Goal: Contribute content

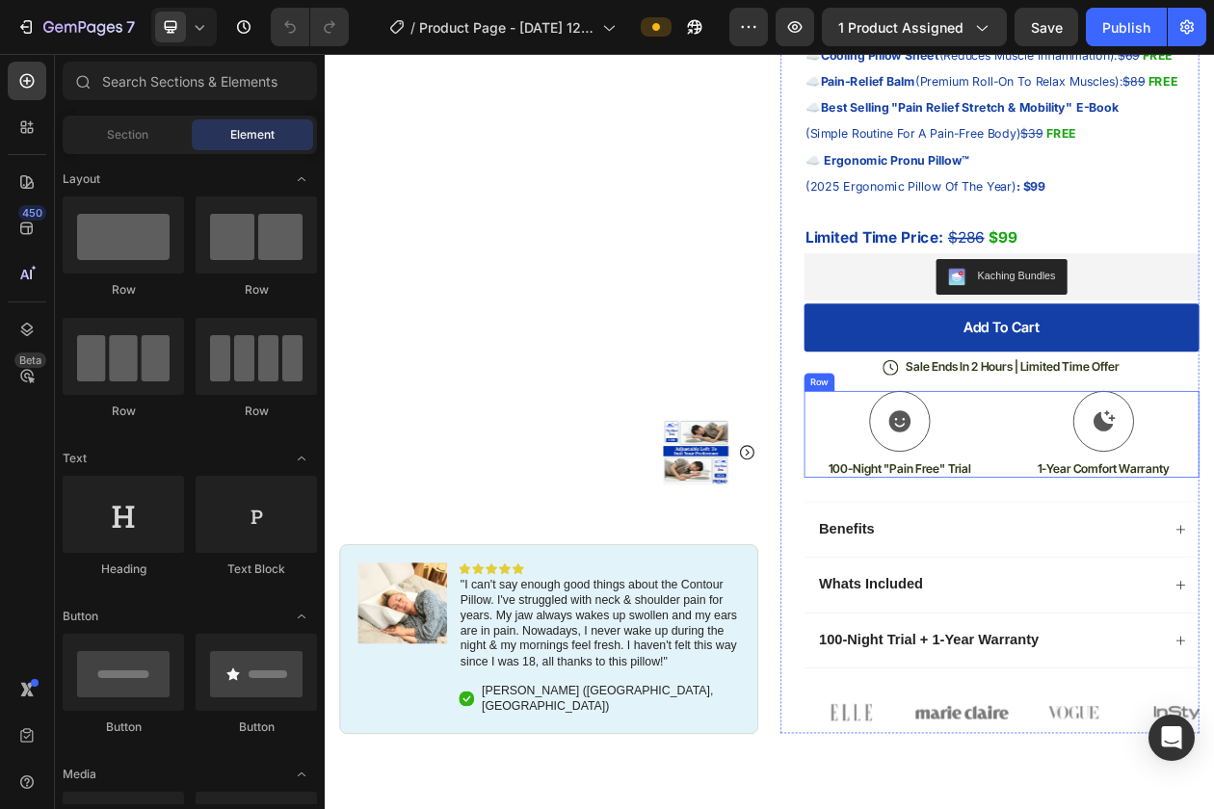
scroll to position [704, 0]
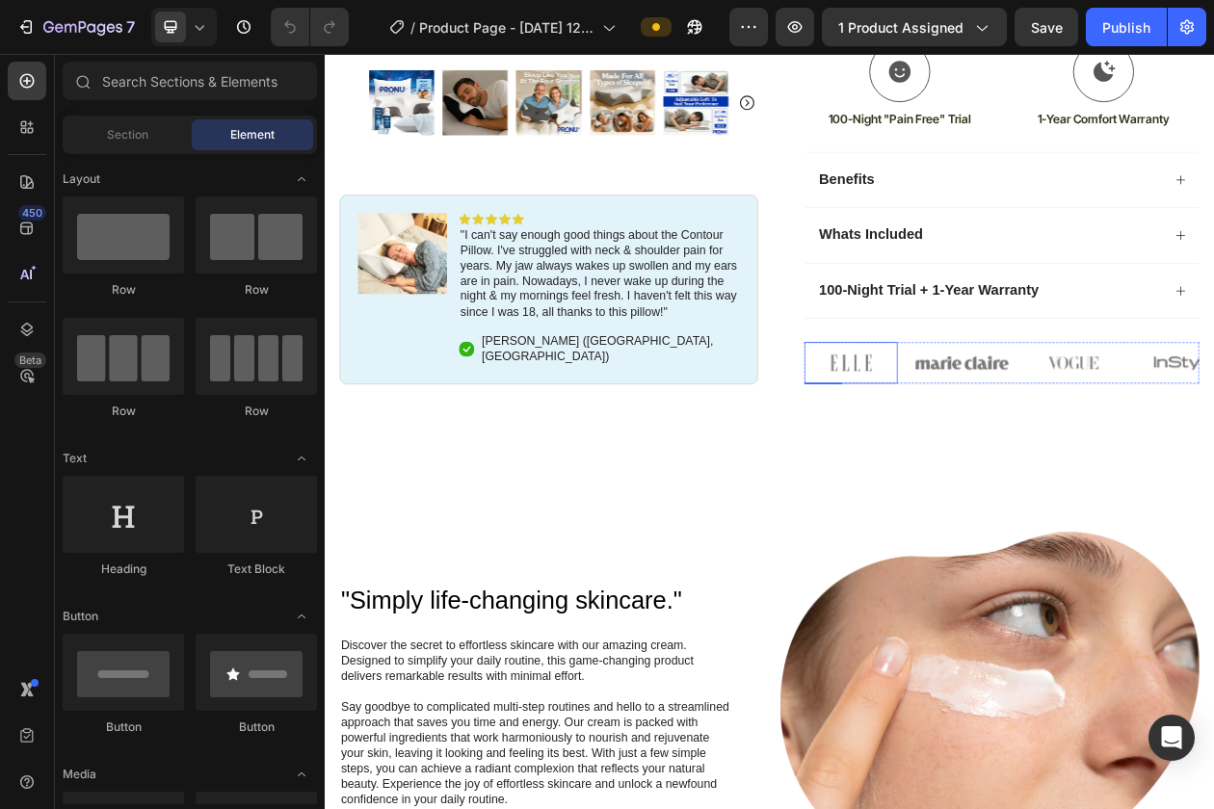
click at [1018, 473] on img at bounding box center [1008, 457] width 121 height 54
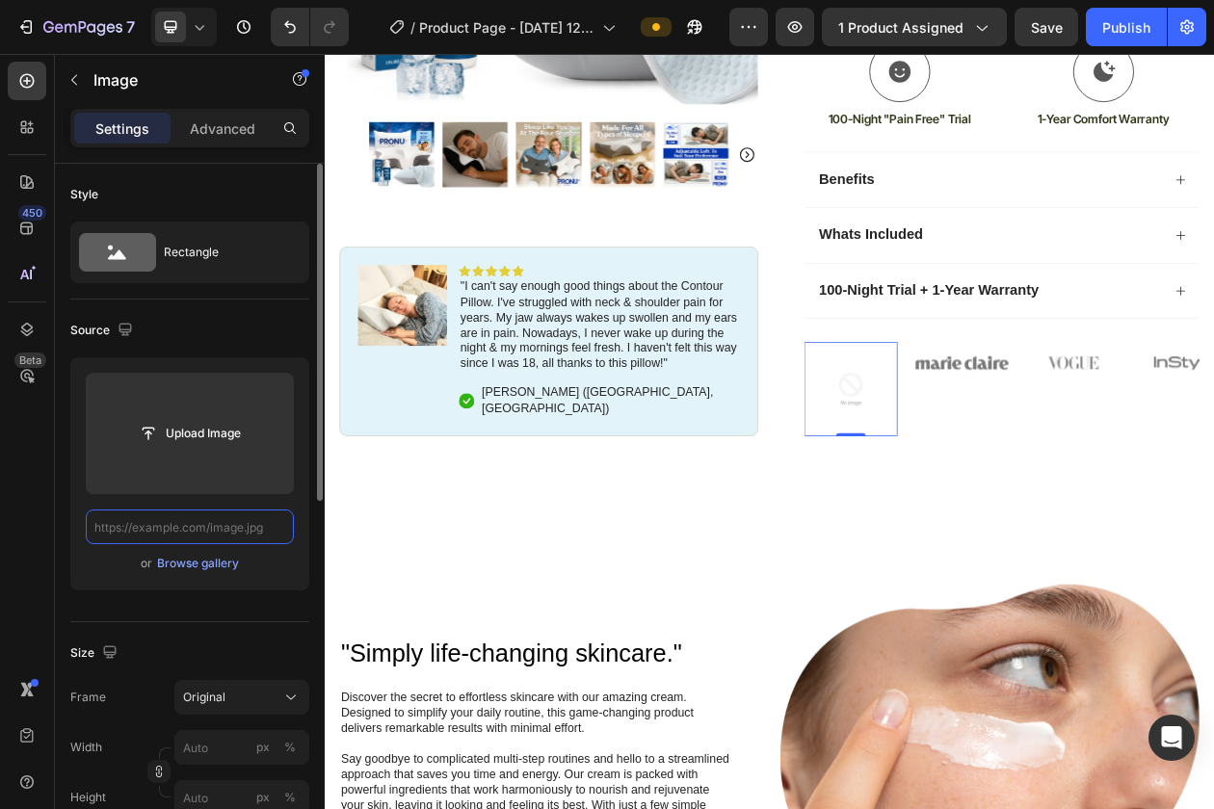
scroll to position [0, 0]
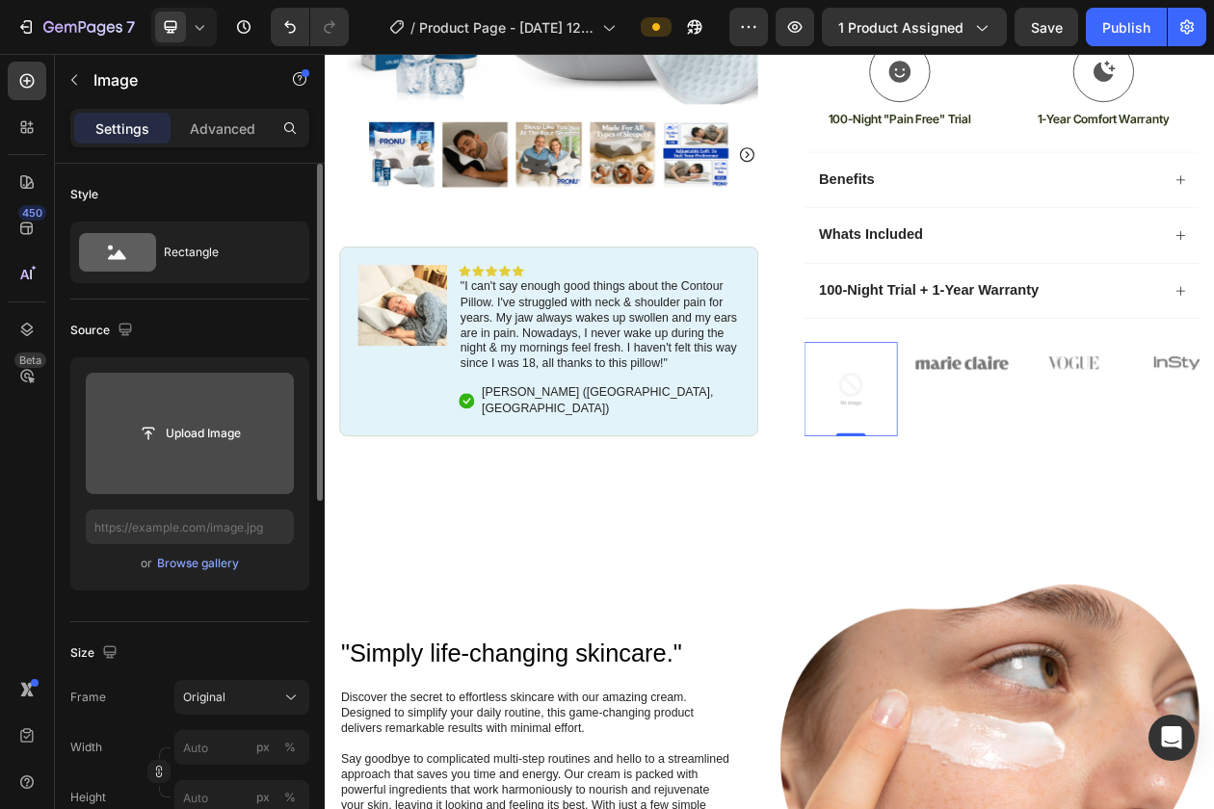
click at [192, 428] on input "file" at bounding box center [189, 433] width 133 height 33
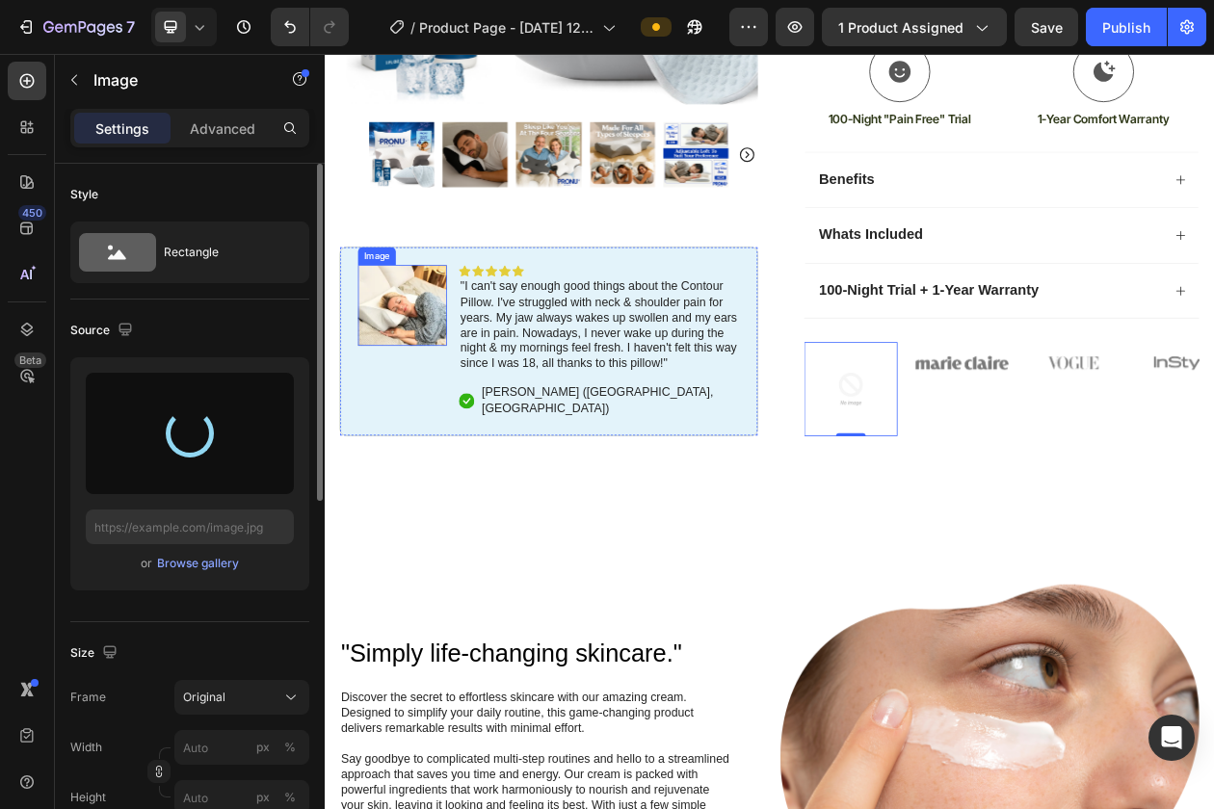
type input "[URL][DOMAIN_NAME]"
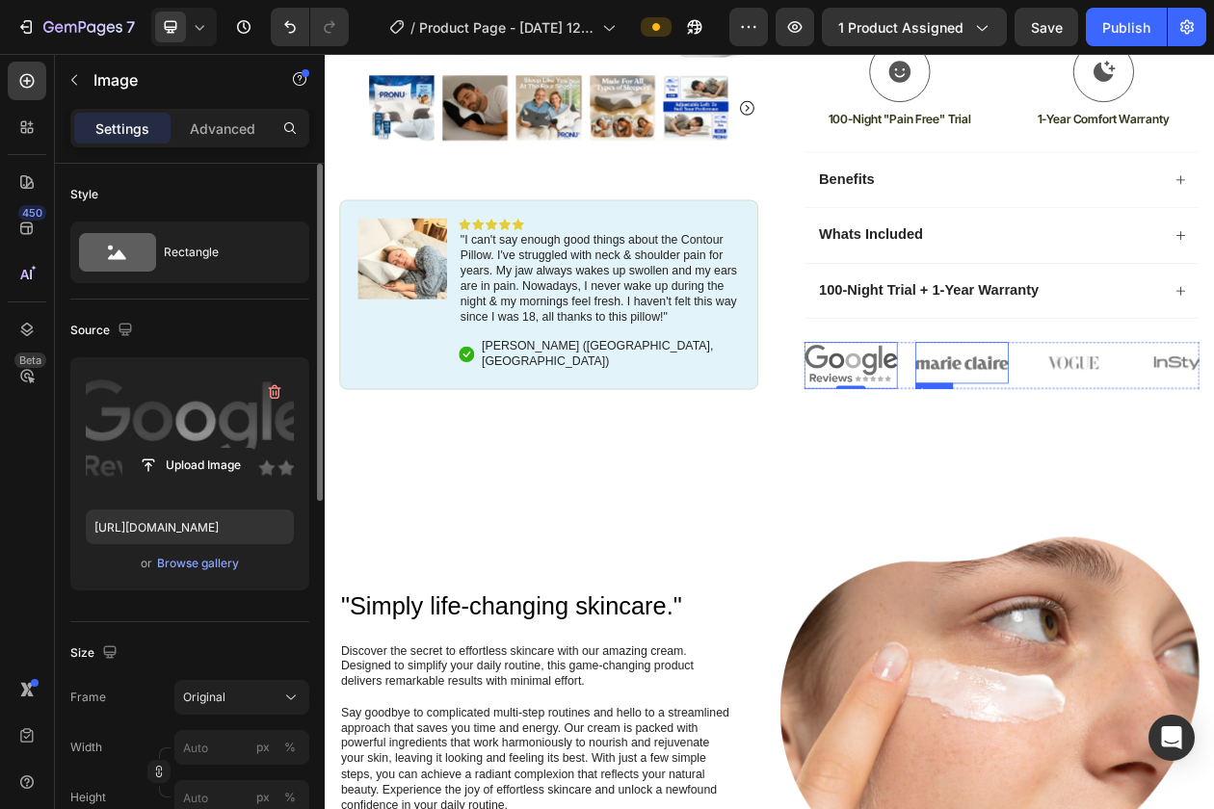
click at [1152, 456] on img at bounding box center [1153, 457] width 121 height 54
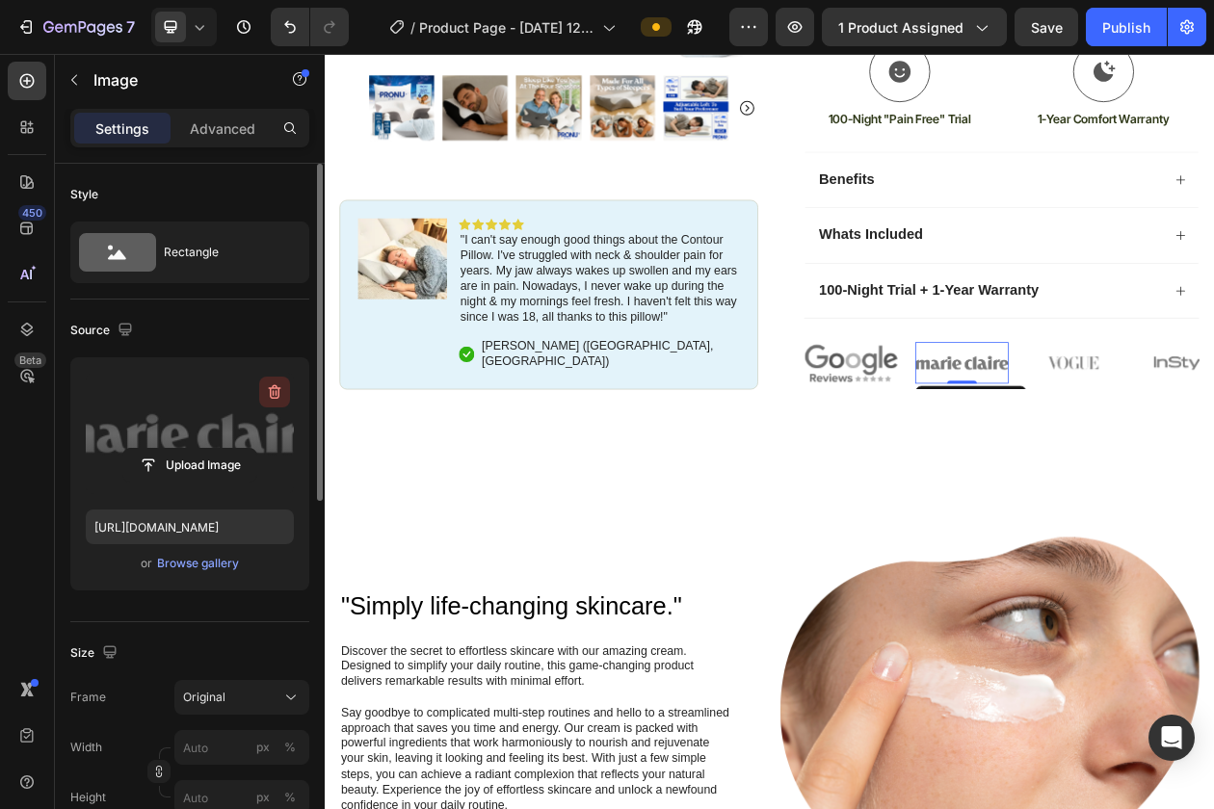
click at [273, 392] on icon "button" at bounding box center [274, 393] width 2 height 6
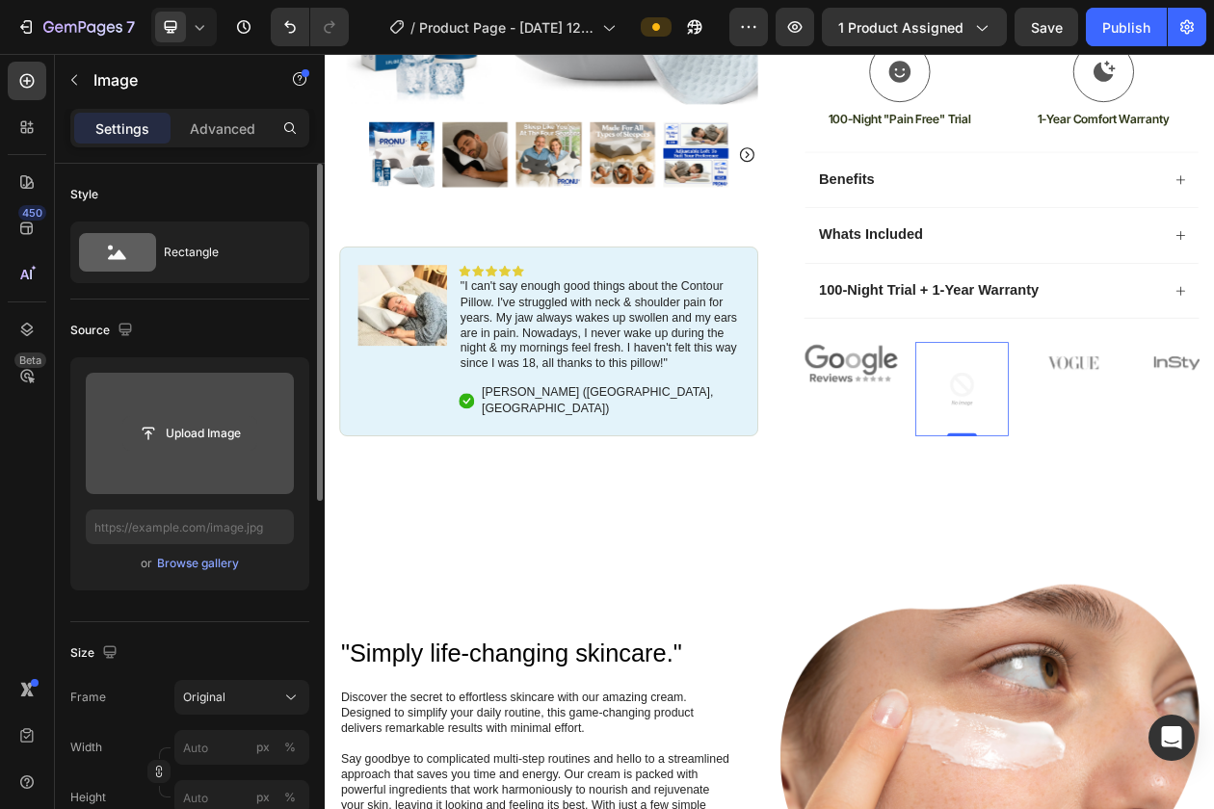
click at [163, 441] on input "file" at bounding box center [189, 433] width 133 height 33
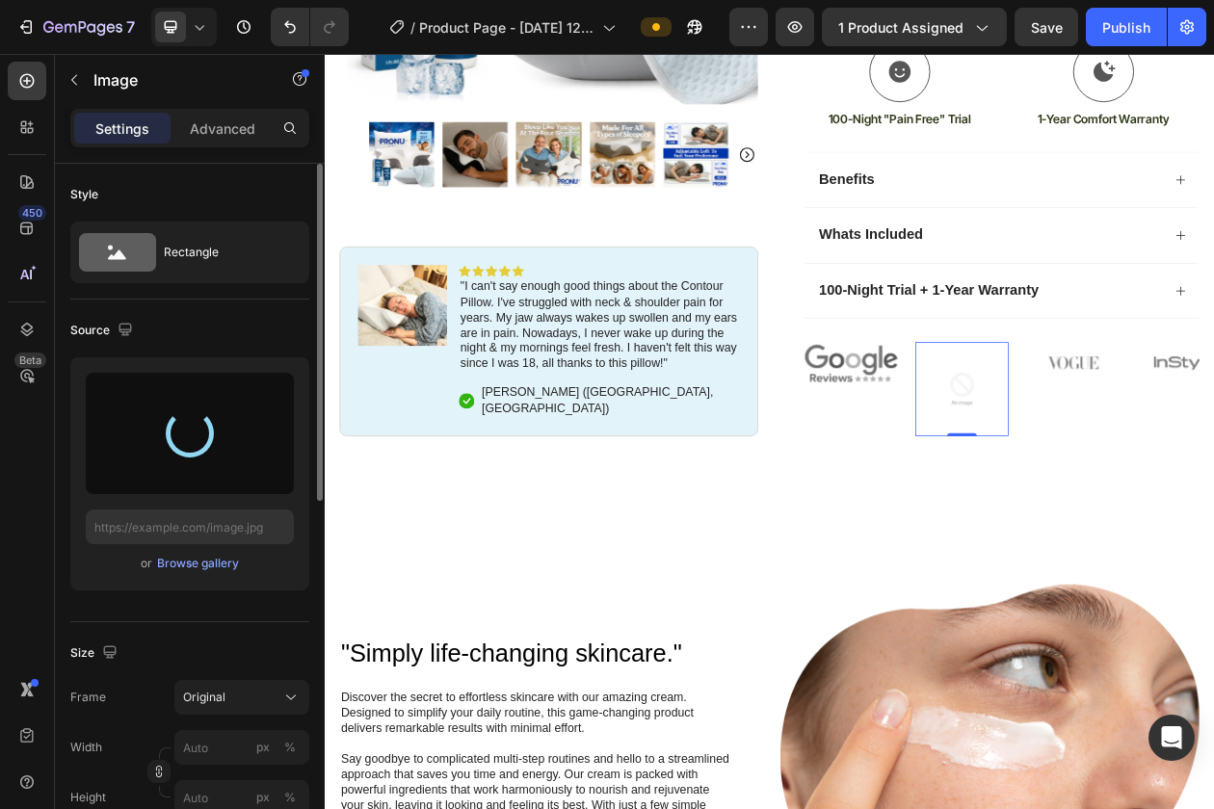
type input "[URL][DOMAIN_NAME]"
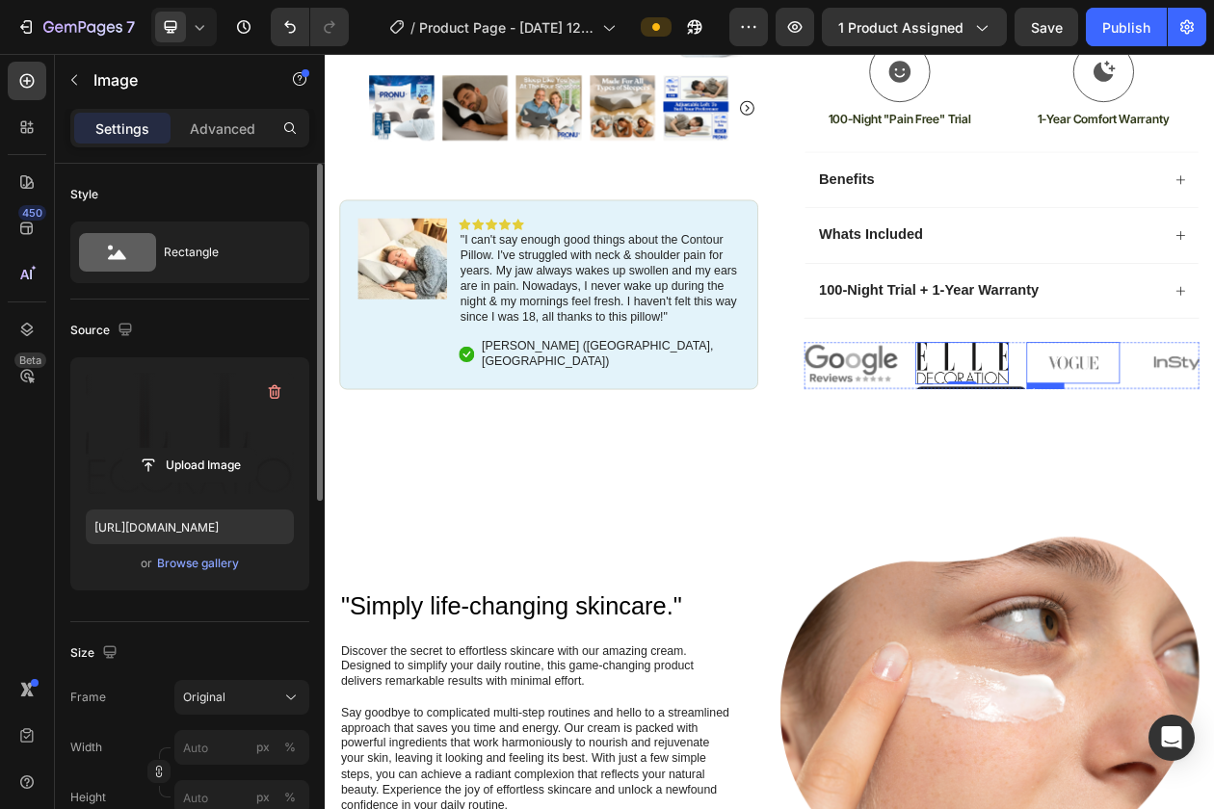
click at [198, 458] on input "file" at bounding box center [189, 465] width 133 height 33
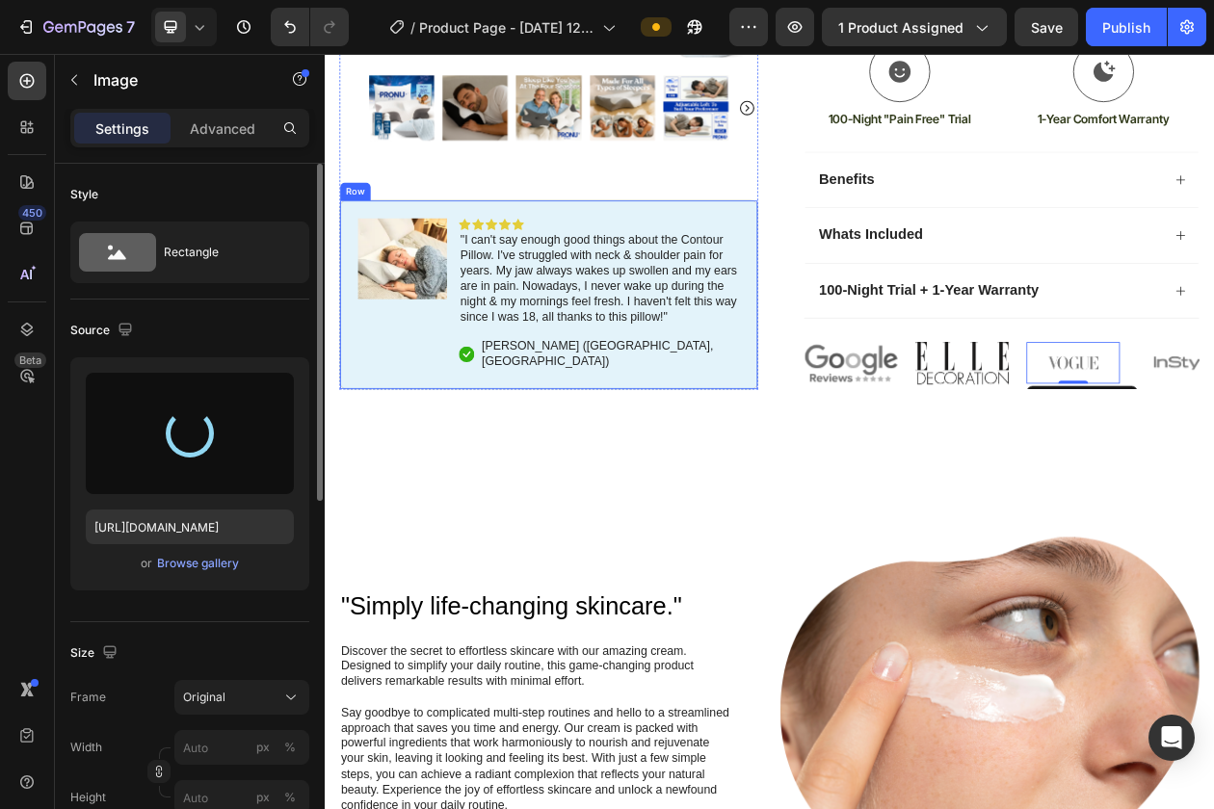
type input "[URL][DOMAIN_NAME]"
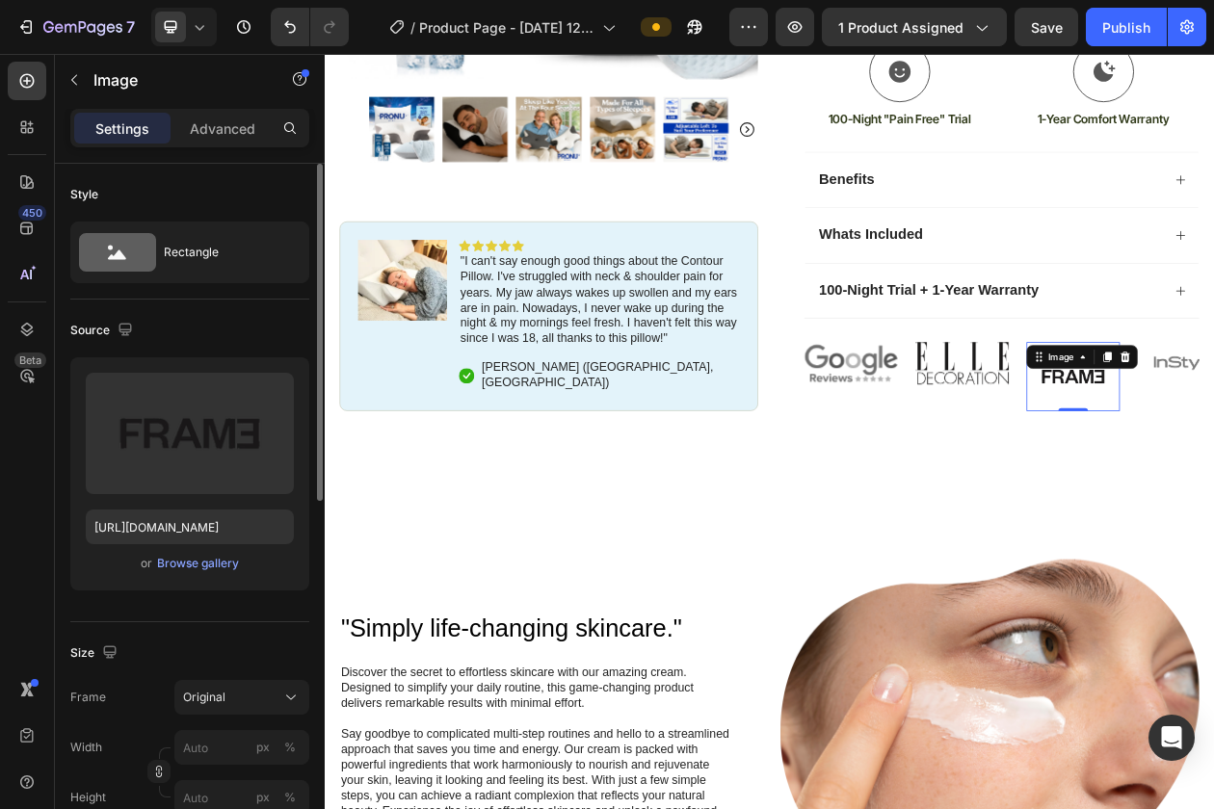
click at [219, 129] on p "Advanced" at bounding box center [223, 129] width 66 height 20
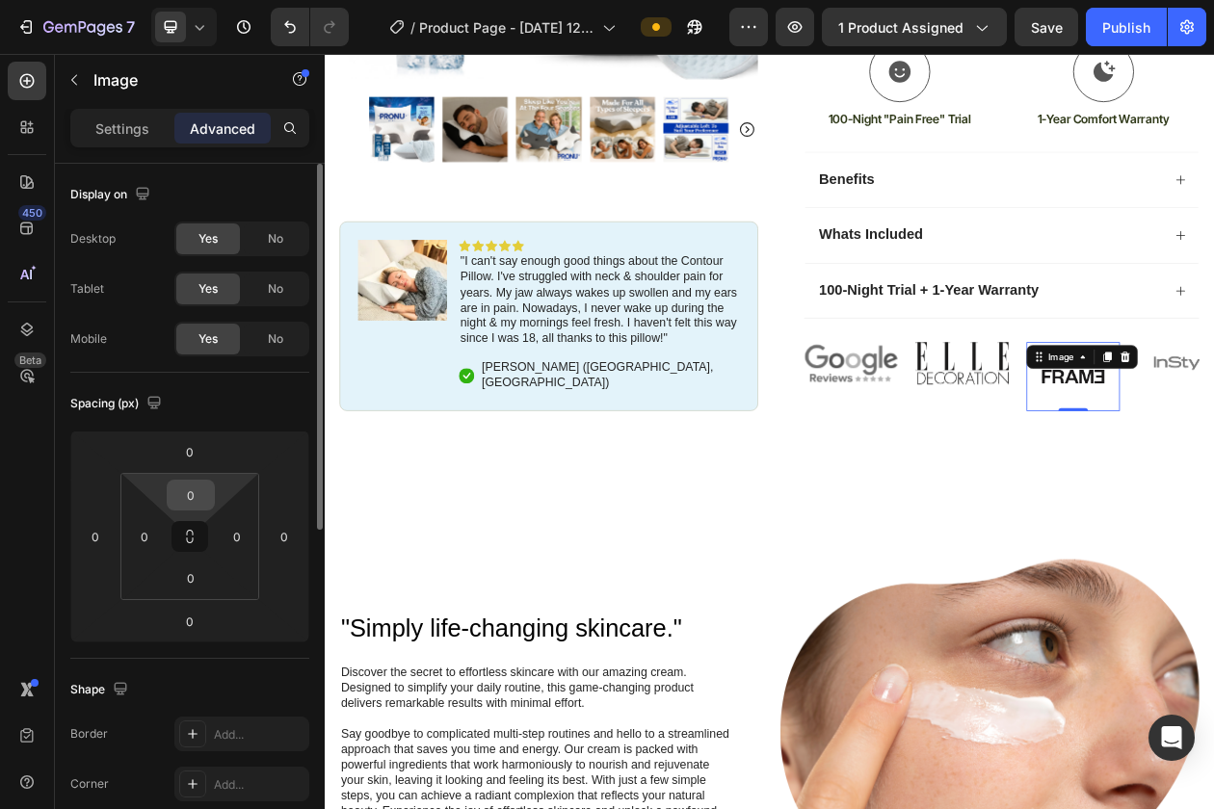
click at [192, 485] on input "0" at bounding box center [191, 495] width 39 height 29
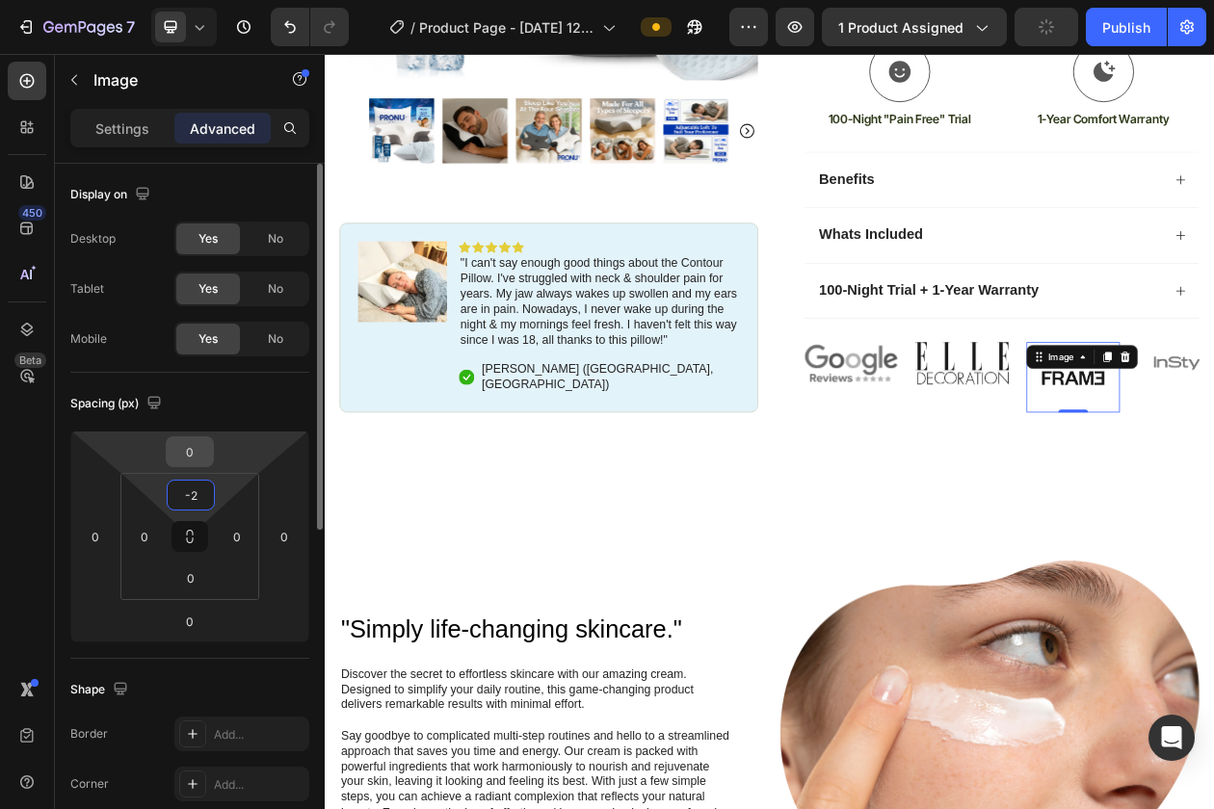
type input "-"
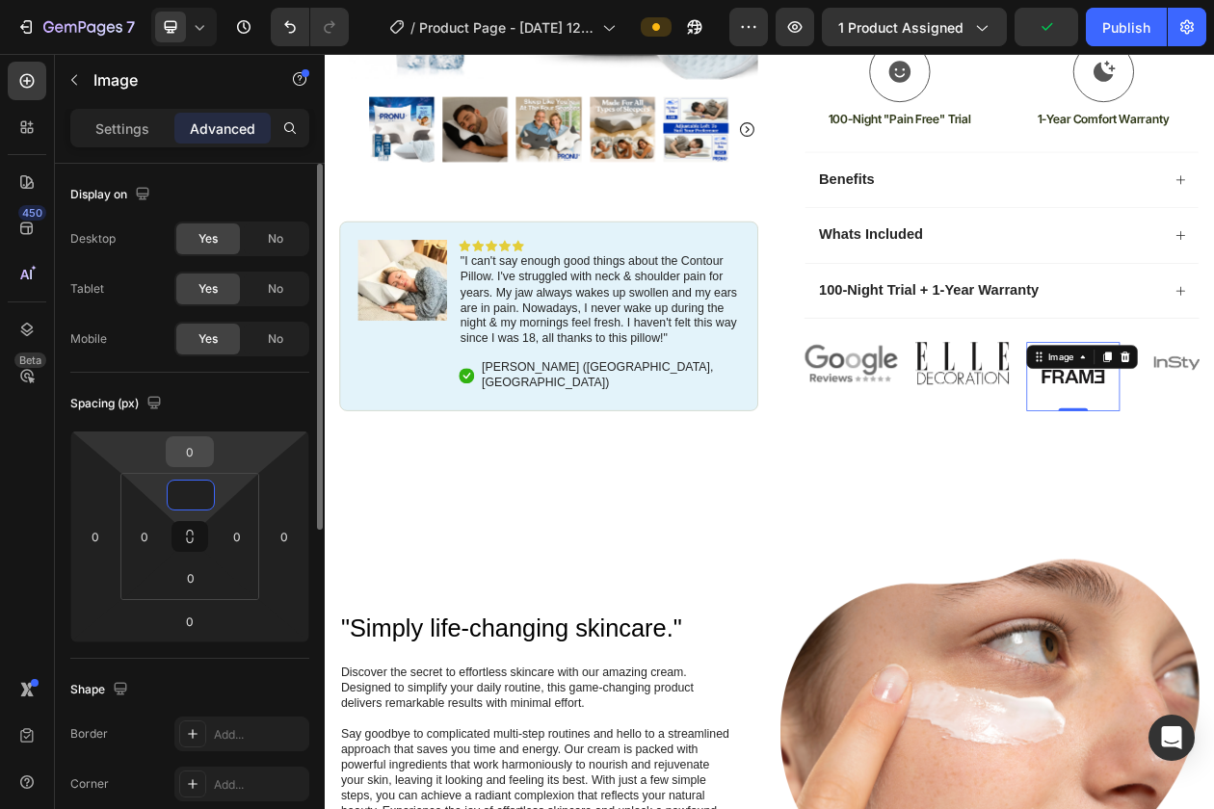
click at [190, 456] on input "0" at bounding box center [190, 451] width 39 height 29
type input "0"
type input "-20"
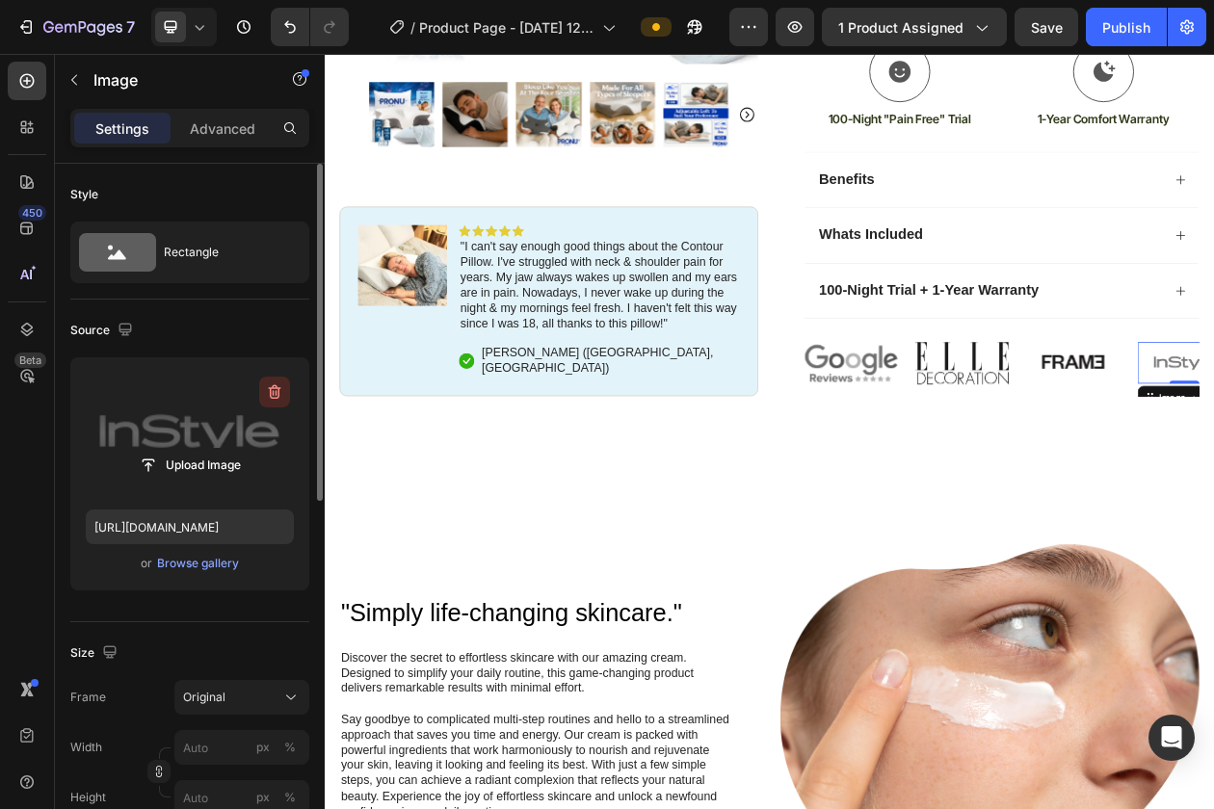
click at [276, 394] on icon "button" at bounding box center [277, 393] width 2 height 6
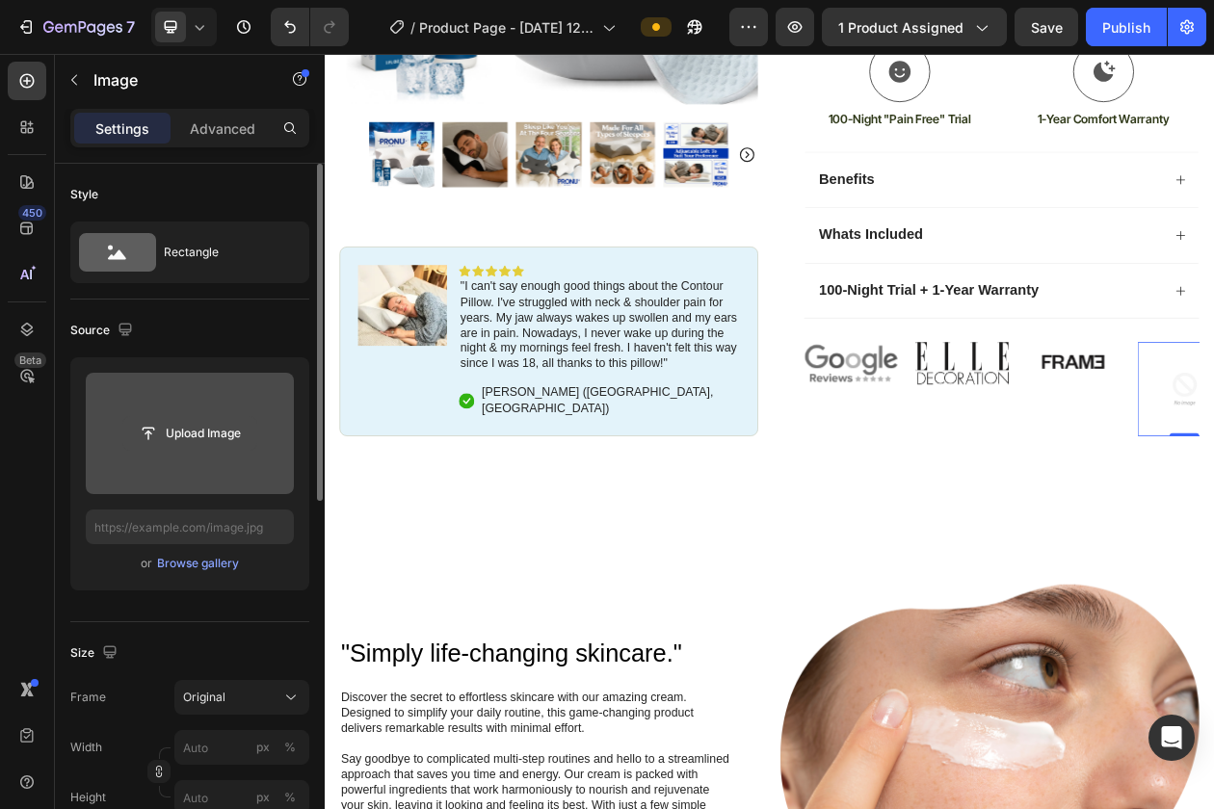
click at [206, 428] on input "file" at bounding box center [189, 433] width 133 height 33
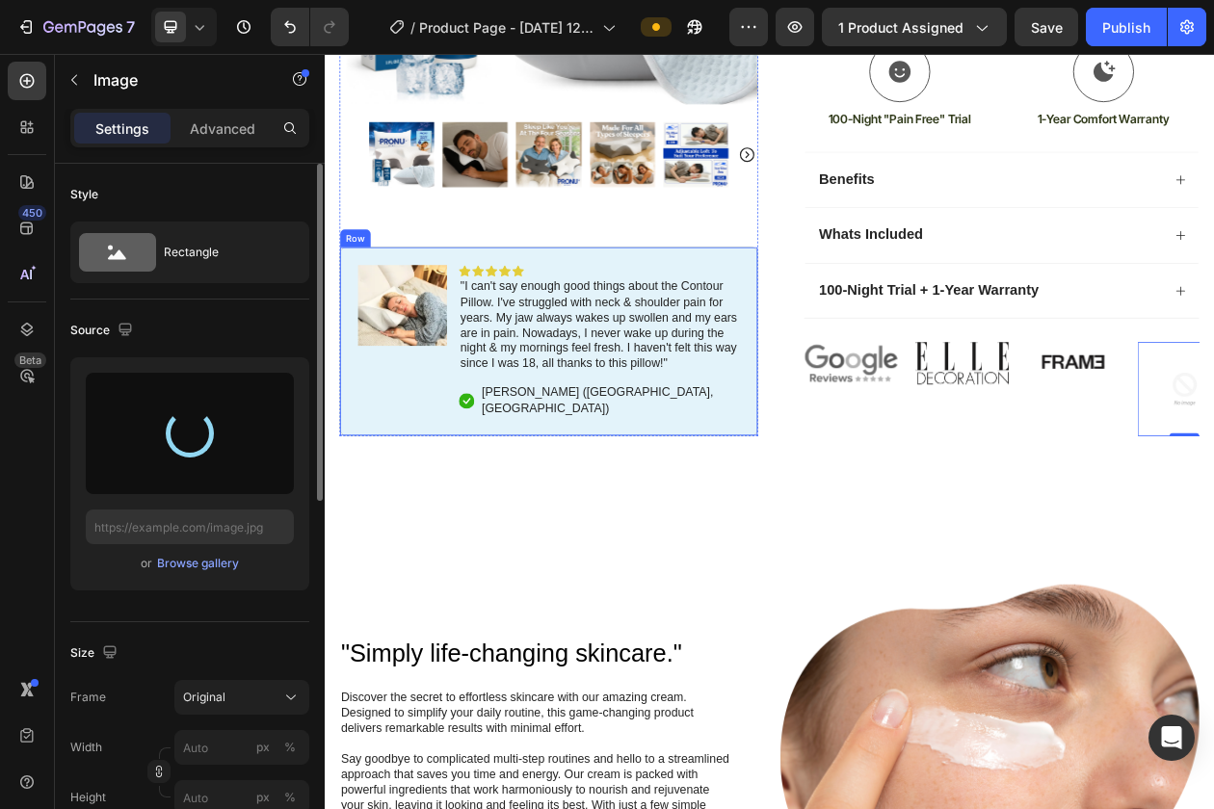
type input "[URL][DOMAIN_NAME]"
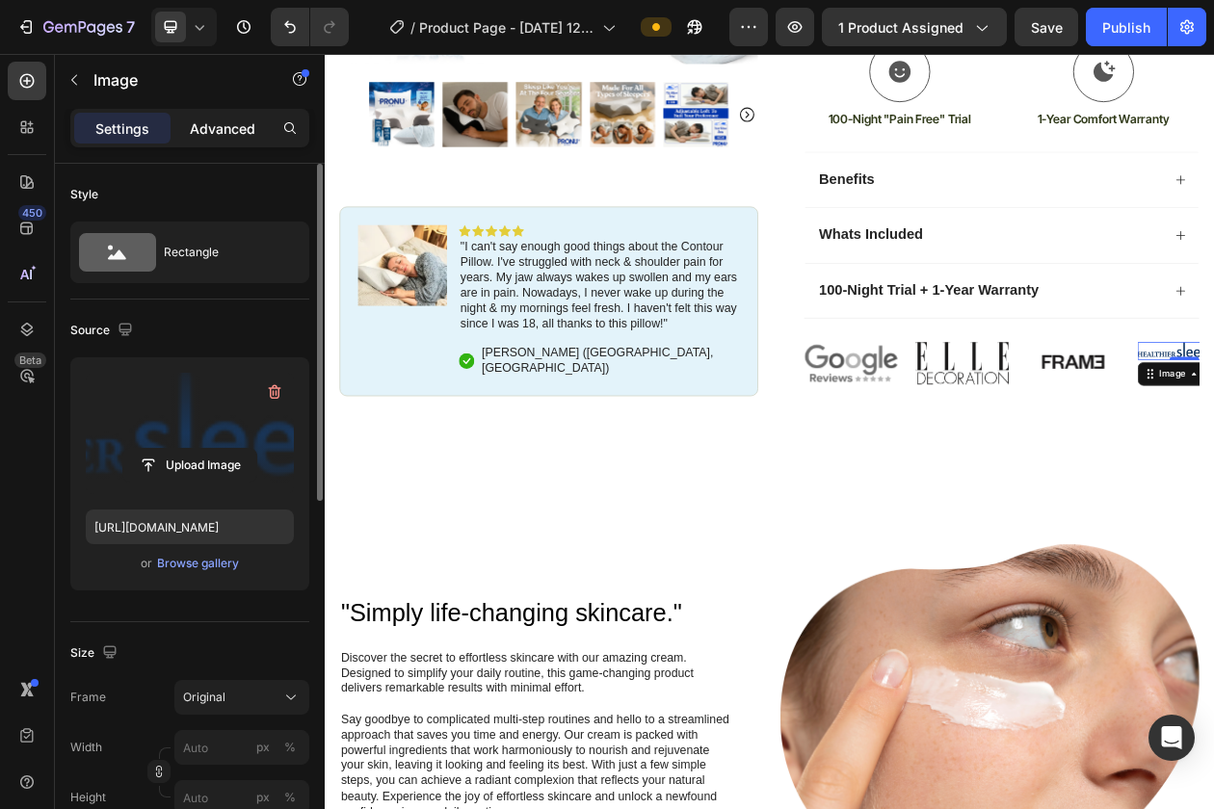
click at [226, 127] on p "Advanced" at bounding box center [223, 129] width 66 height 20
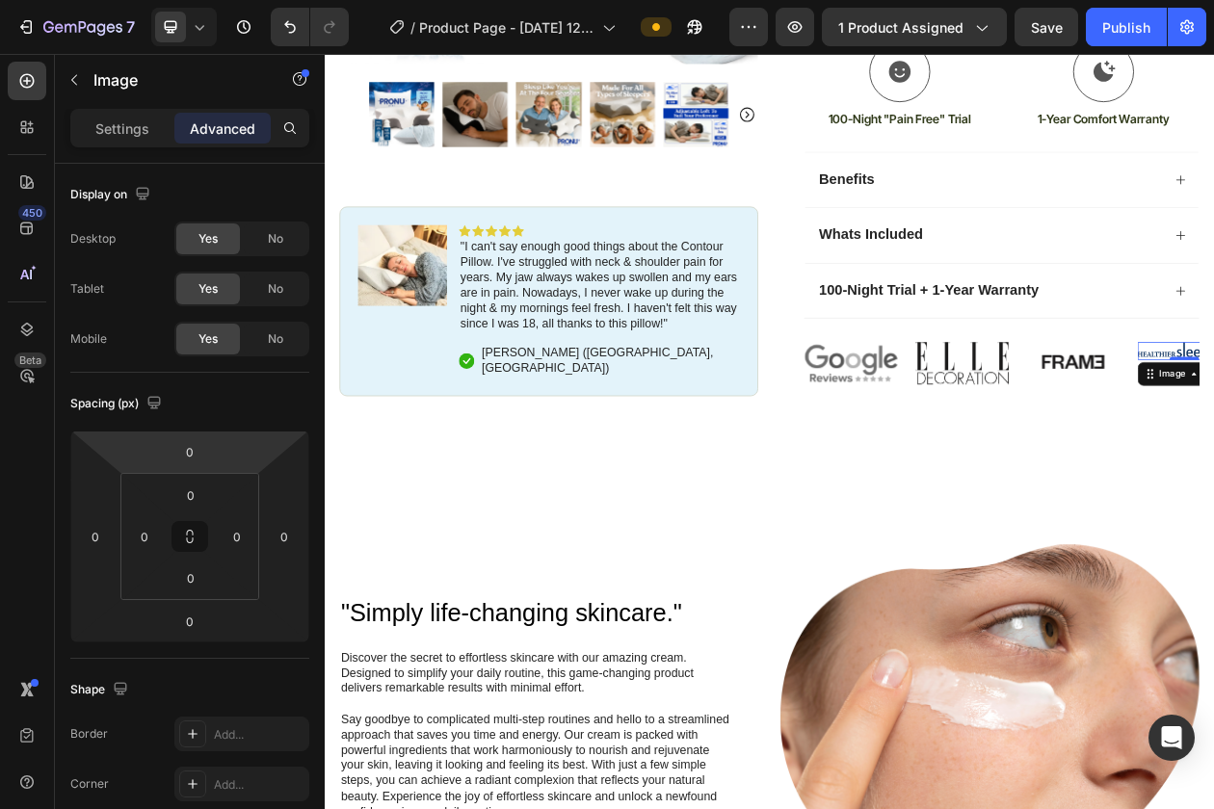
click at [194, 0] on html "7 / Product Page - [DATE] 12:14:32 Preview 1 product assigned Save Publish 450 …" at bounding box center [607, 0] width 1214 height 0
click at [193, 450] on input "0" at bounding box center [190, 451] width 39 height 29
type input "2"
type input "10"
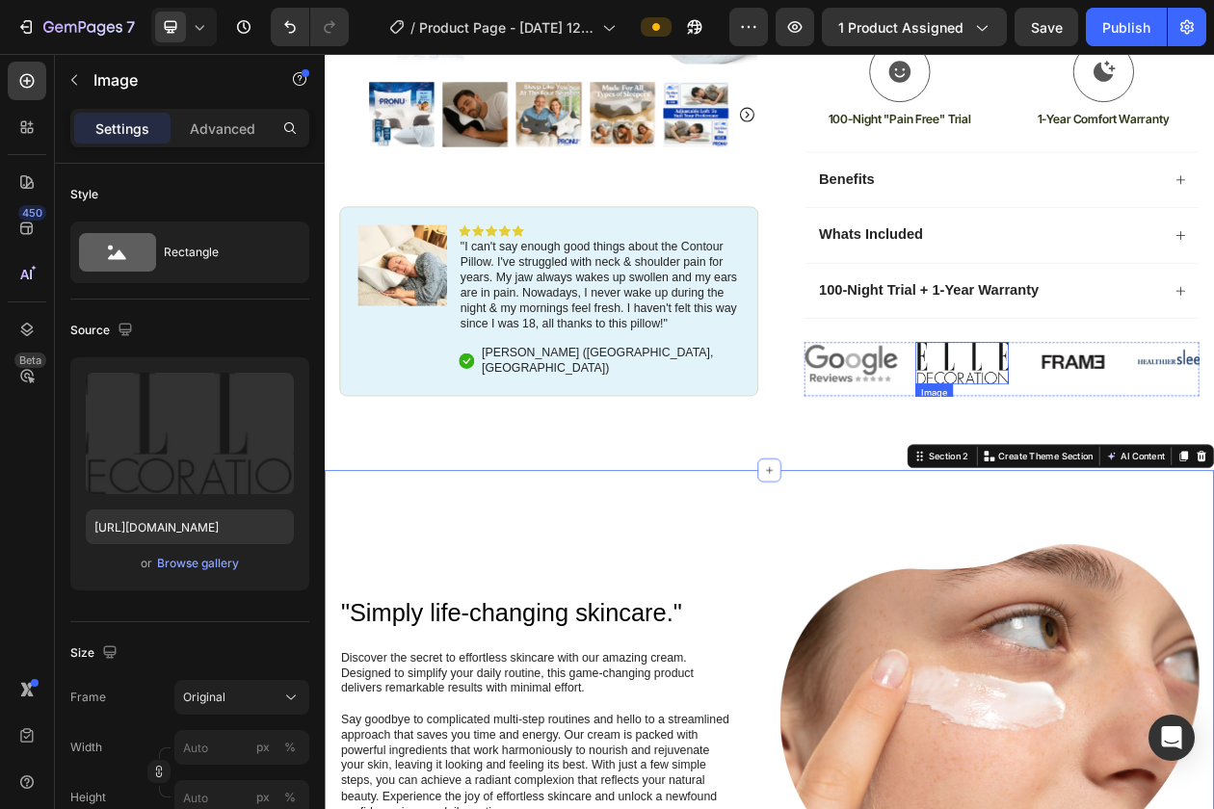
click at [1115, 474] on img at bounding box center [1153, 457] width 121 height 54
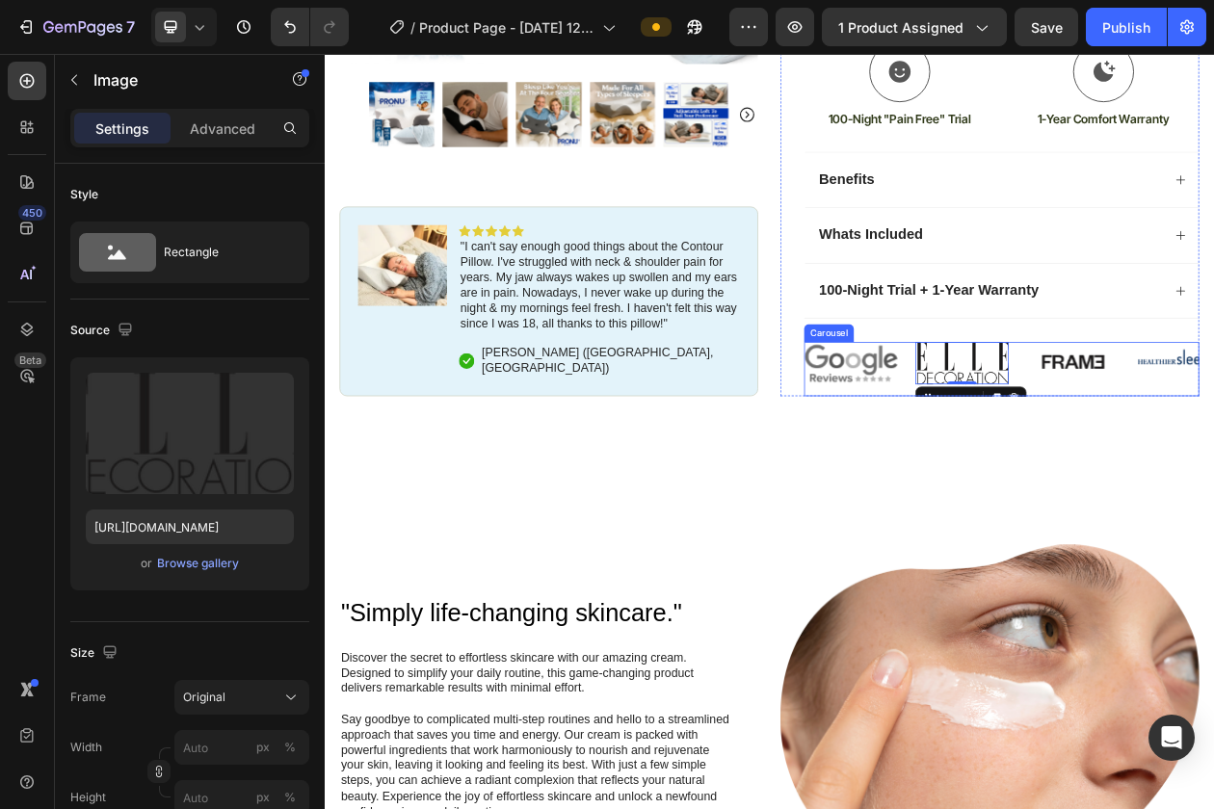
click at [1213, 480] on div "Image Image 0 Image Image Image" at bounding box center [1205, 464] width 514 height 69
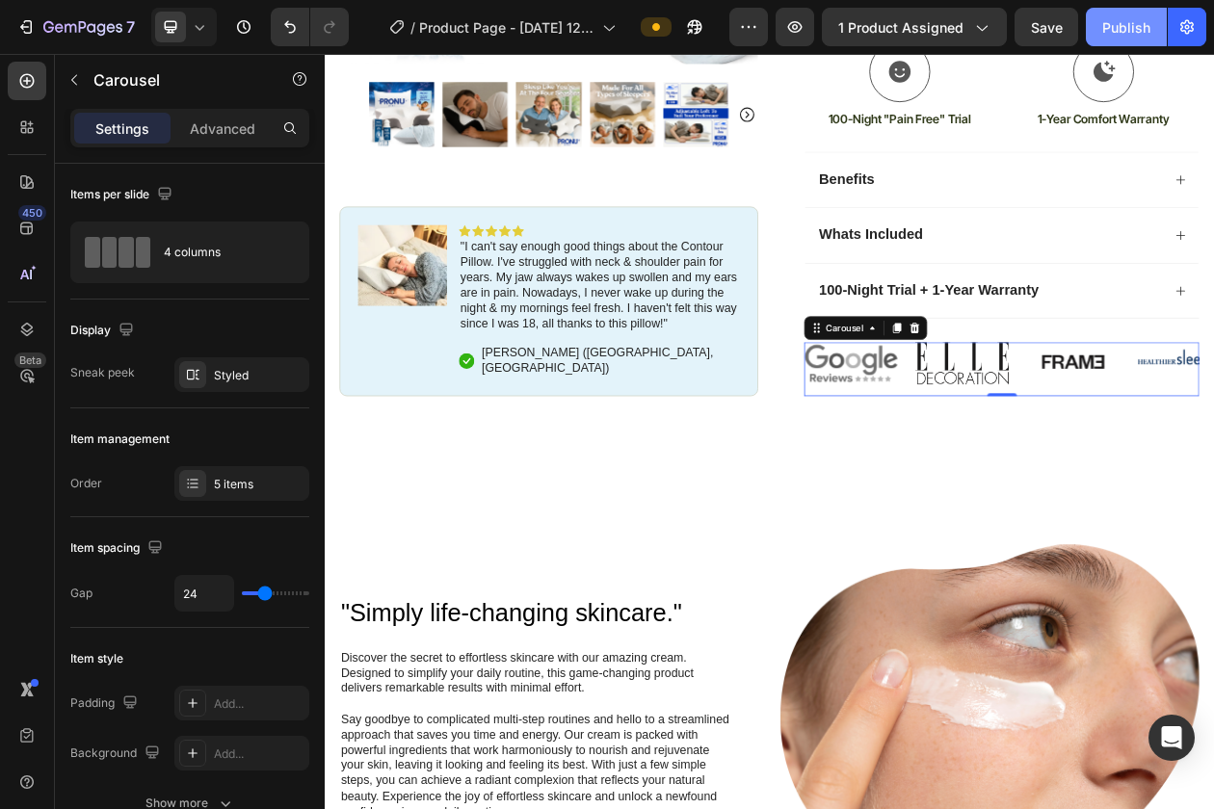
click at [1109, 37] on button "Publish" at bounding box center [1126, 27] width 81 height 39
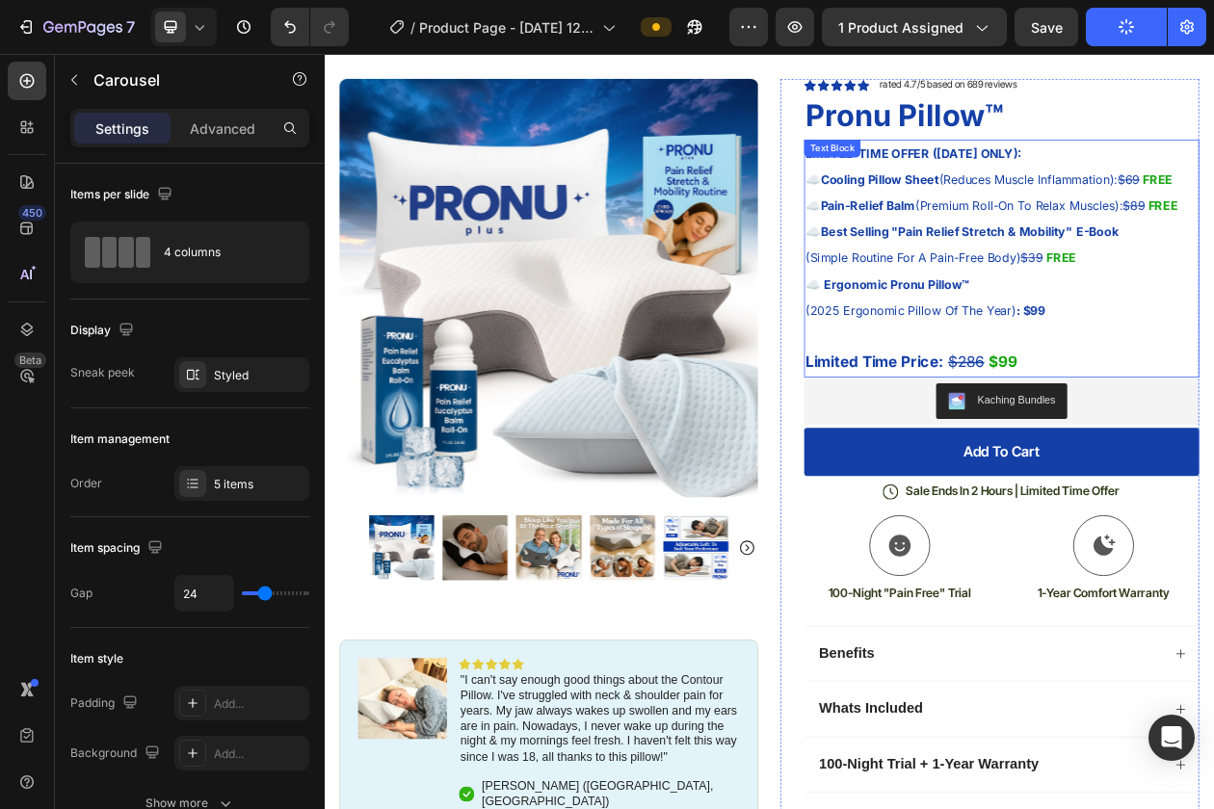
scroll to position [33, 0]
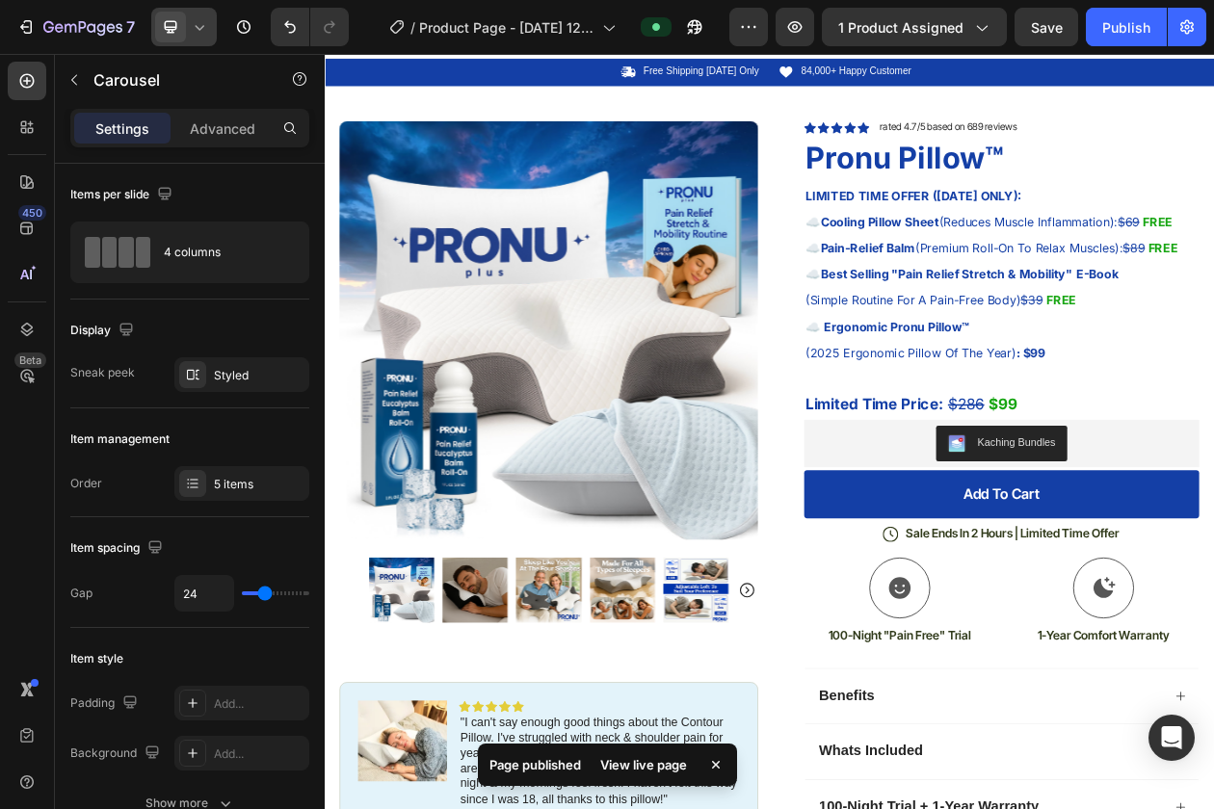
click at [198, 25] on icon at bounding box center [199, 26] width 19 height 19
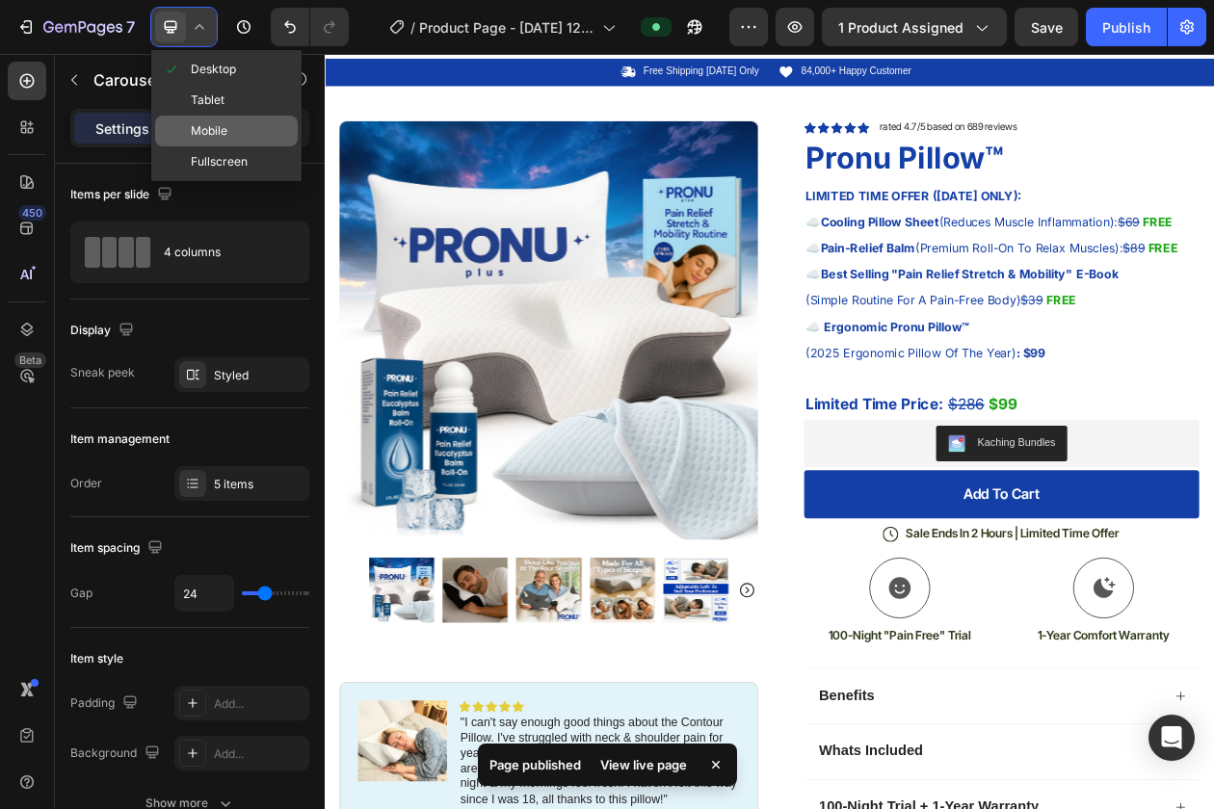
click at [217, 128] on span "Mobile" at bounding box center [209, 130] width 37 height 19
type input "100%"
type input "14"
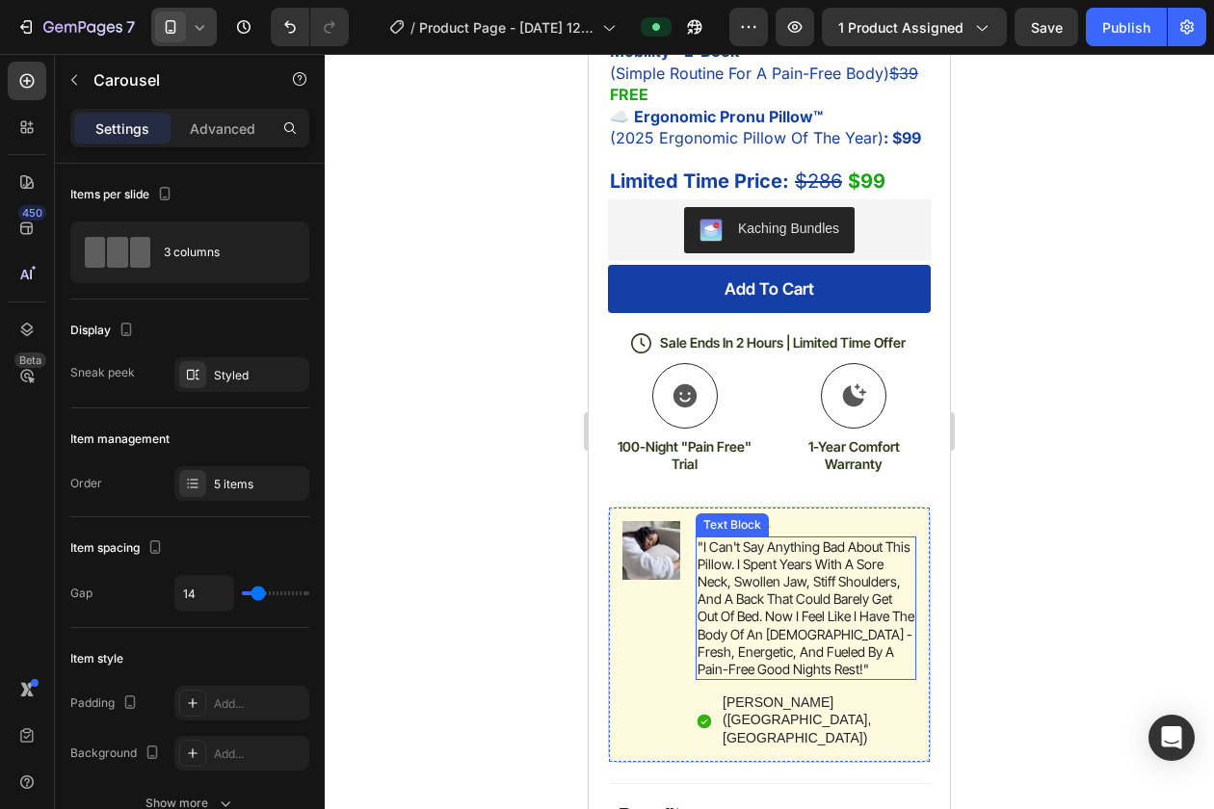
scroll to position [1282, 0]
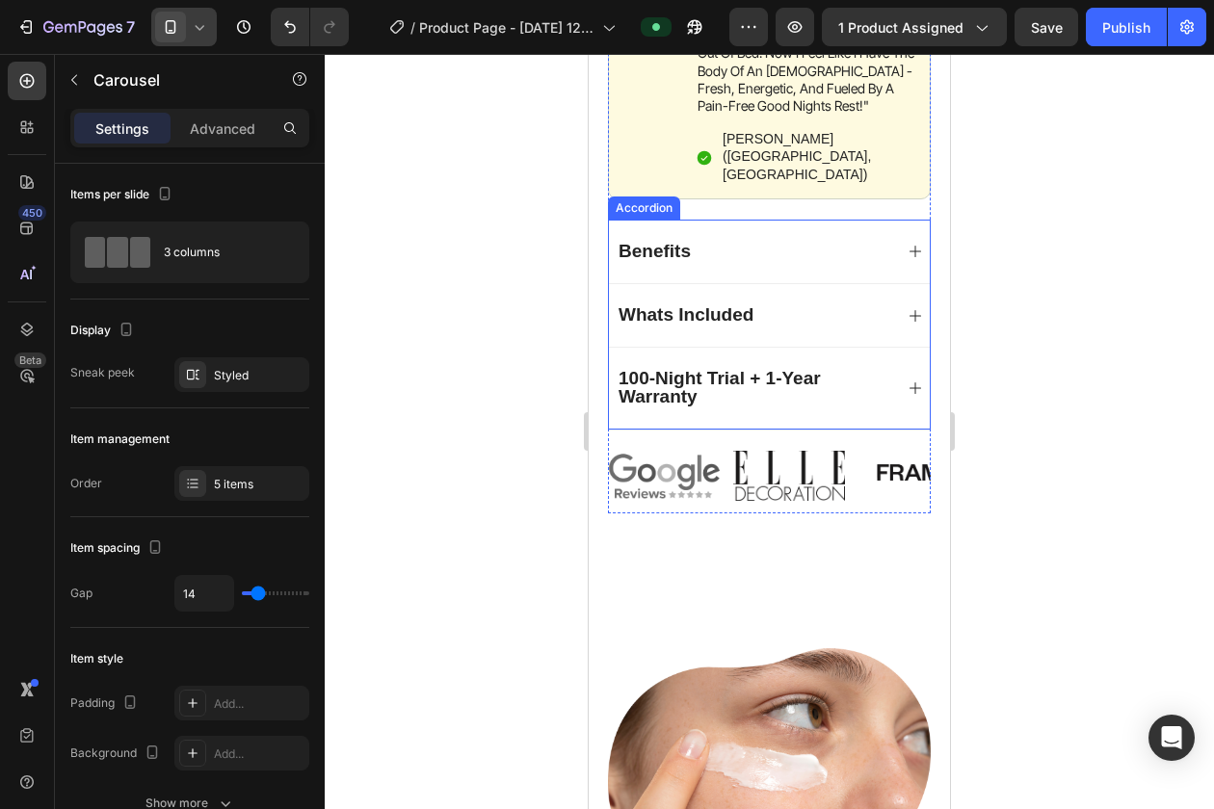
click at [722, 235] on div "Benefits" at bounding box center [769, 252] width 321 height 64
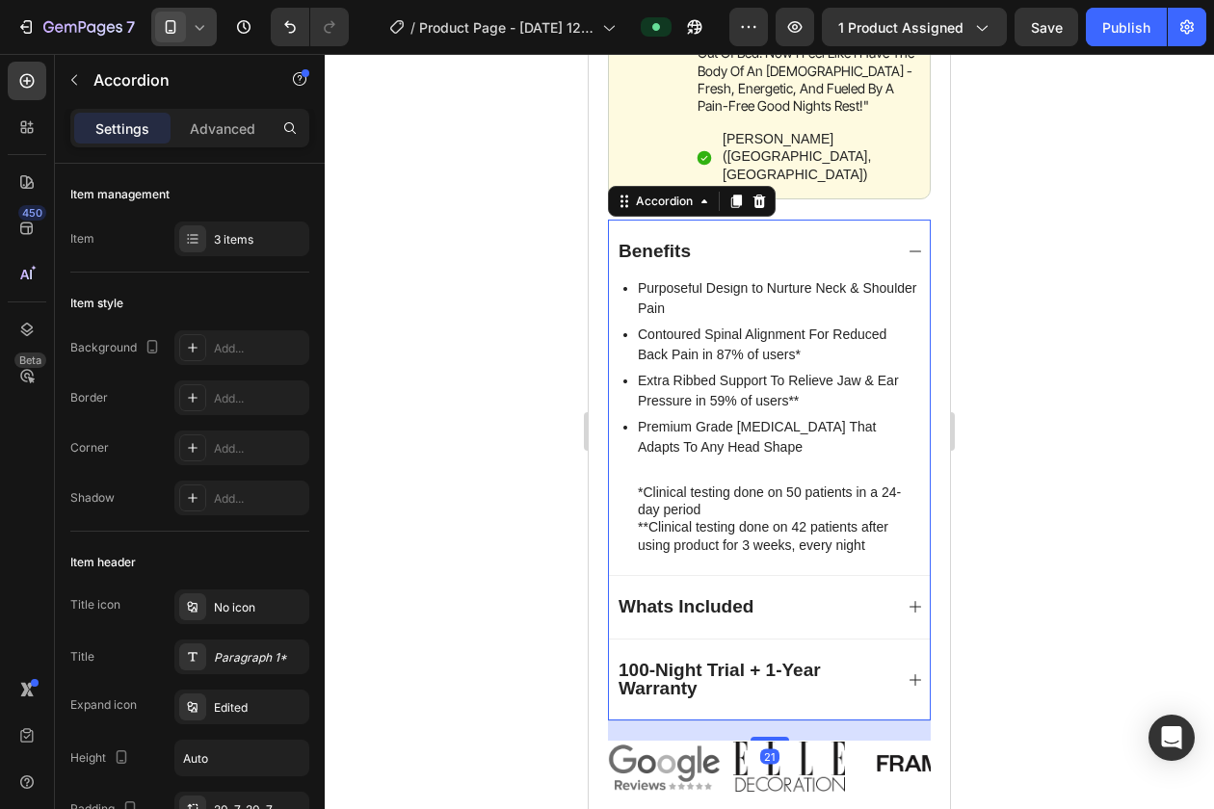
click at [724, 240] on div "Benefits" at bounding box center [754, 252] width 277 height 24
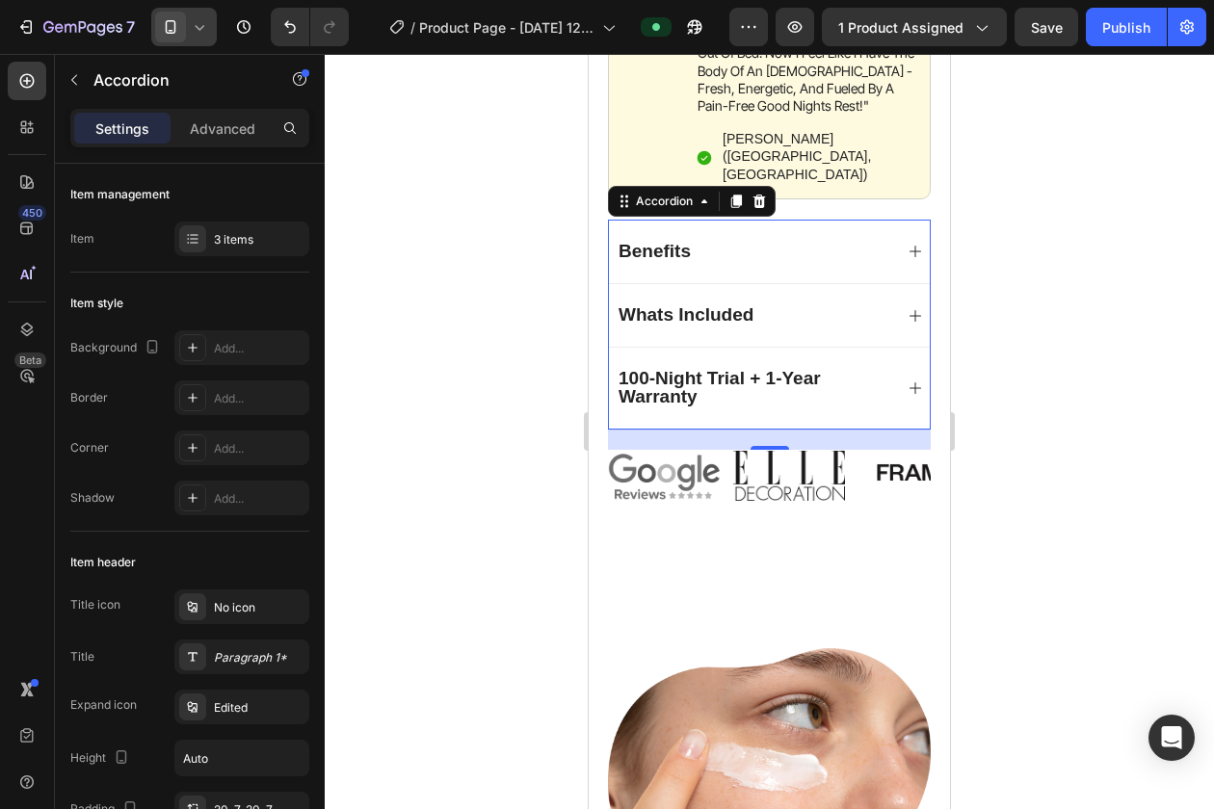
click at [713, 304] on span "Whats Included" at bounding box center [686, 314] width 135 height 20
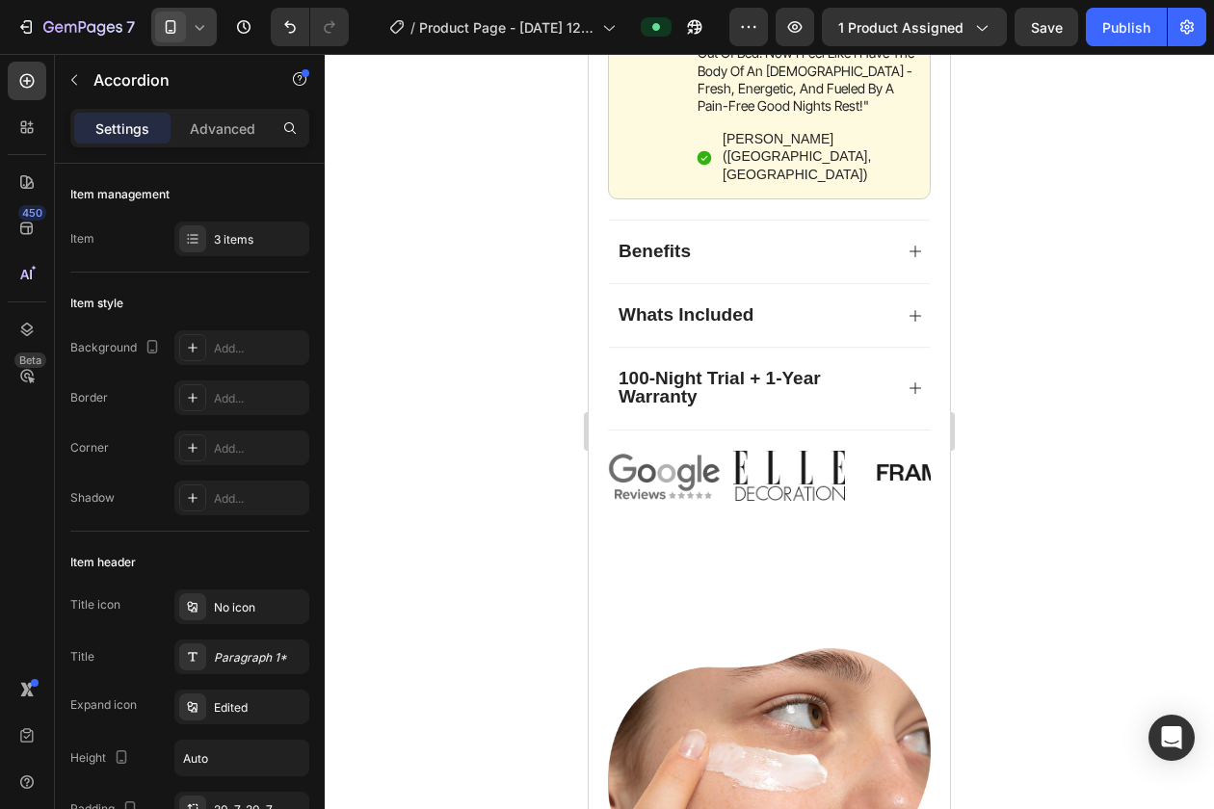
click at [826, 303] on div "Whats Included" at bounding box center [754, 315] width 277 height 24
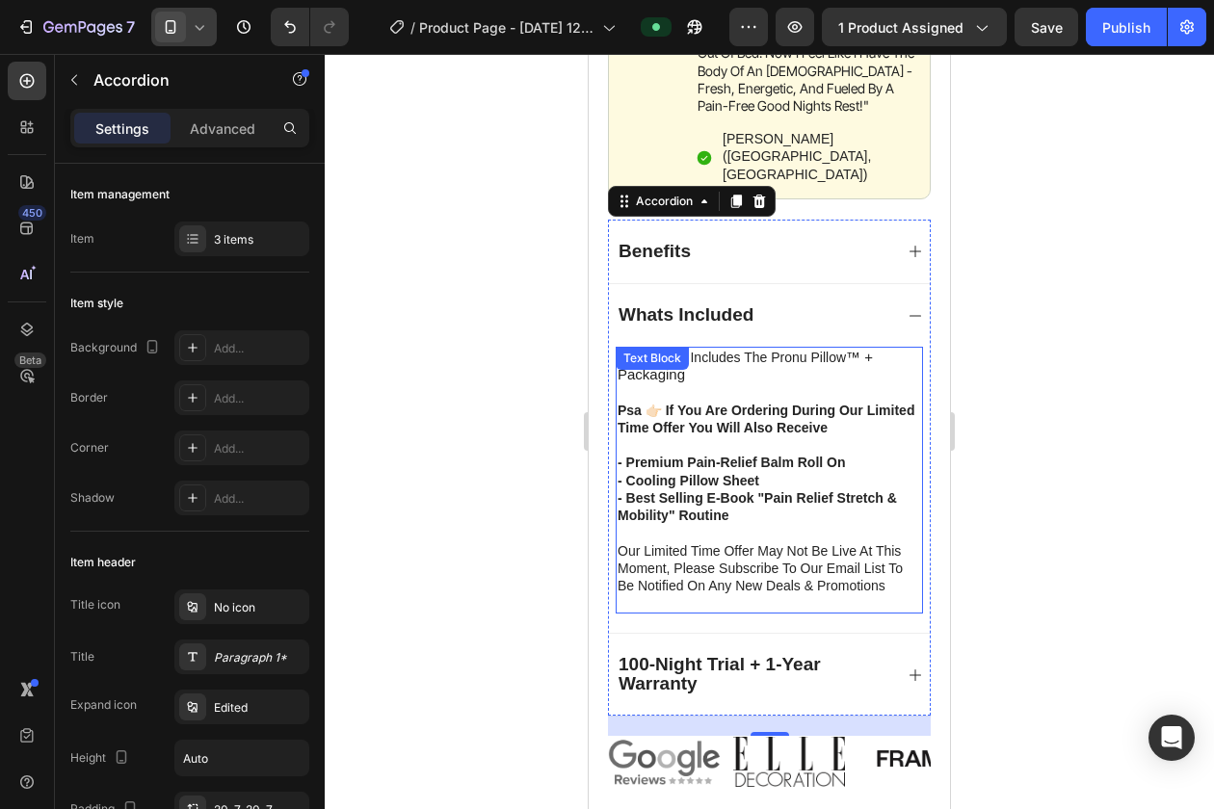
click at [702, 358] on p "each order includes the pronu pillow ™ + packaging psa 👉🏻 if you are ordering d…" at bounding box center [769, 419] width 303 height 141
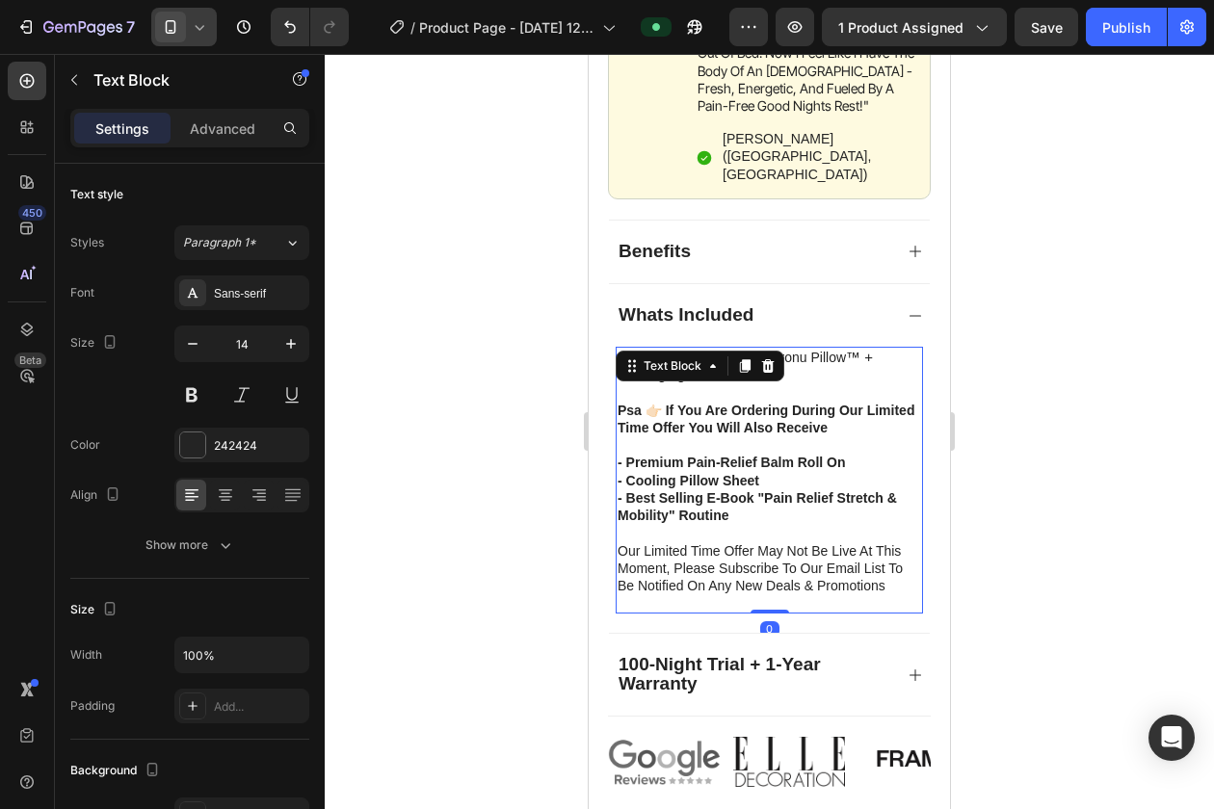
click at [656, 403] on strong "psa 👉🏻 if you are ordering during our limited time offer you will also receive" at bounding box center [766, 419] width 297 height 33
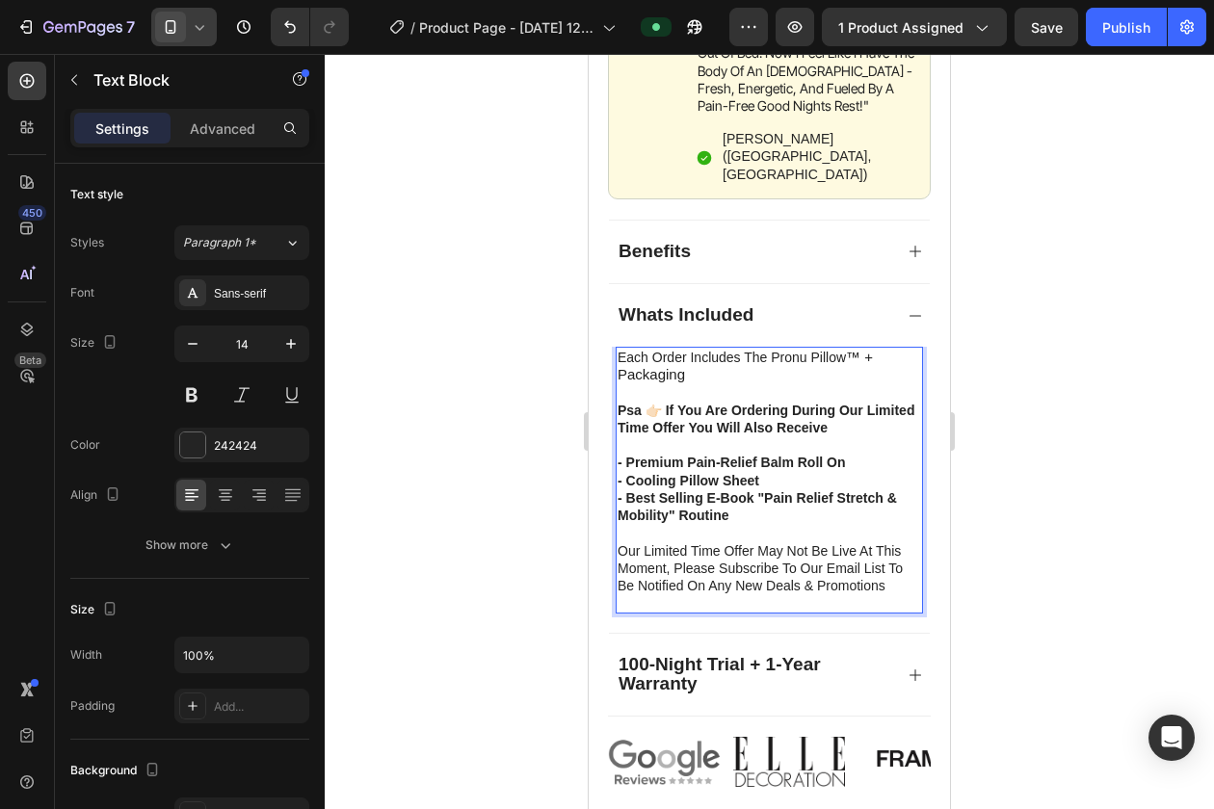
click at [673, 349] on span "™ + packaging" at bounding box center [745, 366] width 255 height 34
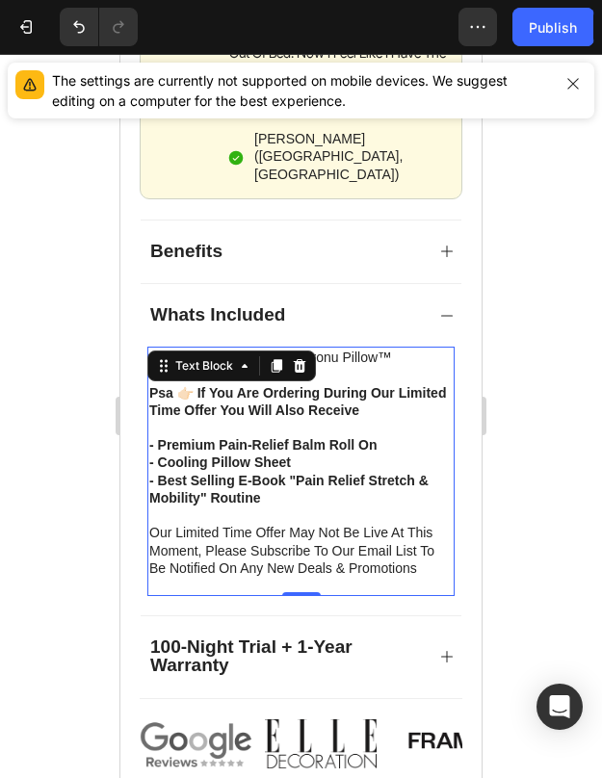
click at [172, 385] on strong "psa 👉🏻 if you are ordering during our limited time offer you will also receive" at bounding box center [297, 401] width 297 height 33
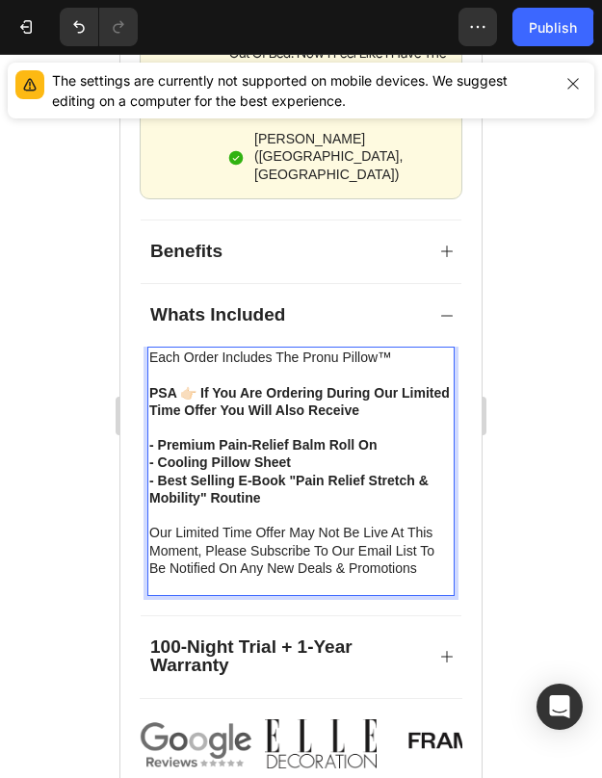
click at [410, 349] on p "each order includes the pronu pillow ™ pSA 👉🏻 if you are ordering during our li…" at bounding box center [300, 410] width 303 height 122
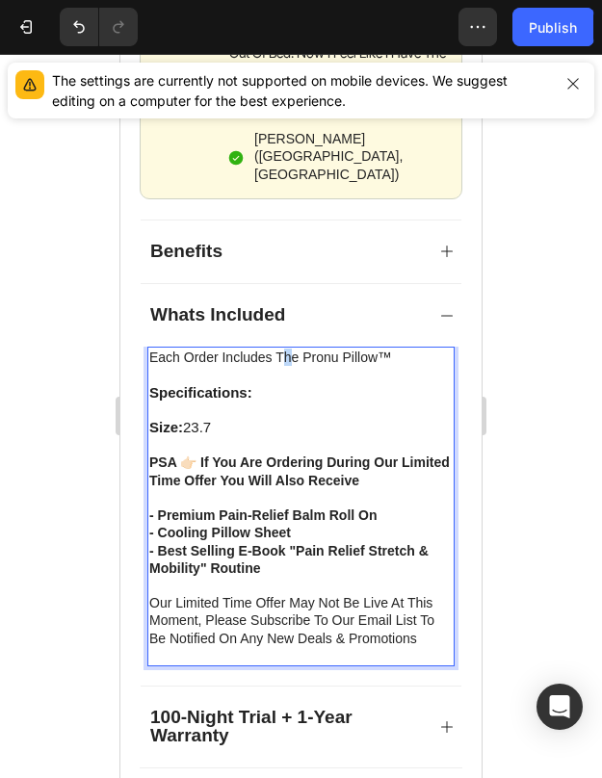
click at [288, 349] on p "each order includes the pronu pillow ™" at bounding box center [300, 357] width 303 height 17
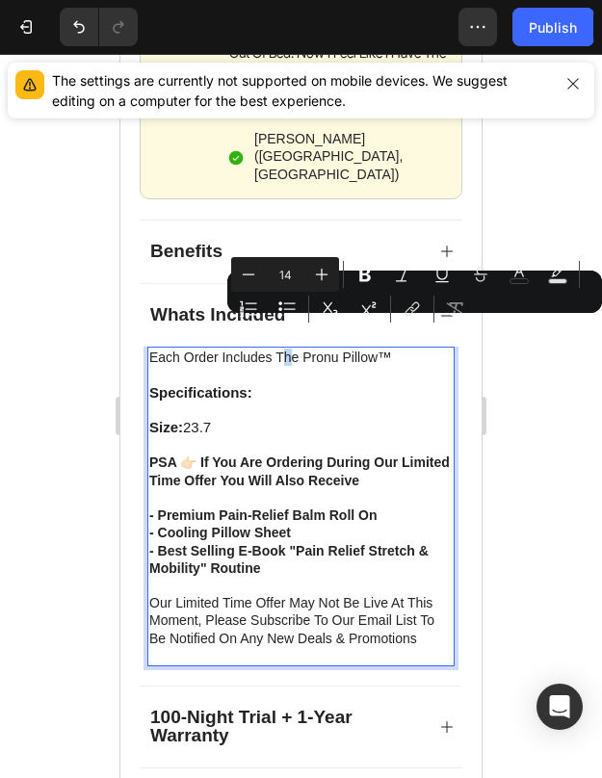
copy p "h"
click at [230, 419] on p "Size: 23.7 pSA 👉🏻 if you are ordering during our limited time offer you will al…" at bounding box center [300, 480] width 303 height 122
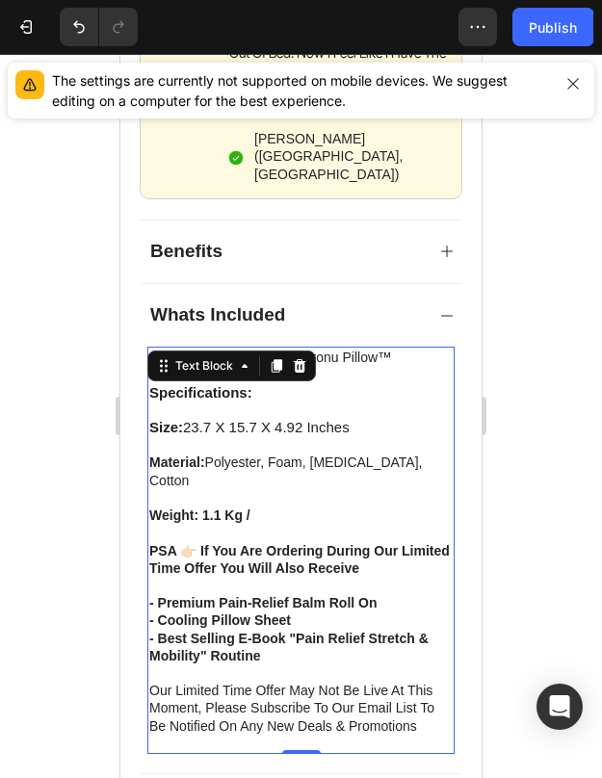
click at [269, 507] on p "weight: 1.1 kg / pSA 👉🏻 if you are ordering during our limited time offer you w…" at bounding box center [300, 568] width 303 height 122
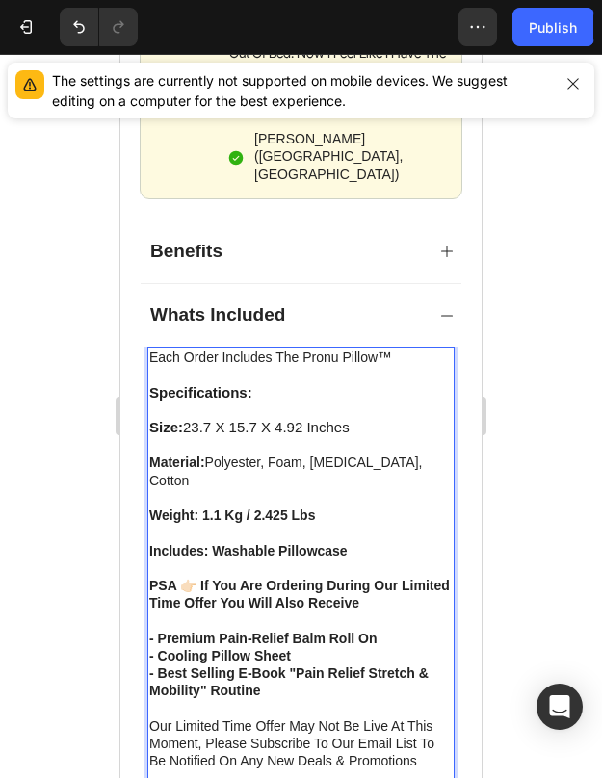
drag, startPoint x: 358, startPoint y: 501, endPoint x: 212, endPoint y: 503, distance: 146.5
click at [212, 542] on p "includes: Washable pillowcase pSA 👉🏻 if you are ordering during our limited tim…" at bounding box center [300, 603] width 303 height 122
click at [331, 542] on p "includes: Washable pillowcase pSA 👉🏻 if you are ordering during our limited tim…" at bounding box center [300, 603] width 303 height 122
drag, startPoint x: 326, startPoint y: 470, endPoint x: 199, endPoint y: 470, distance: 126.2
click at [199, 507] on p "weight: 1.1 kg / 2.425 lbs" at bounding box center [300, 515] width 303 height 17
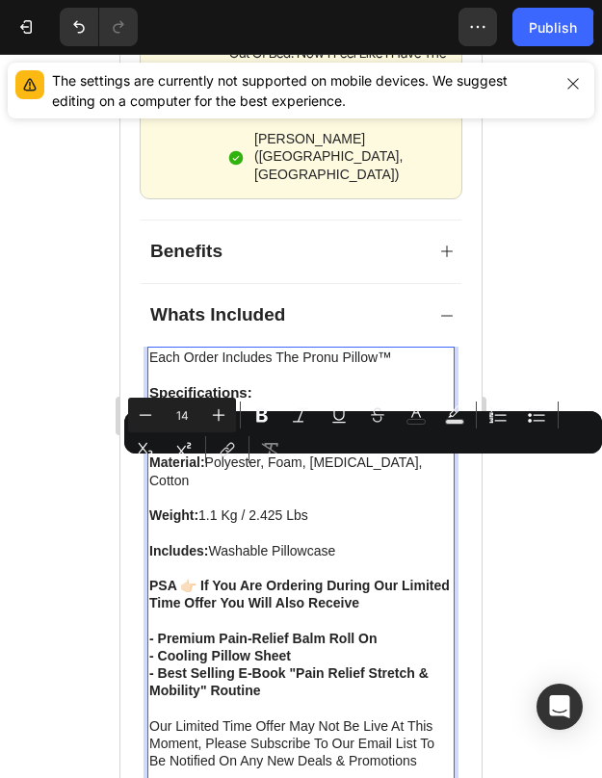
click at [343, 507] on p "weight: 1.1 kg / 2.425 lbs" at bounding box center [300, 515] width 303 height 17
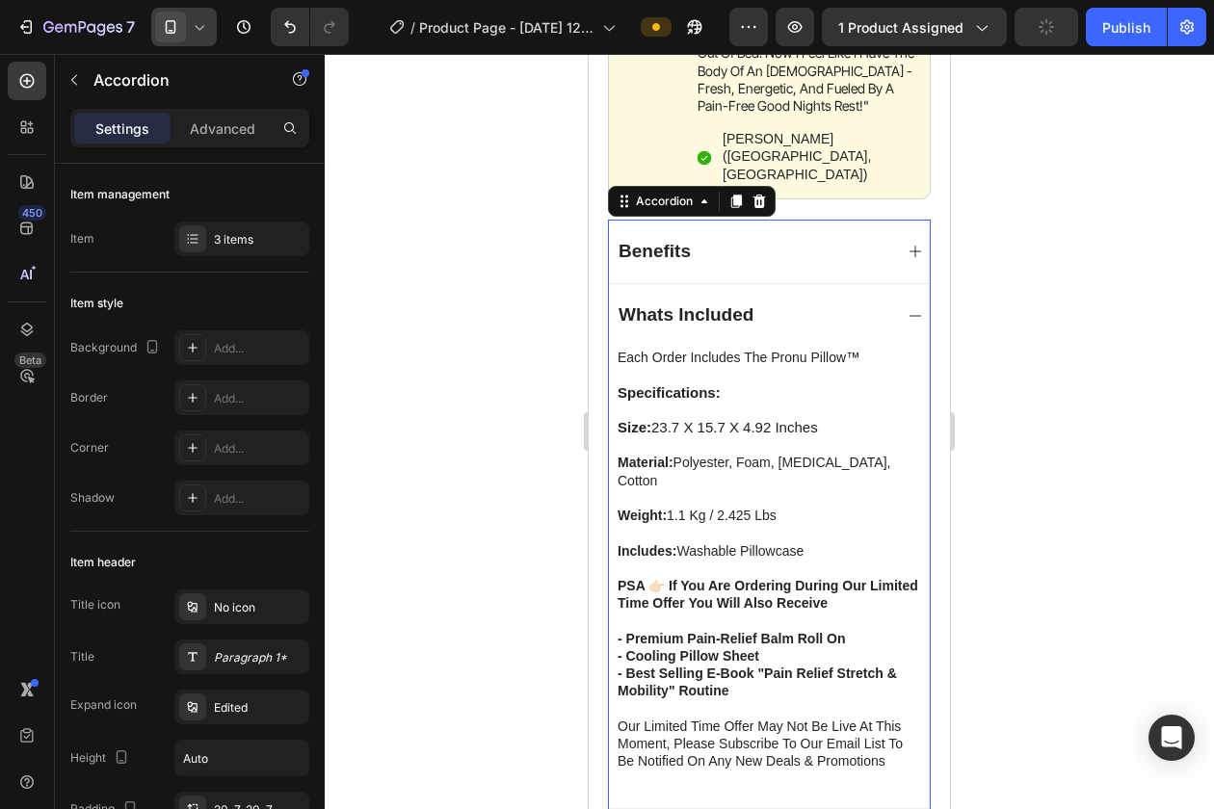
click at [894, 286] on div "Whats Included" at bounding box center [769, 315] width 321 height 64
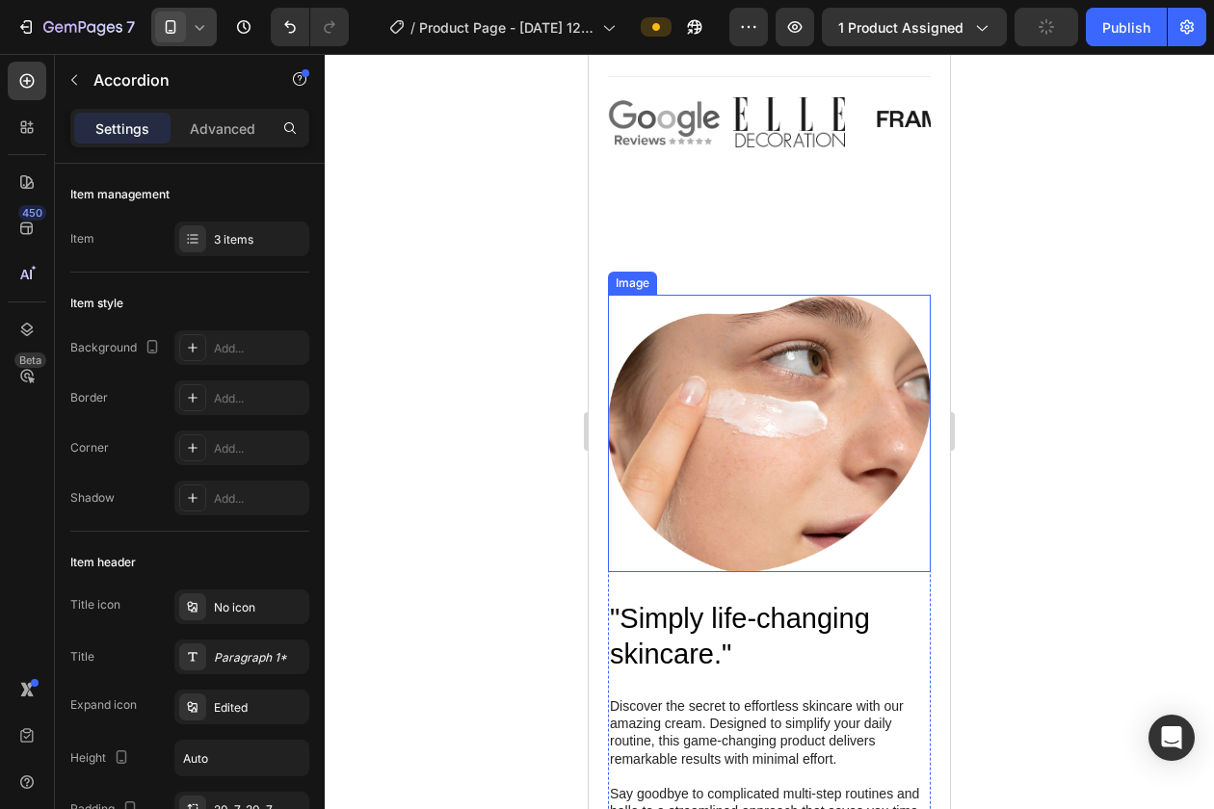
scroll to position [1421, 0]
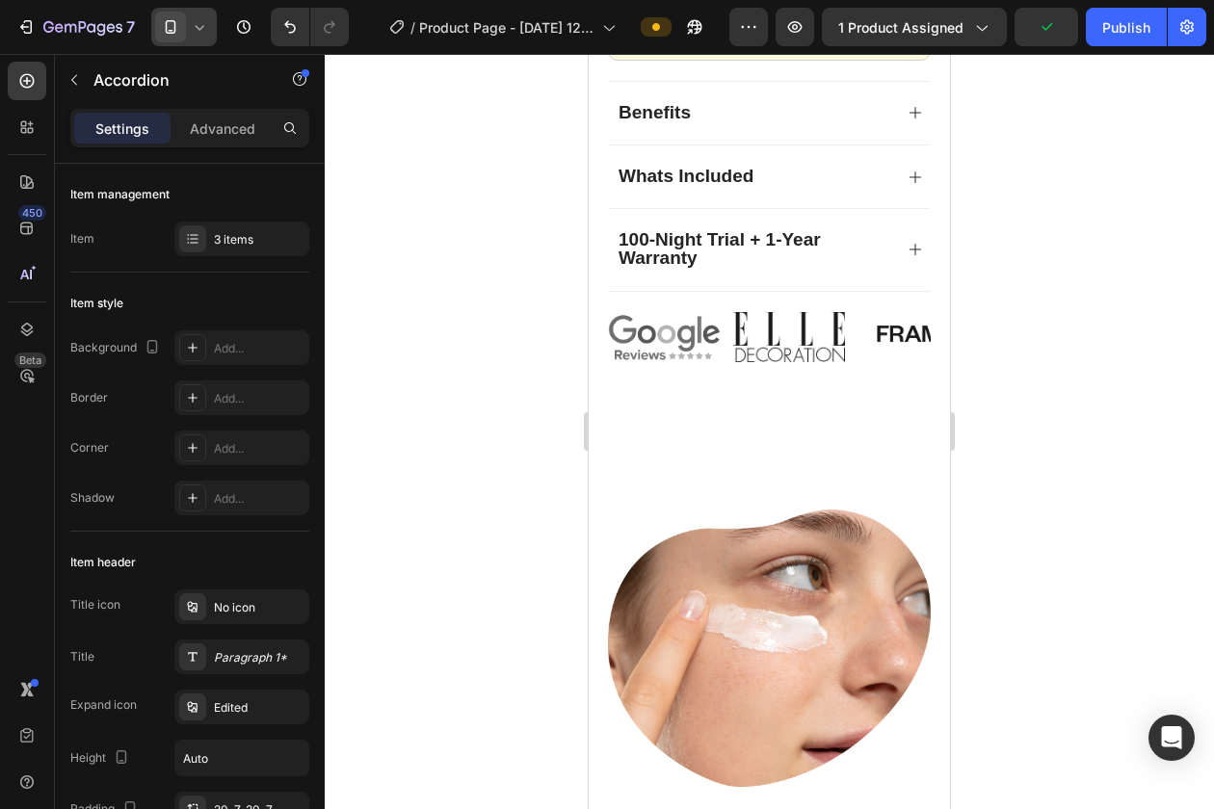
click at [165, 40] on span at bounding box center [170, 27] width 31 height 31
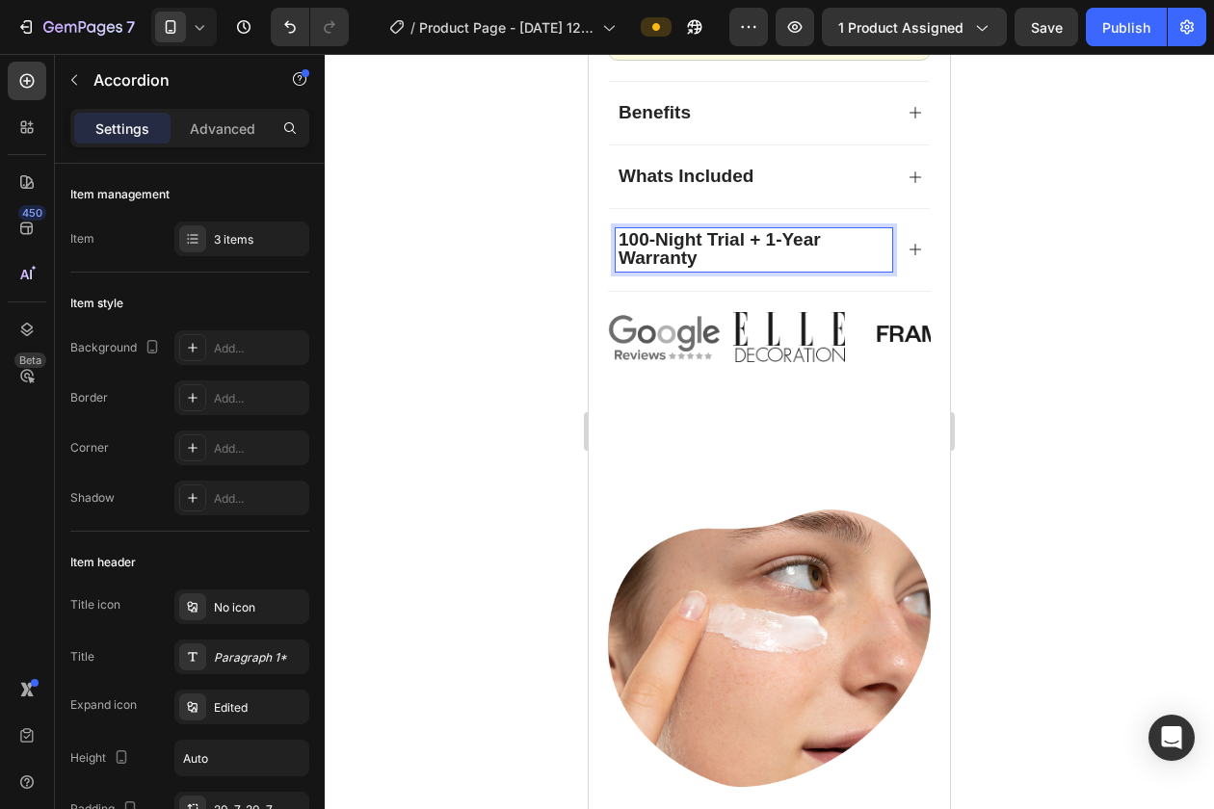
click at [719, 231] on p "100-Night Trial + 1-Year Warranty" at bounding box center [754, 249] width 271 height 37
click at [930, 224] on div "Benefits Whats Included 100-Night Trial + 1-Year Warranty" at bounding box center [769, 186] width 323 height 210
click at [915, 244] on icon at bounding box center [916, 250] width 12 height 12
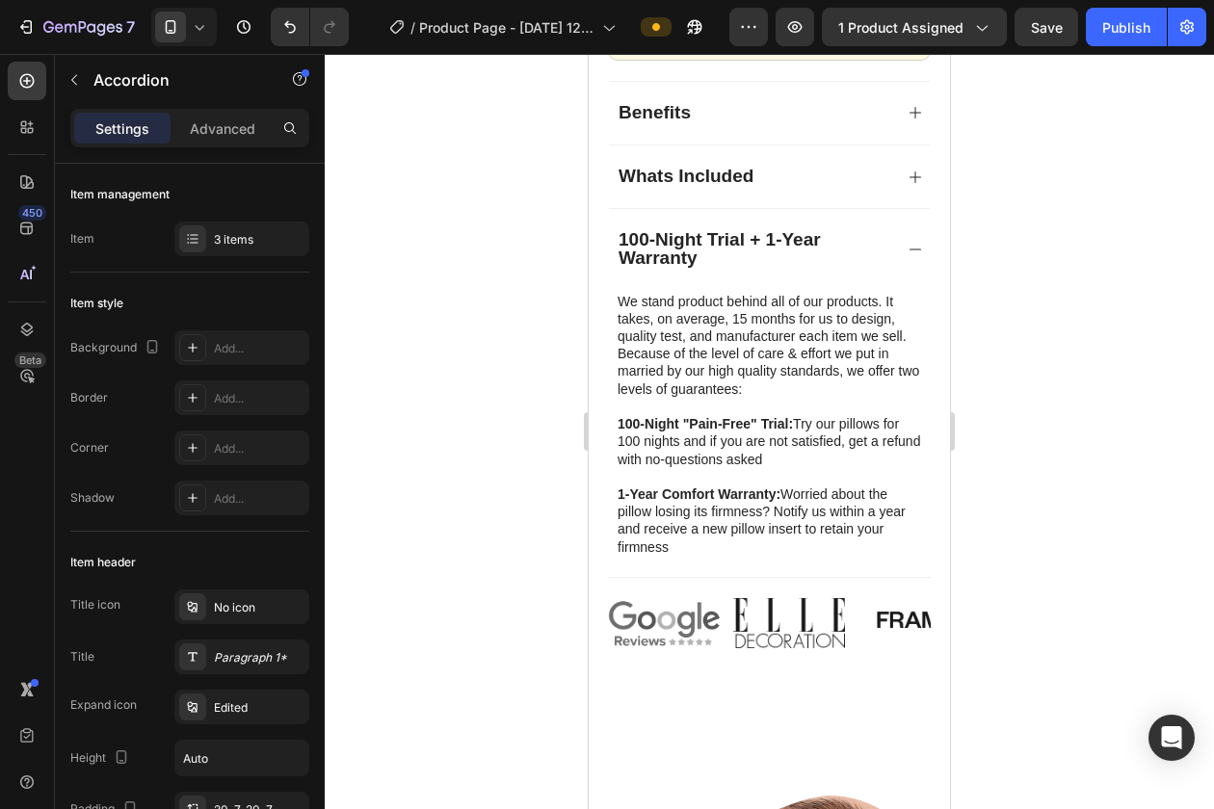
click at [906, 145] on div "Whats Included" at bounding box center [769, 177] width 321 height 64
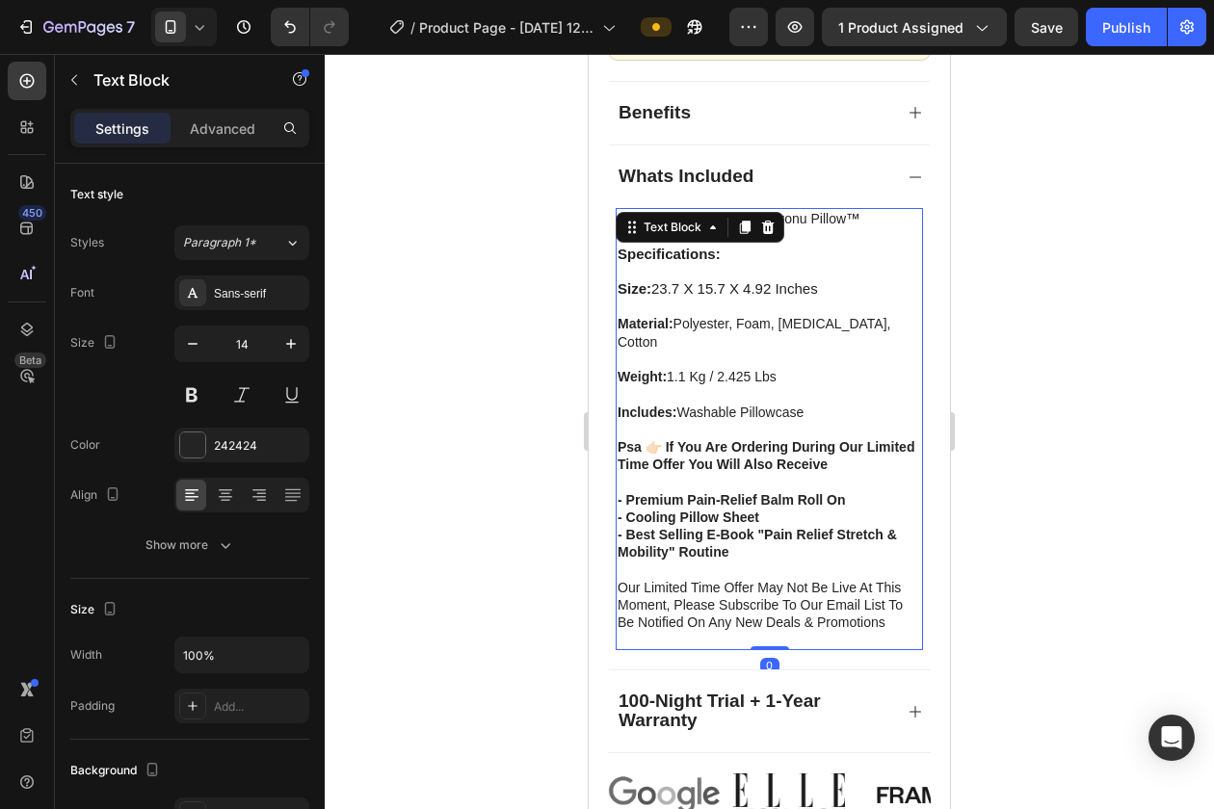
click at [871, 280] on p "size: 23.7 x 15.7 x 4.92 inches" at bounding box center [769, 288] width 303 height 17
click at [233, 114] on div "Advanced" at bounding box center [222, 128] width 96 height 31
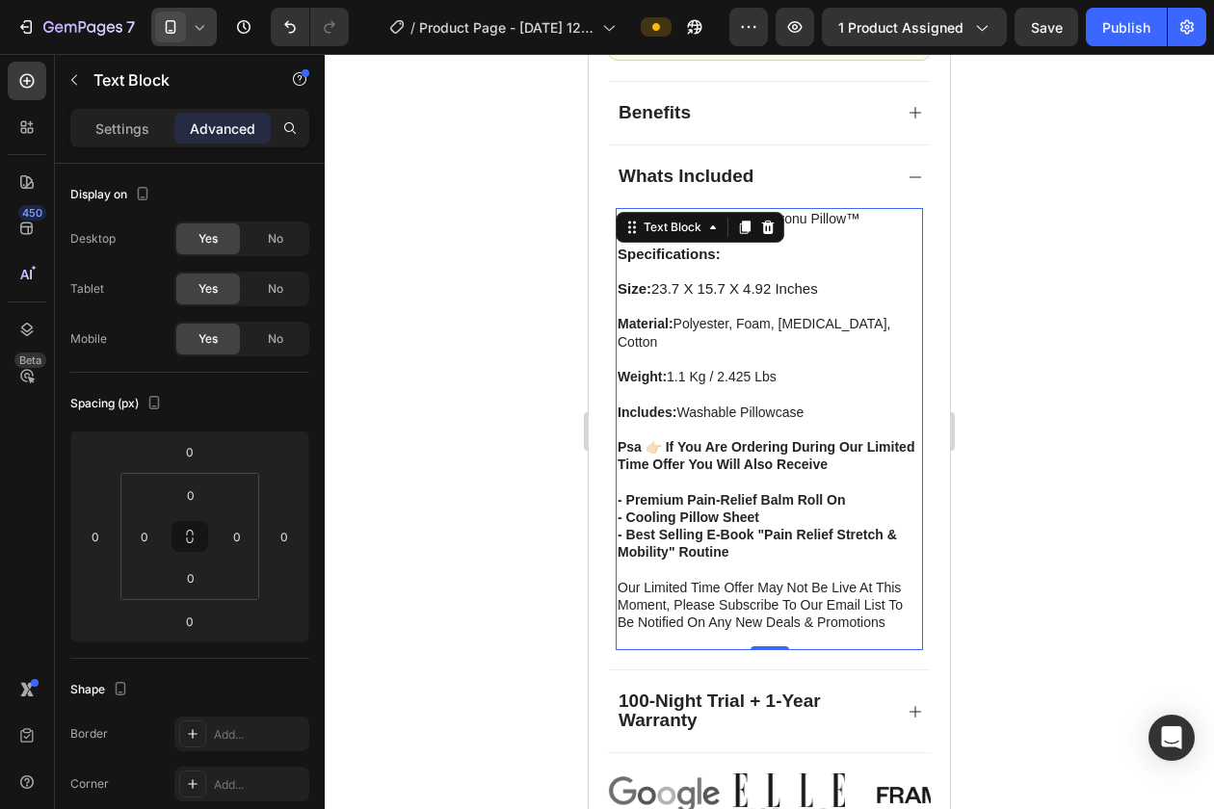
click at [195, 27] on icon at bounding box center [199, 26] width 19 height 19
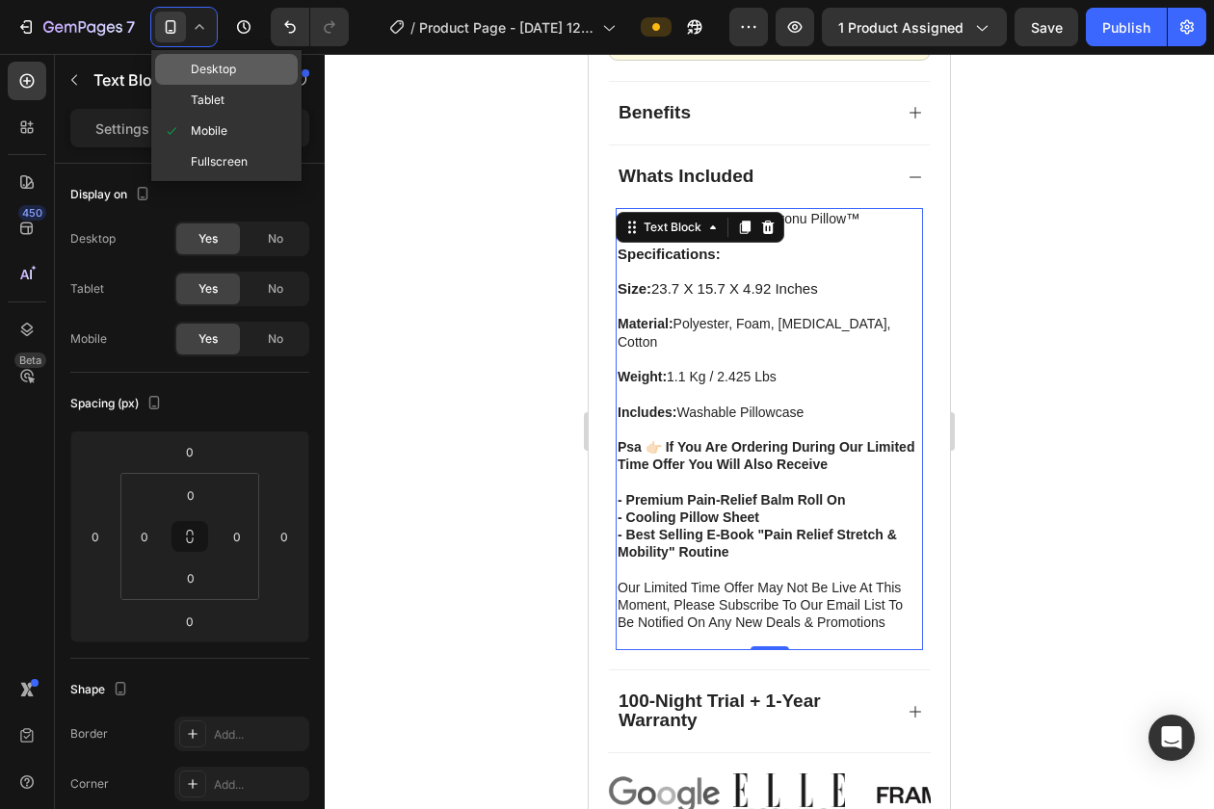
click at [222, 85] on div "Desktop" at bounding box center [226, 100] width 143 height 31
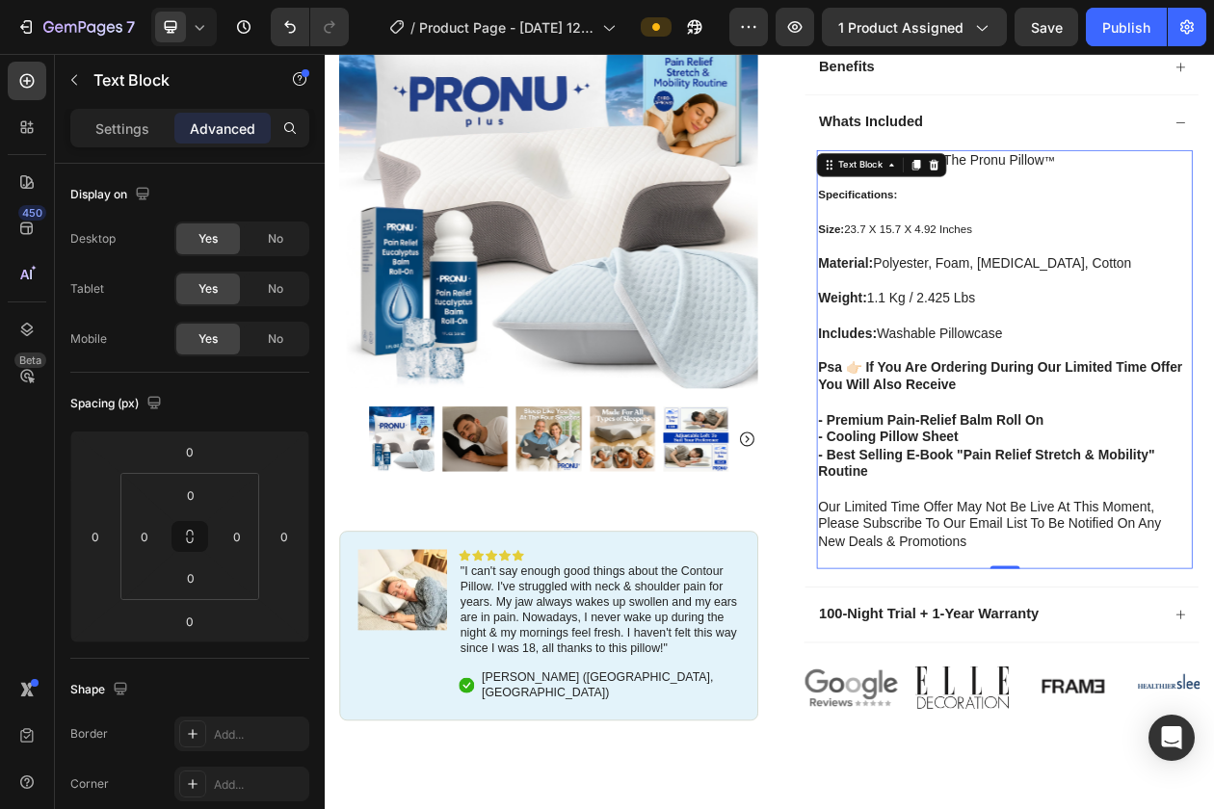
scroll to position [810, 0]
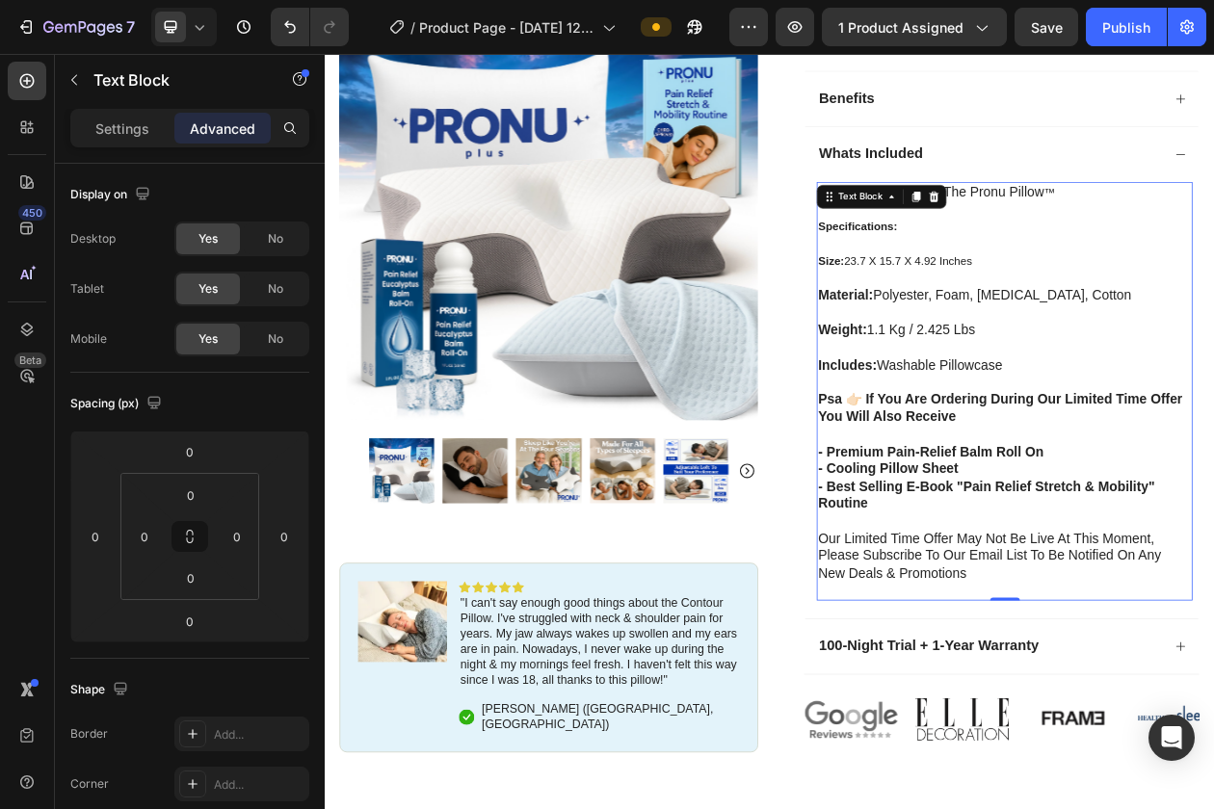
click at [1000, 521] on strong "psa 👉🏻 if you are ordering during our limited time offer you will also receive" at bounding box center [1202, 513] width 473 height 41
click at [999, 507] on strong "psa 👉🏻 if you are ordering during our limited time offer you will also receive" at bounding box center [1202, 513] width 473 height 41
click at [997, 507] on strong "psa 👉🏻 if you are ordering during our limited time offer you will also receive" at bounding box center [1202, 513] width 473 height 41
click at [1043, 553] on p "includes: washable pillowcase pSA 👉🏻 if you are ordering during our limited tim…" at bounding box center [1208, 527] width 485 height 158
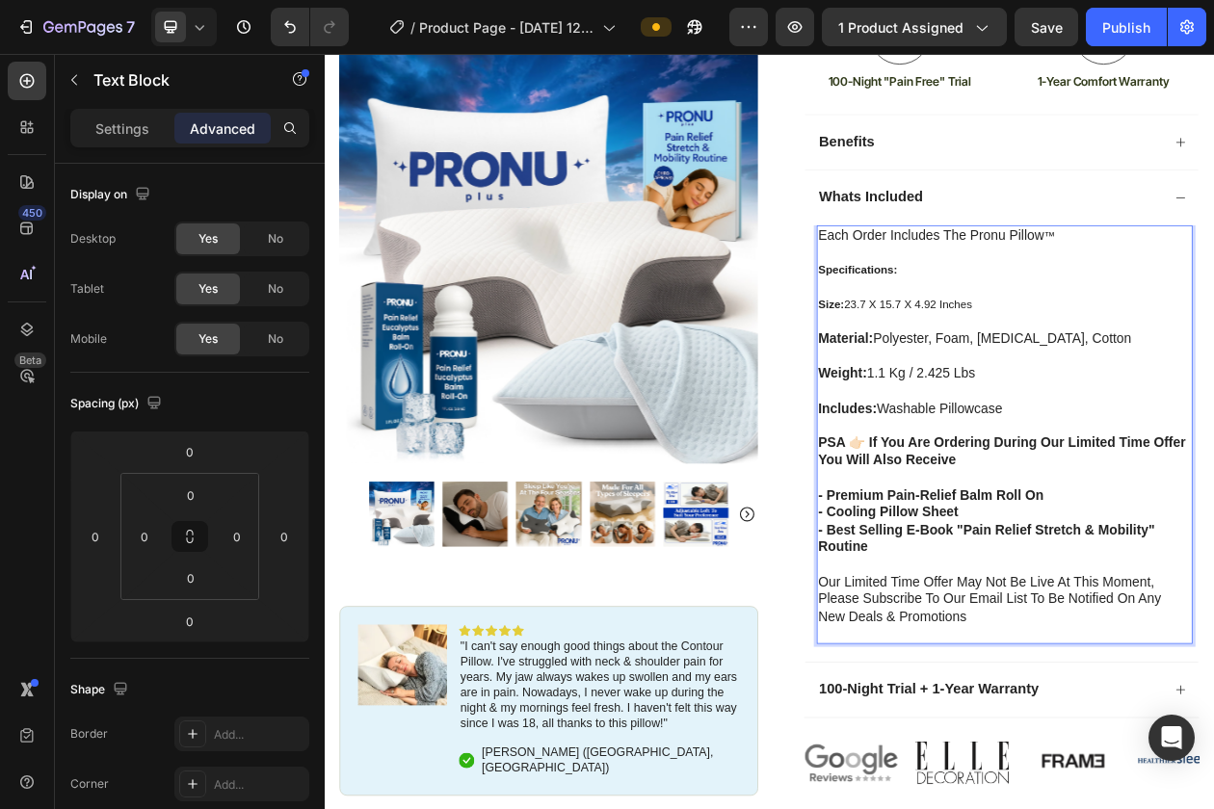
scroll to position [685, 0]
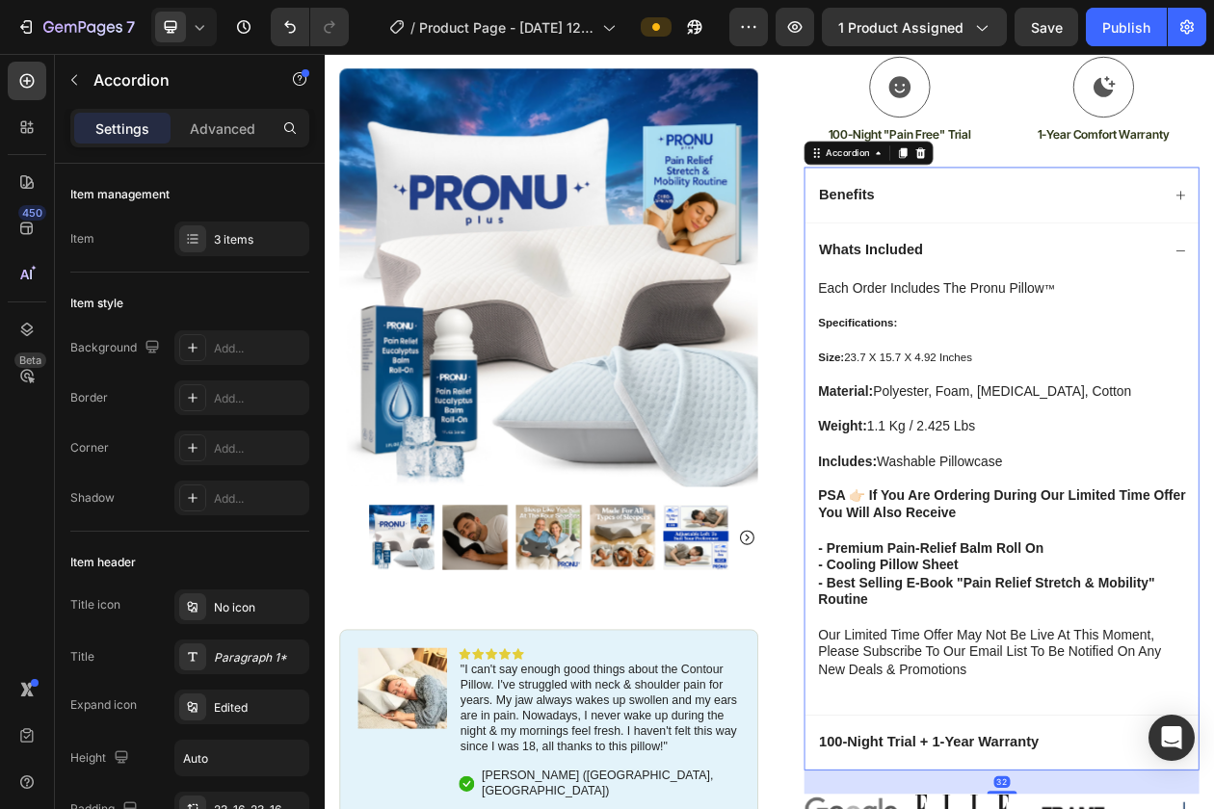
click at [1192, 290] on div "Whats Included" at bounding box center [1205, 310] width 512 height 72
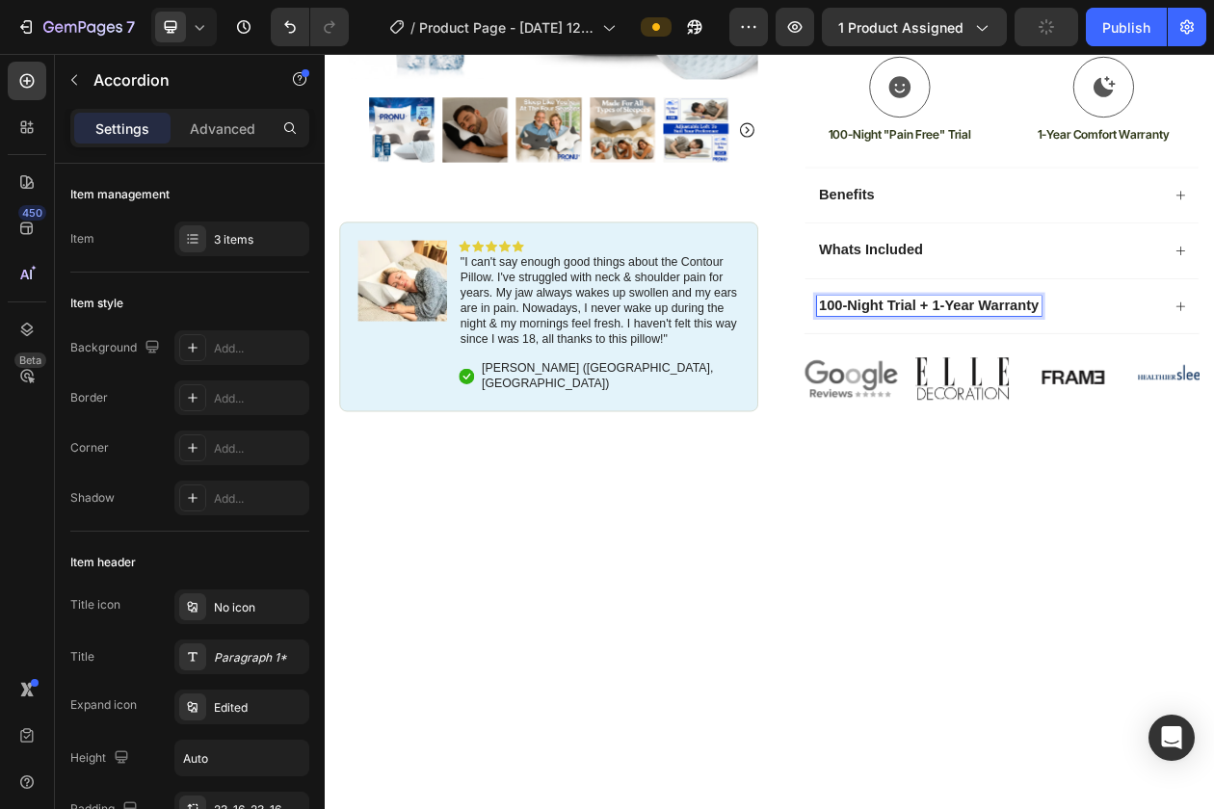
click at [1213, 384] on div "100-Night Trial + 1-Year Warranty" at bounding box center [1189, 382] width 450 height 27
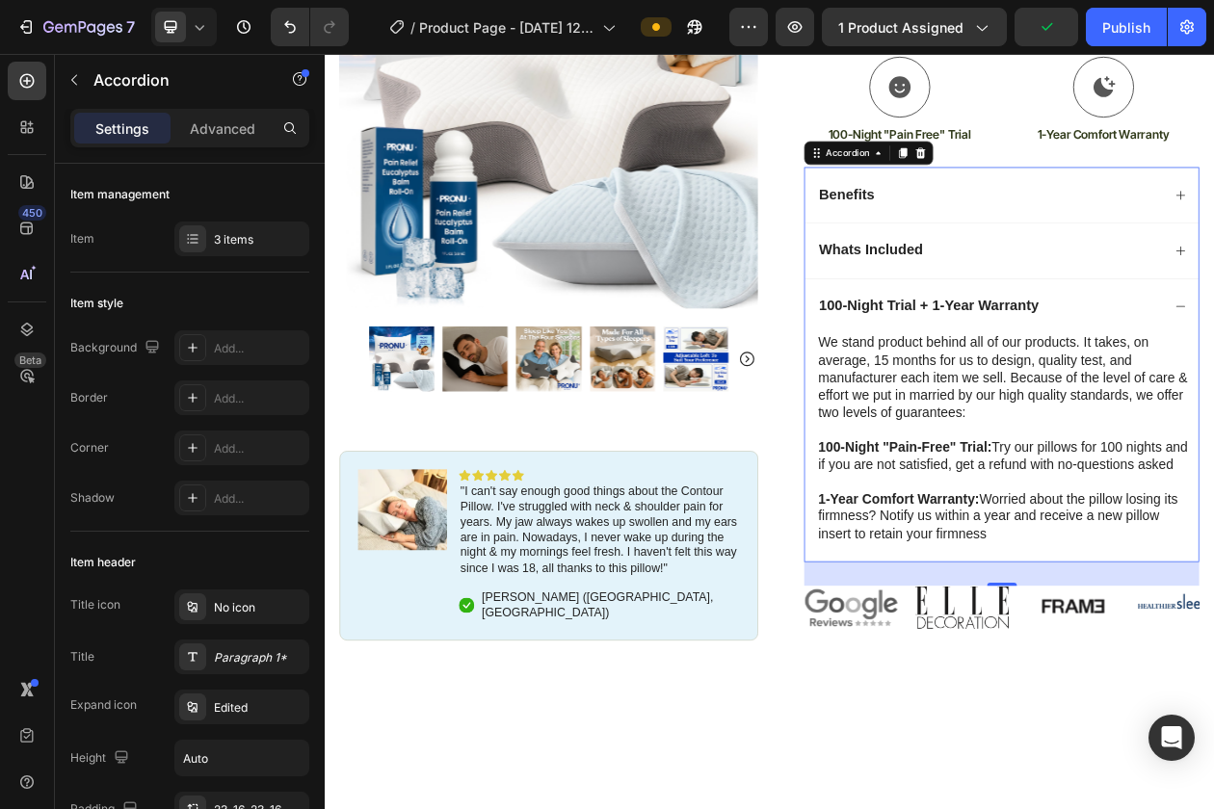
click at [1213, 384] on div "100-Night Trial + 1-Year Warranty" at bounding box center [1189, 382] width 450 height 27
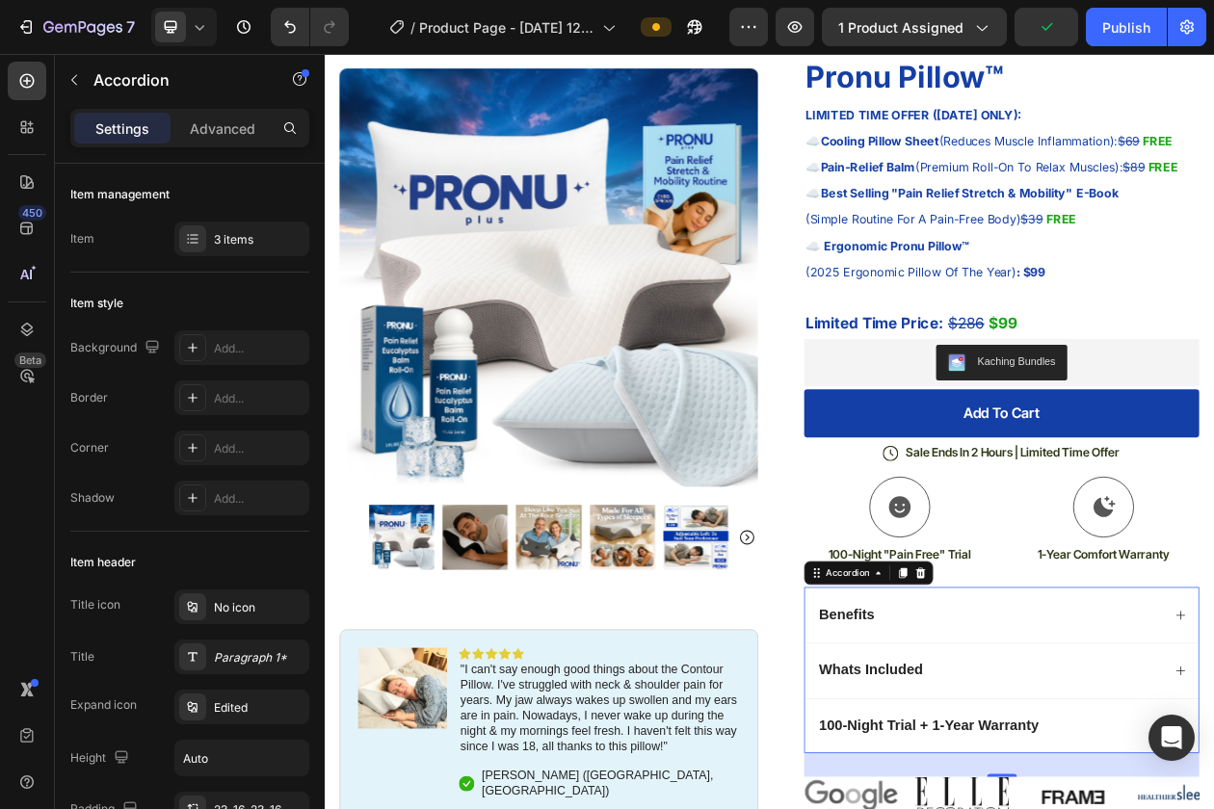
scroll to position [0, 0]
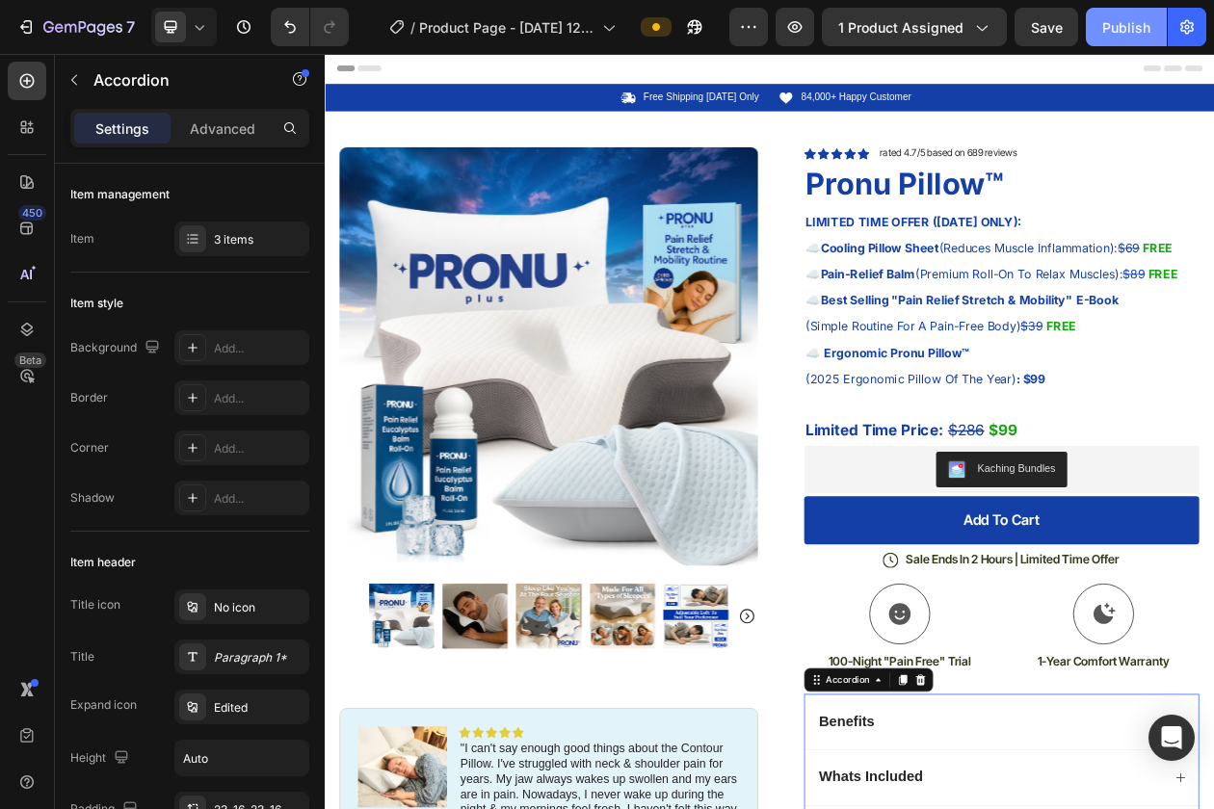
click at [1117, 32] on div "Publish" at bounding box center [1126, 27] width 48 height 20
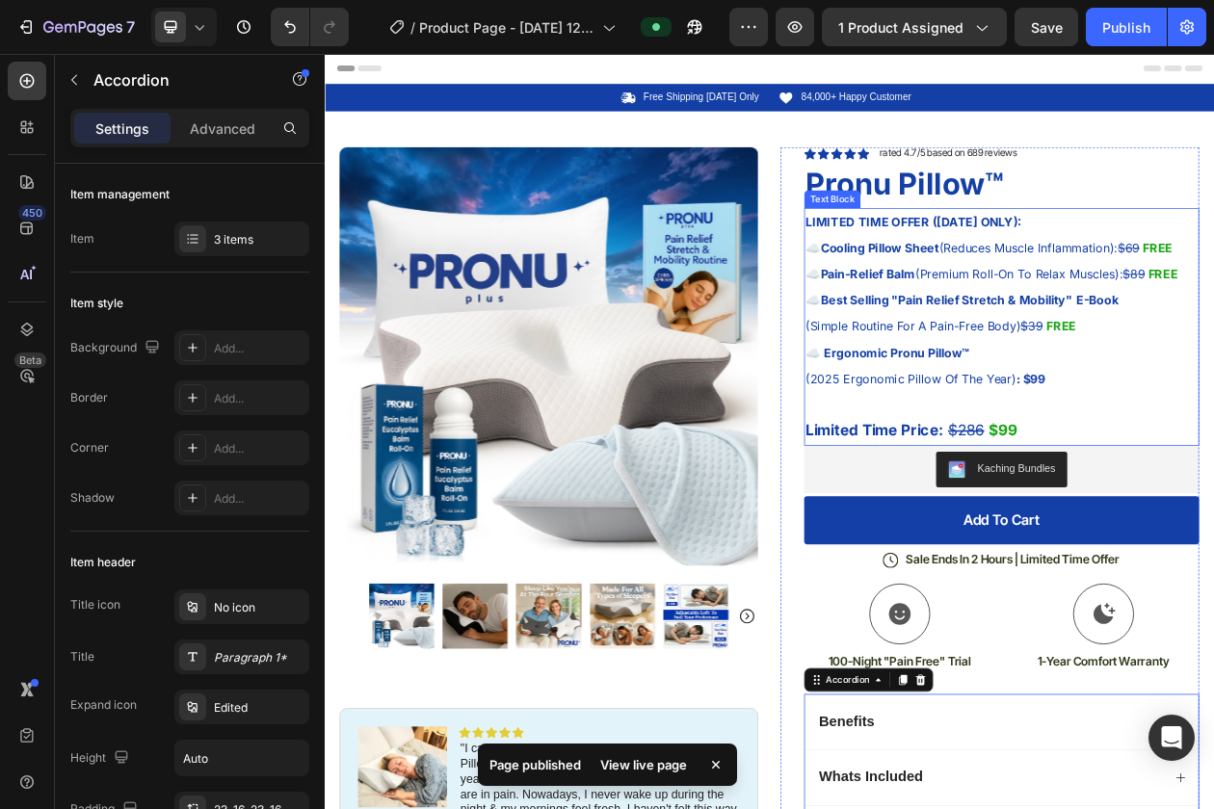
click at [1213, 438] on p "☁️ Ergonomic Pronu Pillow™" at bounding box center [1205, 443] width 510 height 34
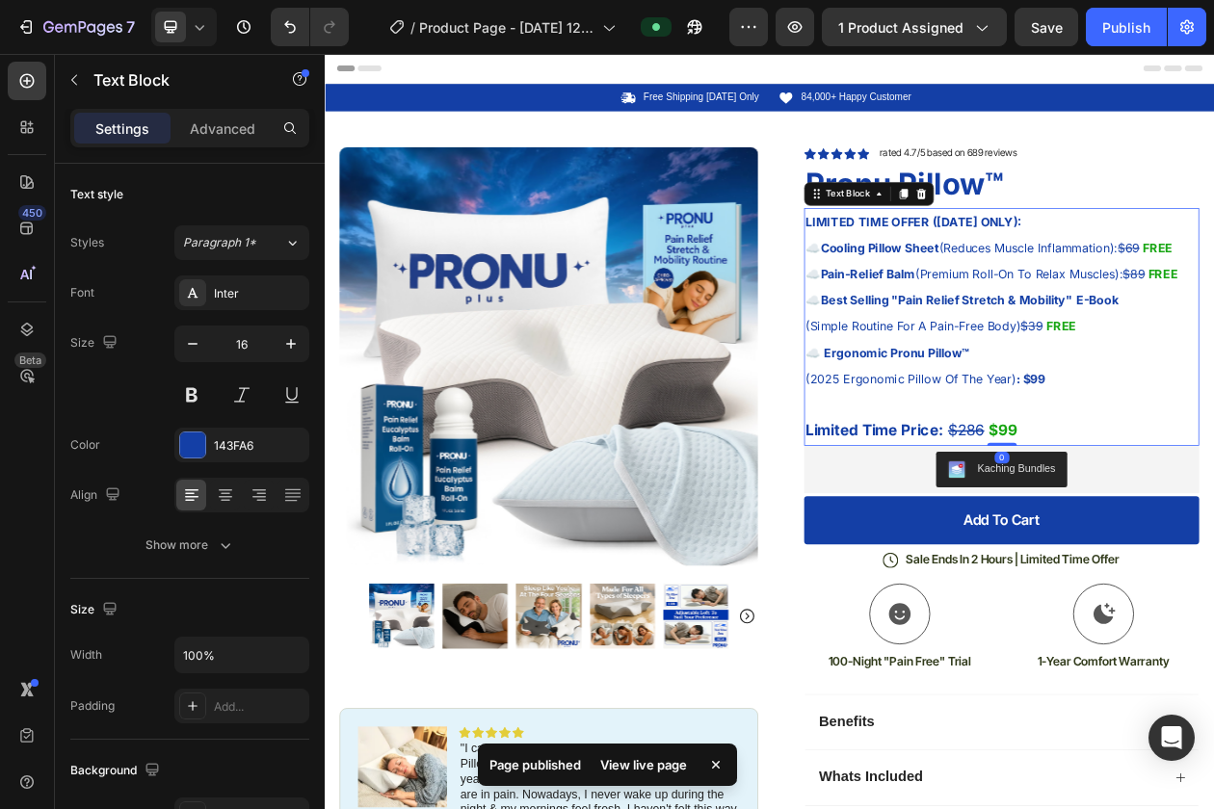
click at [1213, 438] on p "☁️ Ergonomic Pronu Pillow™" at bounding box center [1205, 443] width 510 height 34
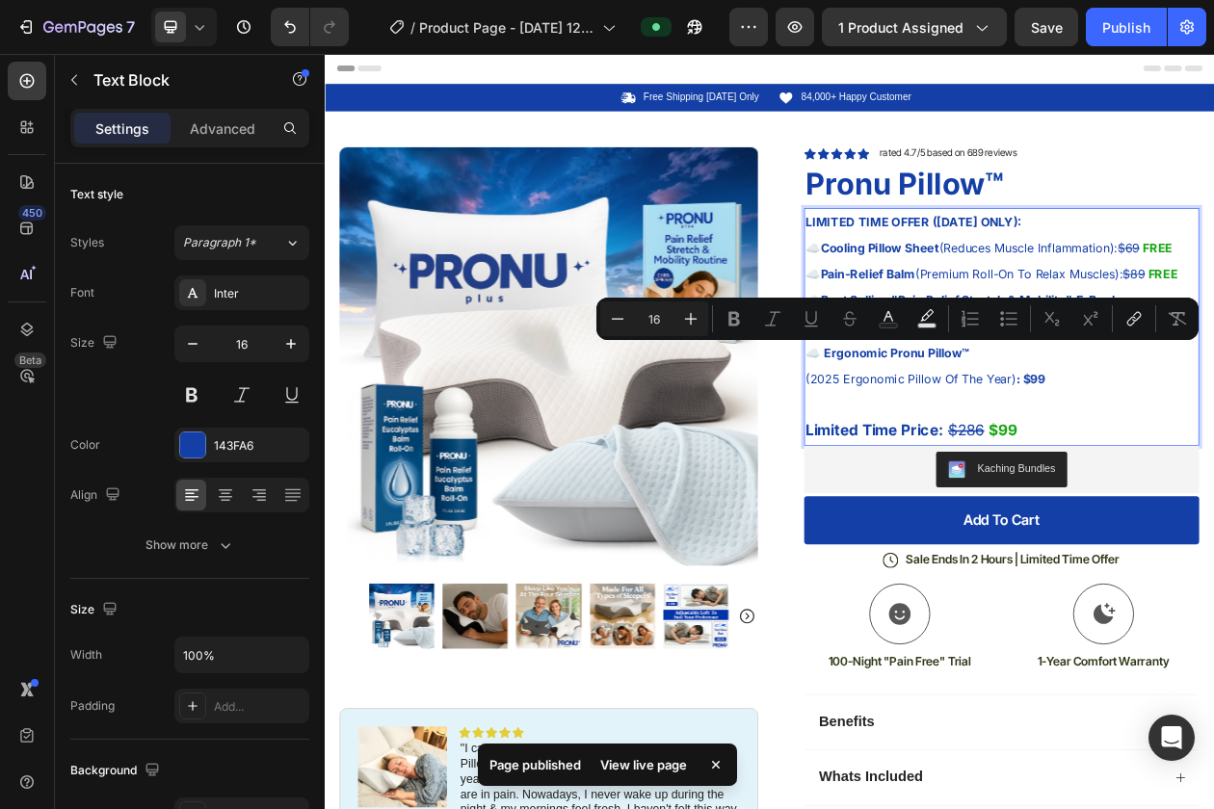
click at [1203, 336] on span "☁️ Pain-Relief Balm (Premium Roll-On To Relax Muscles): $89" at bounding box center [1172, 339] width 445 height 19
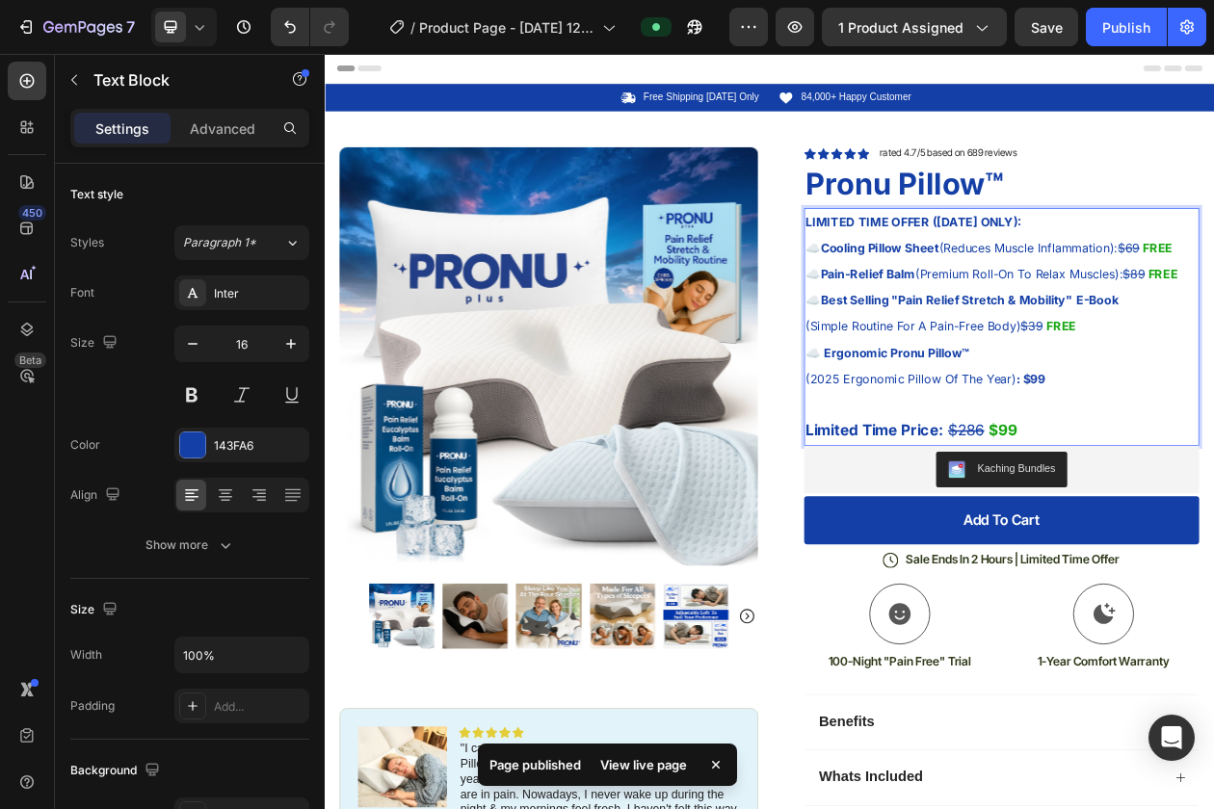
click at [1150, 375] on strong "Best Selling "Pain Relief Stretch & Mobility"" at bounding box center [1133, 373] width 328 height 19
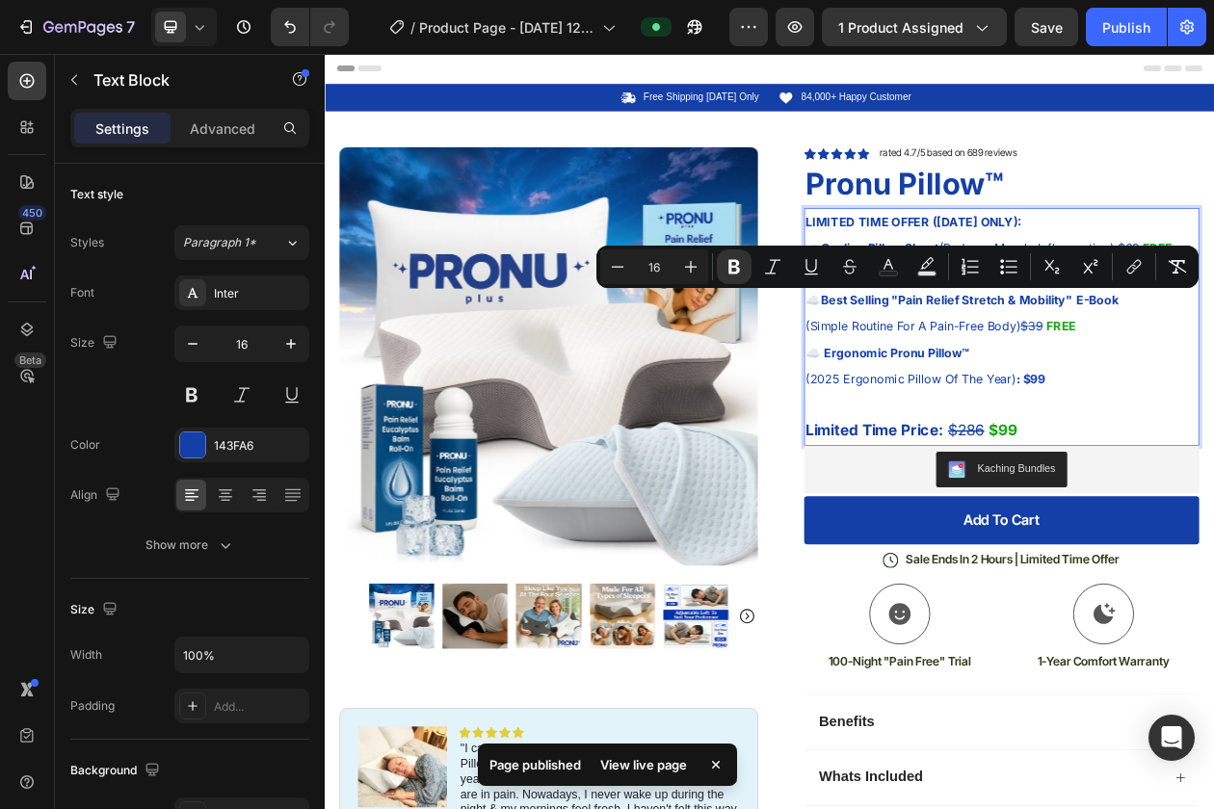
click at [1074, 387] on p "☁️ Best Selling "Pain Relief Stretch & Mobility" E-Book" at bounding box center [1205, 374] width 510 height 34
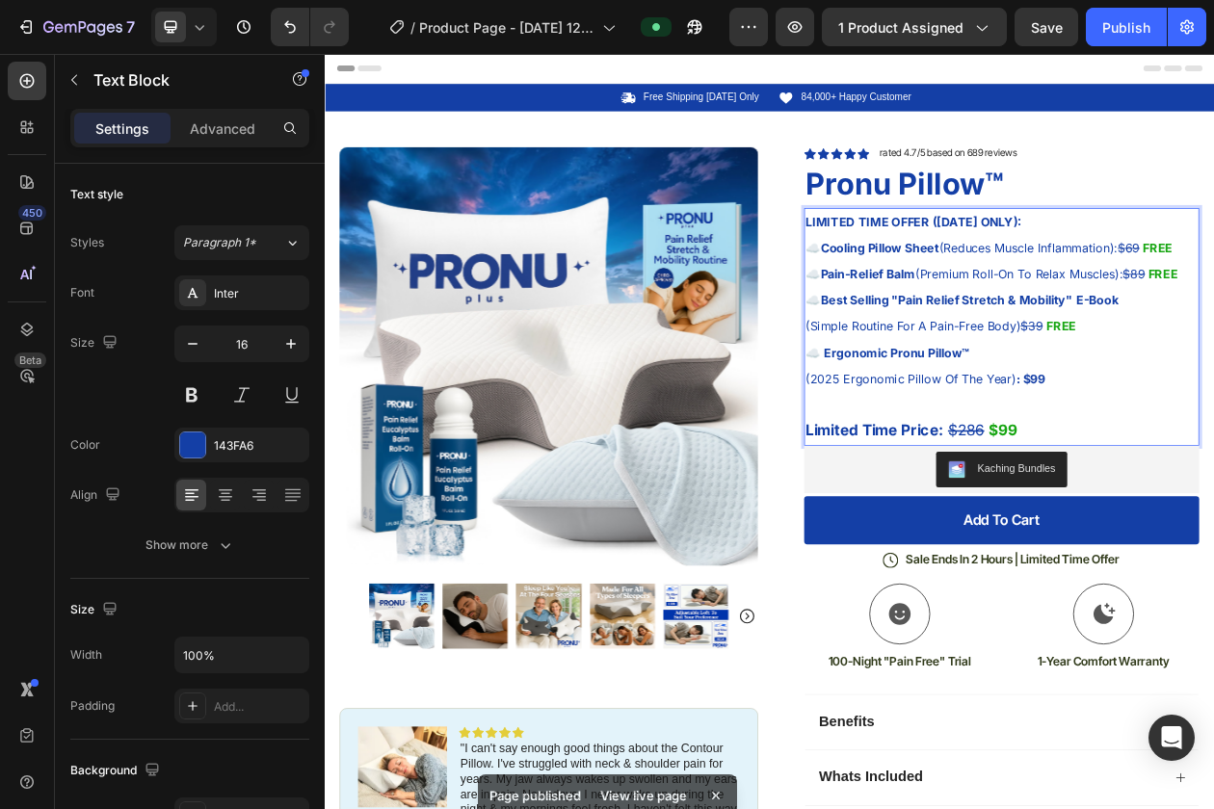
click at [1061, 370] on strong "Best Selling "Pain Relief Stretch & Mobility"" at bounding box center [1133, 373] width 328 height 19
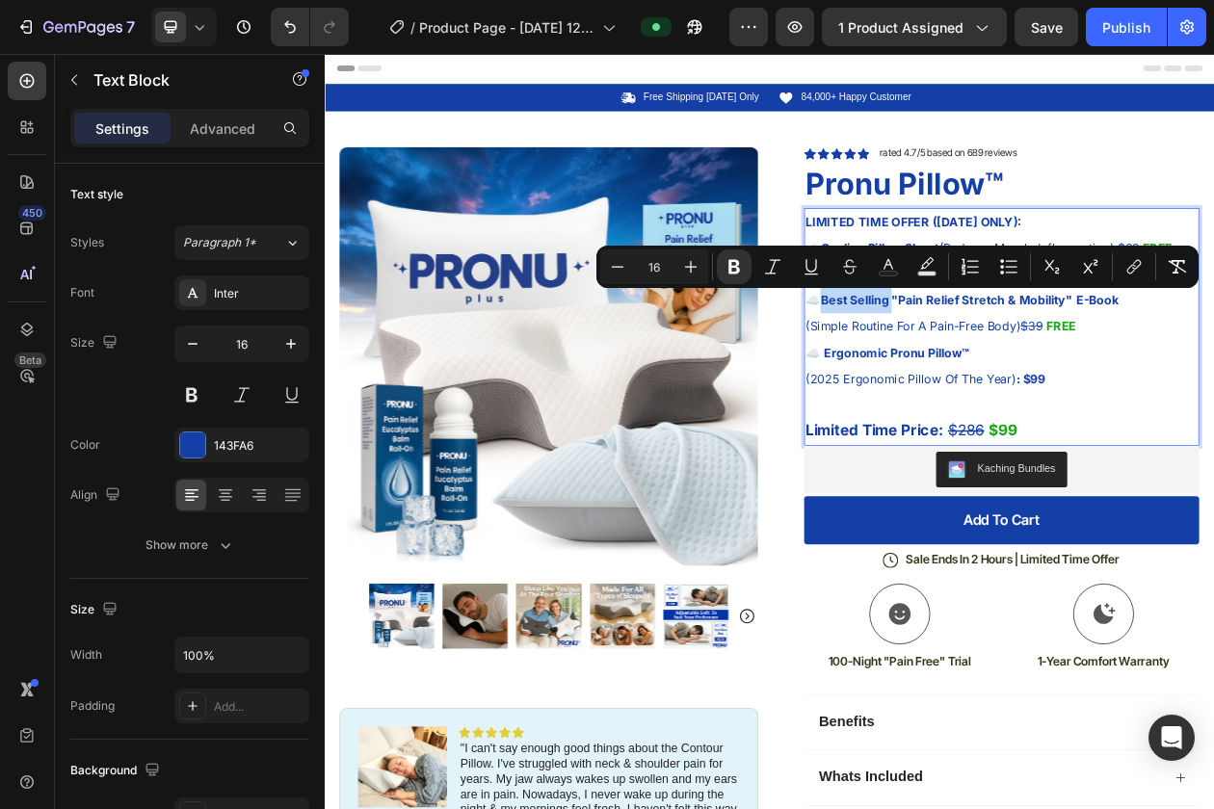
drag, startPoint x: 1061, startPoint y: 370, endPoint x: 972, endPoint y: 370, distance: 88.6
click at [972, 370] on strong "Best Selling "Pain Relief Stretch & Mobility"" at bounding box center [1133, 373] width 328 height 19
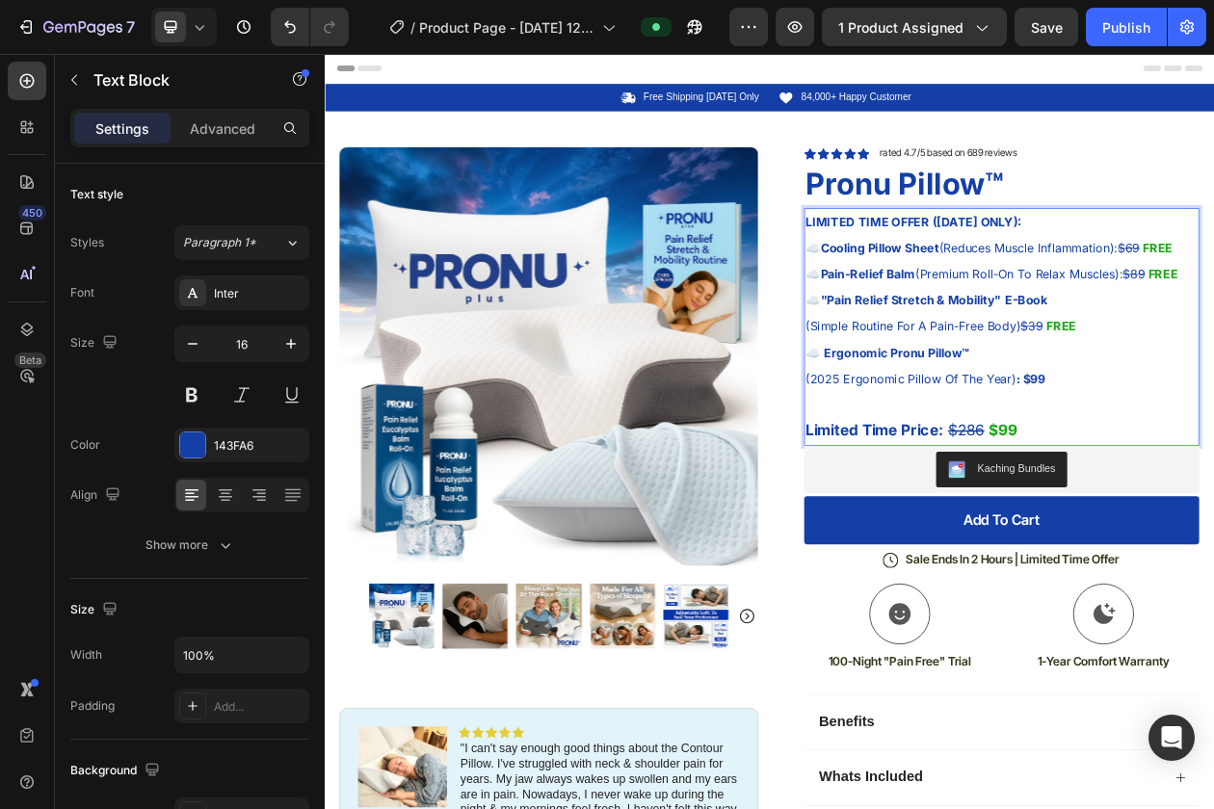
click at [955, 406] on span "(Simple Routine For A Pain-Free Body) $39" at bounding box center [1106, 407] width 313 height 19
click at [983, 414] on span "(Simple Routine For A Pain-Free Body) $39" at bounding box center [1106, 407] width 313 height 19
click at [1006, 409] on span "( Routine For A Pain-Free Body) $39" at bounding box center [1082, 407] width 264 height 19
click at [1001, 410] on span "( Routine For A Pain-Free Body) $39" at bounding box center [1082, 407] width 264 height 19
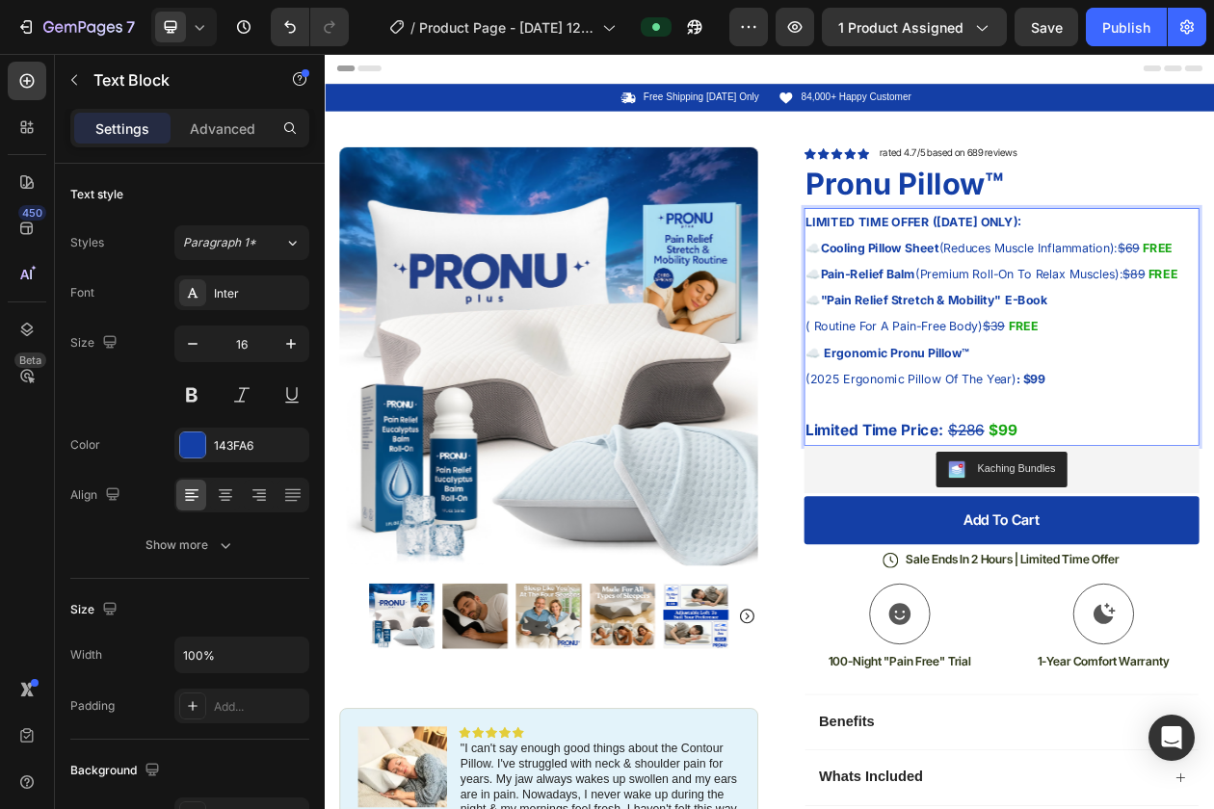
click at [1001, 410] on span "( Routine For A Pain-Free Body) $39" at bounding box center [1082, 407] width 264 height 19
click at [954, 411] on span "(Best-Selling For A Pain-Free Body) $39" at bounding box center [1098, 407] width 296 height 19
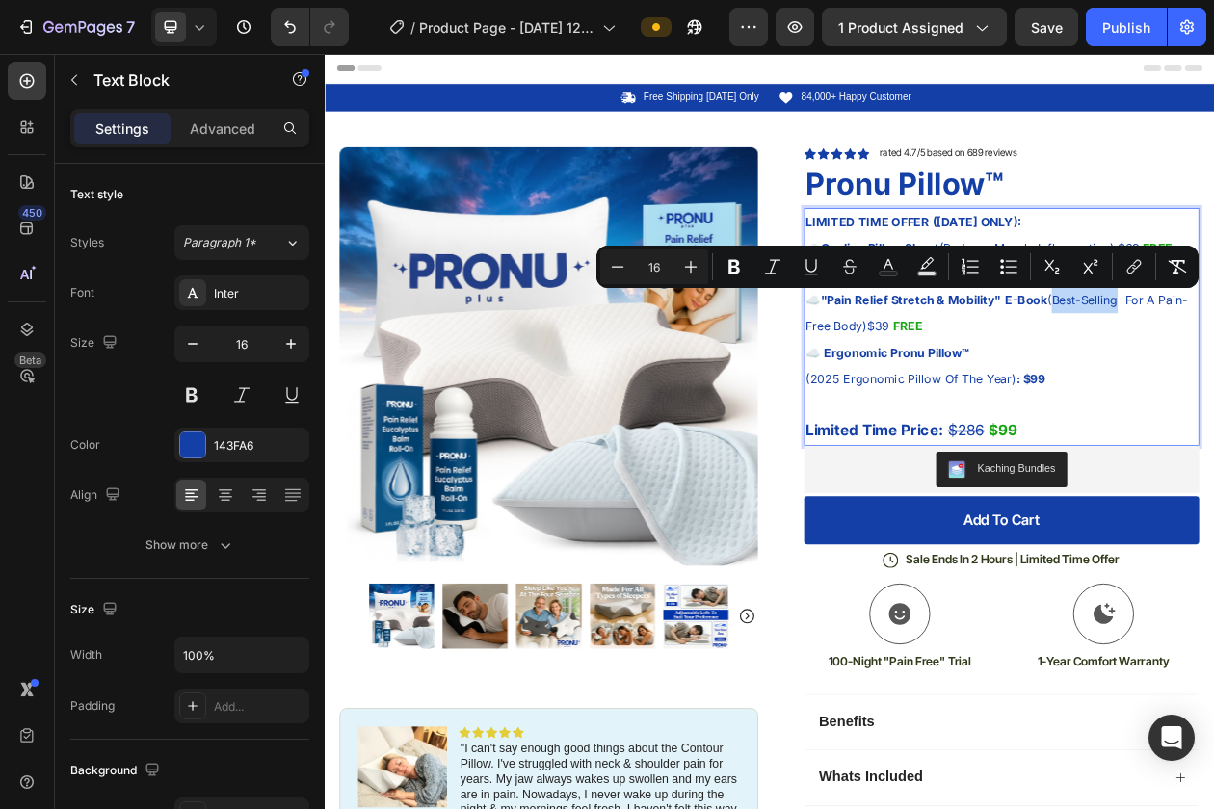
drag, startPoint x: 1361, startPoint y: 371, endPoint x: 1272, endPoint y: 373, distance: 89.6
click at [1213, 373] on span "☁️ "Pain Relief Stretch & Mobility" E-Book (Best-Selling For A Pain-Free Body) …" at bounding box center [1198, 390] width 496 height 53
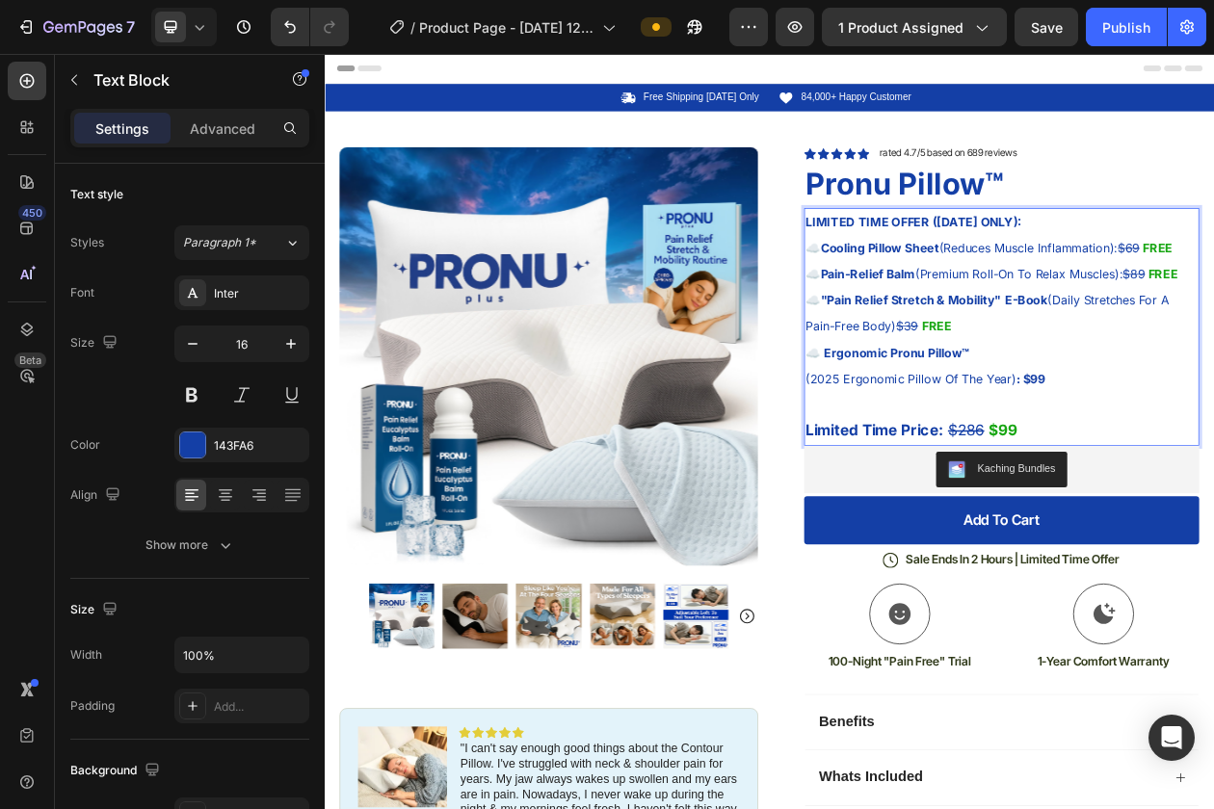
click at [1188, 404] on p "☁️ "Pain Relief Stretch & Mobility" E-Book (Daily Stretches For A Pain-Free Bod…" at bounding box center [1205, 390] width 510 height 67
click at [1038, 409] on span "☁️ "Pain Relief Stretch & Mobility" E-Book (Daily Stretches For A Pain-Free Bod…" at bounding box center [1186, 390] width 472 height 53
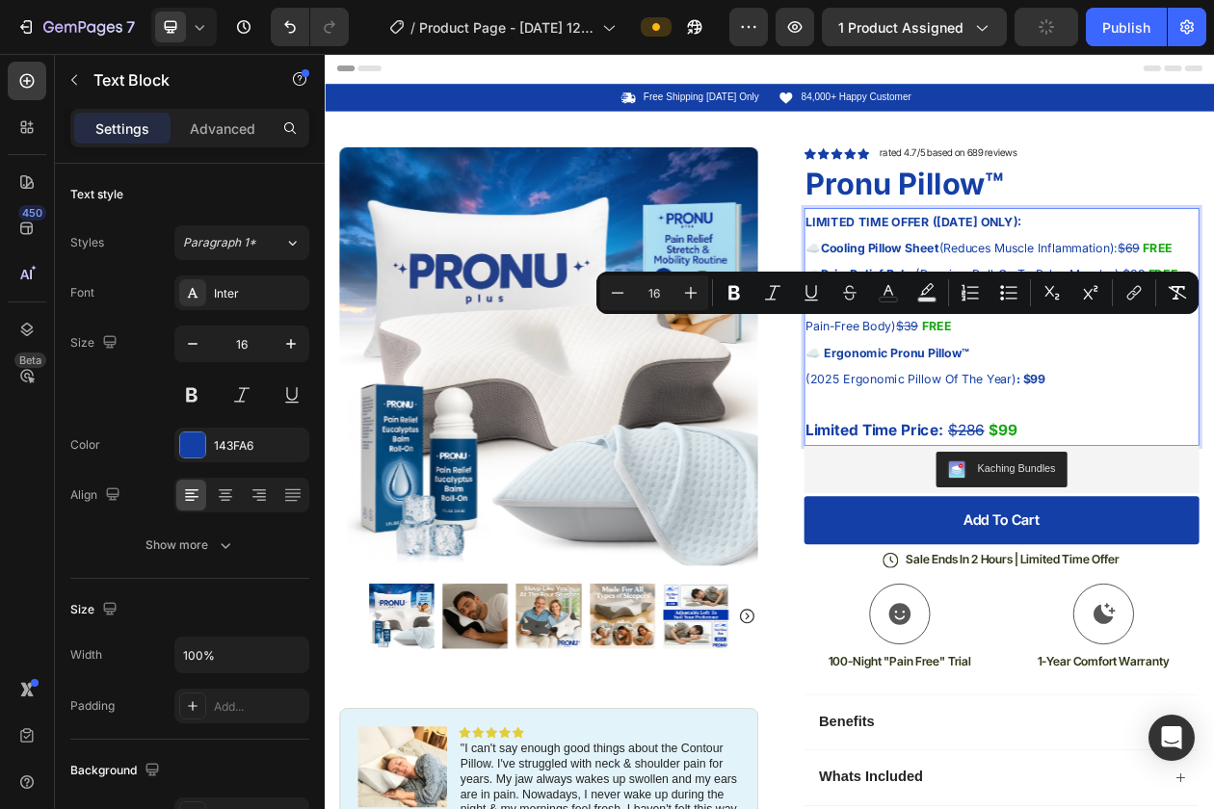
click at [1190, 501] on p "(2025 Ergonomic Pillow Of The Year) : $99 Limited Time Price: $286 $99" at bounding box center [1205, 511] width 510 height 103
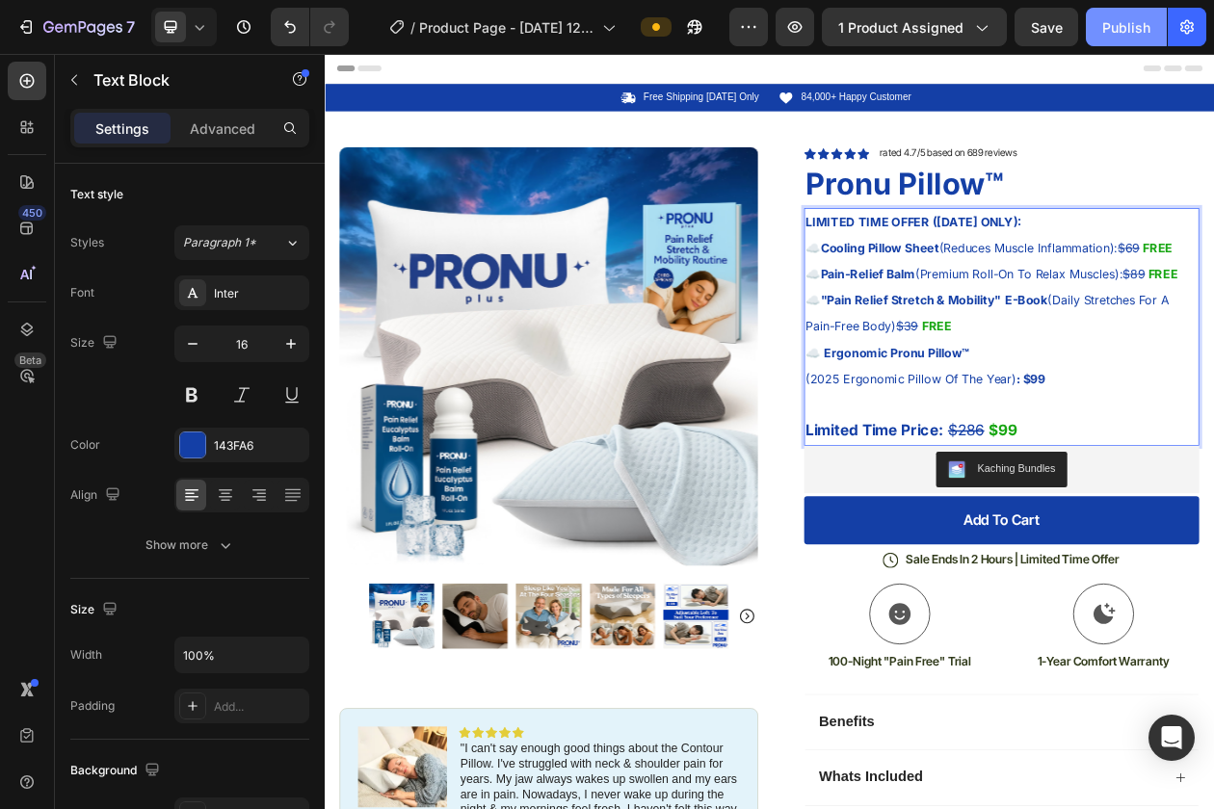
click at [1124, 27] on div "Publish" at bounding box center [1126, 27] width 48 height 20
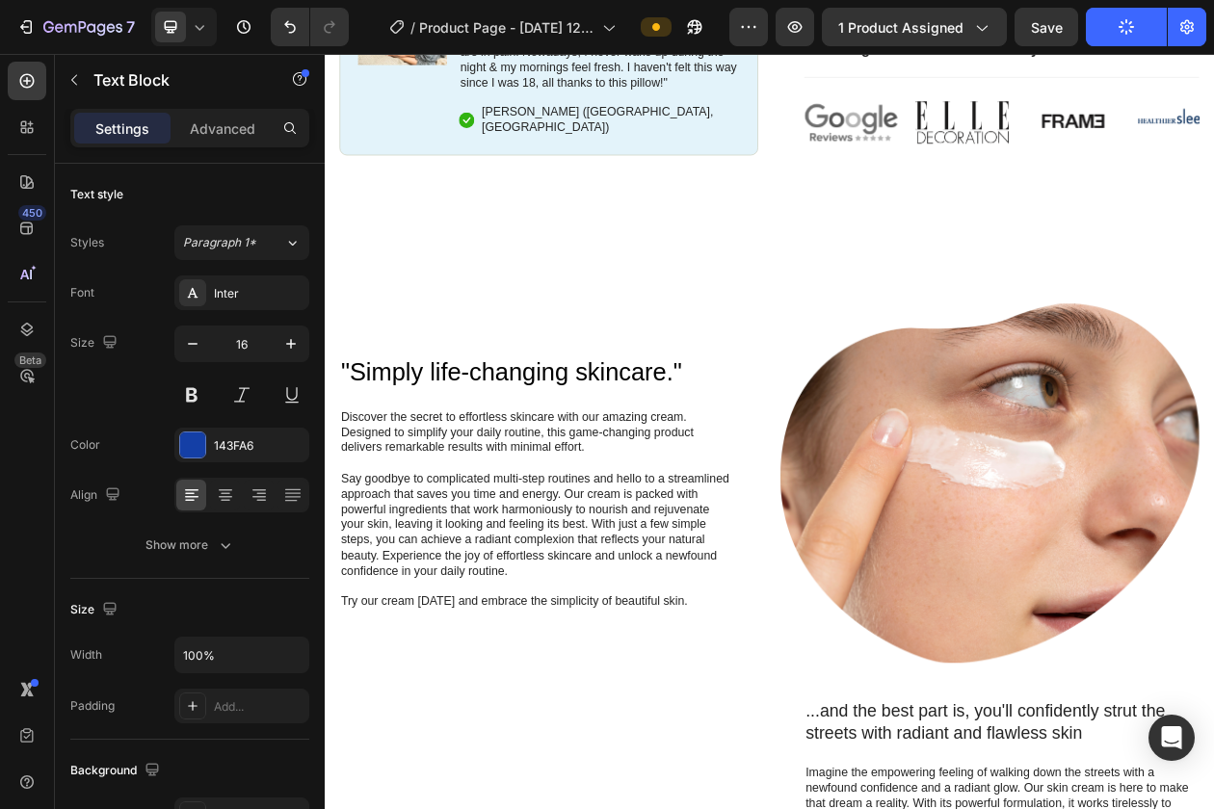
scroll to position [1103, 0]
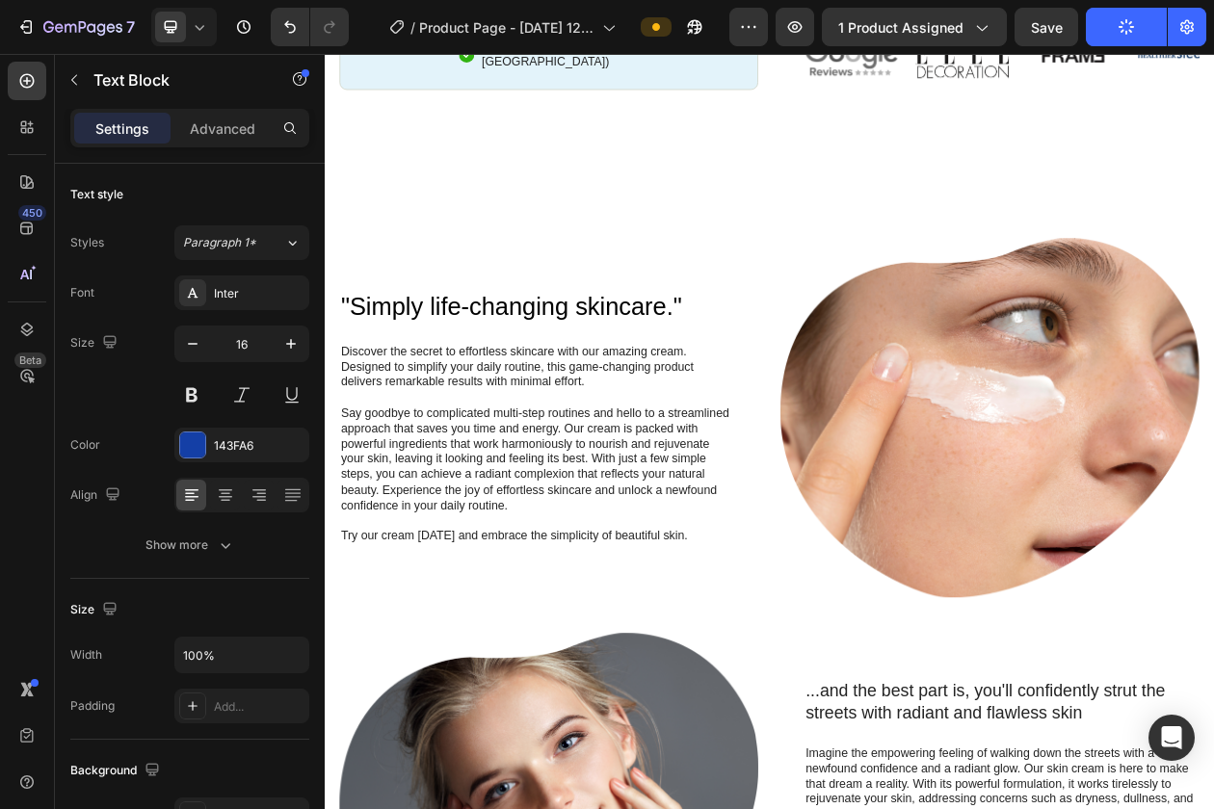
click at [204, 17] on icon at bounding box center [199, 26] width 19 height 19
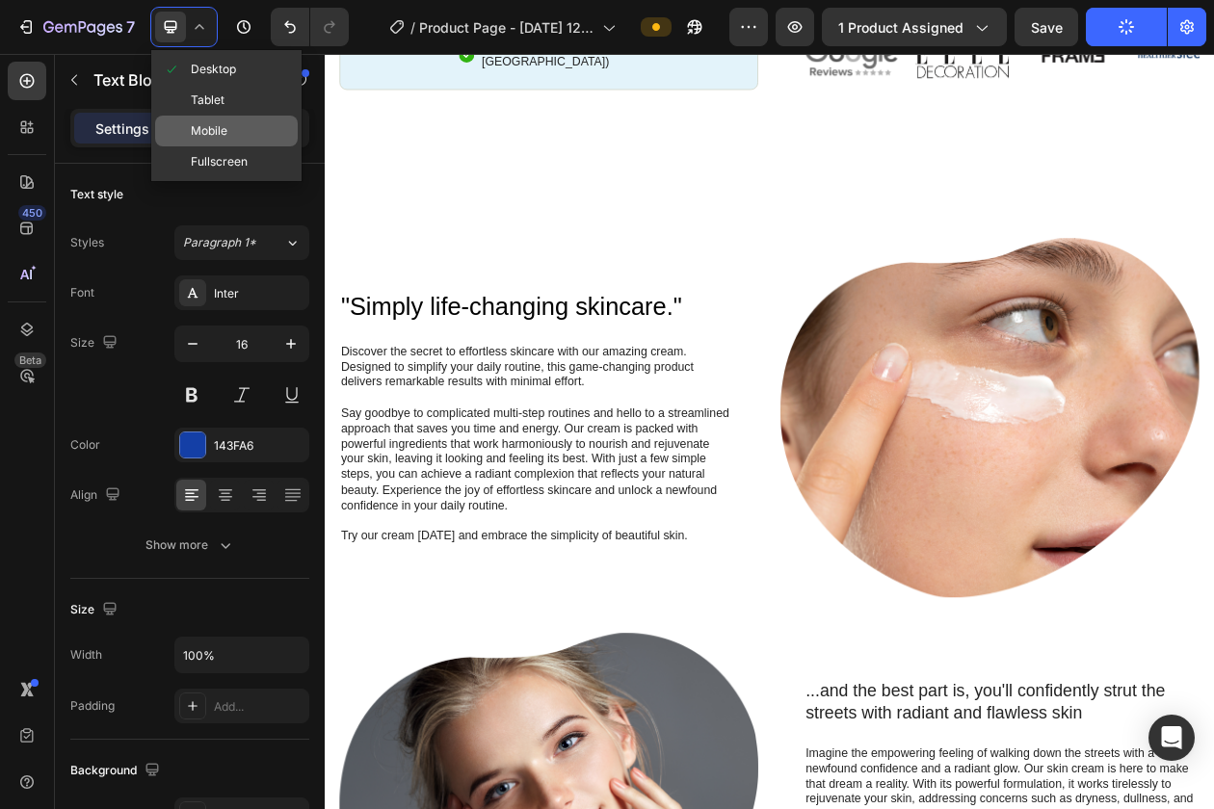
click at [204, 140] on span "Mobile" at bounding box center [209, 130] width 37 height 19
type input "12"
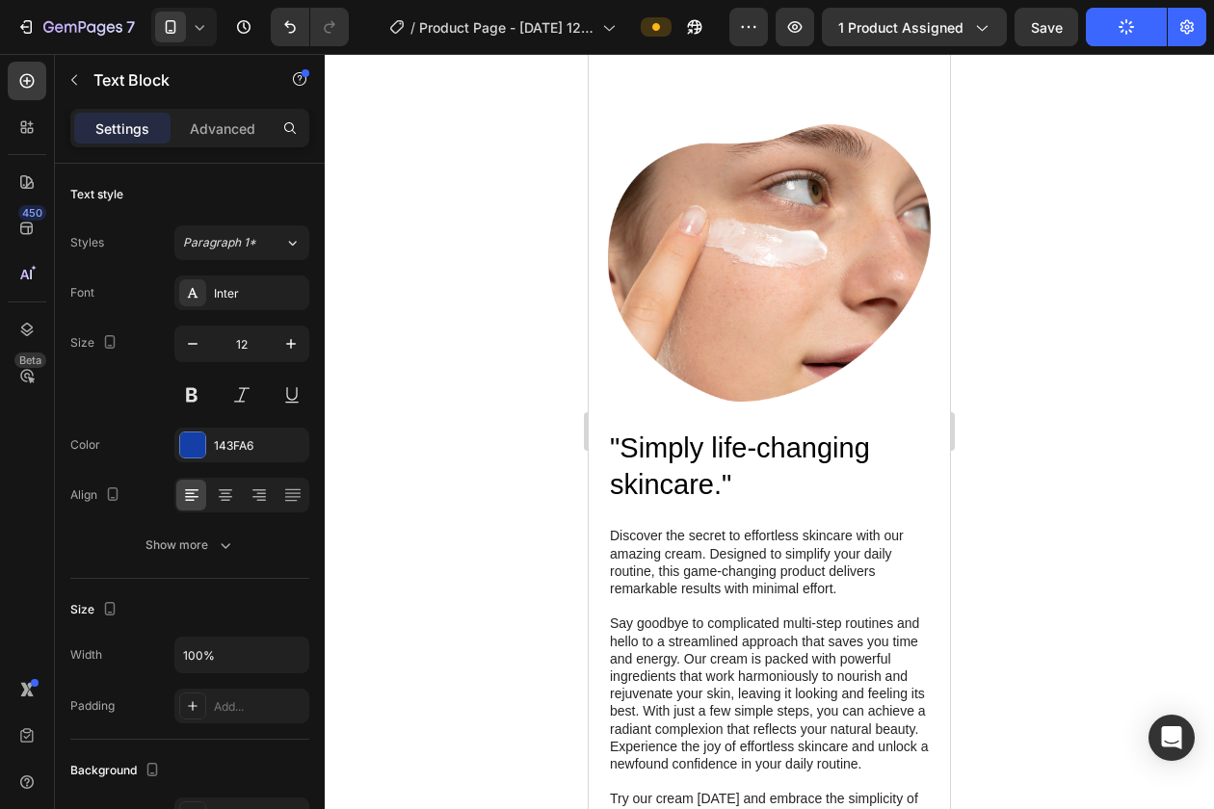
scroll to position [1616, 0]
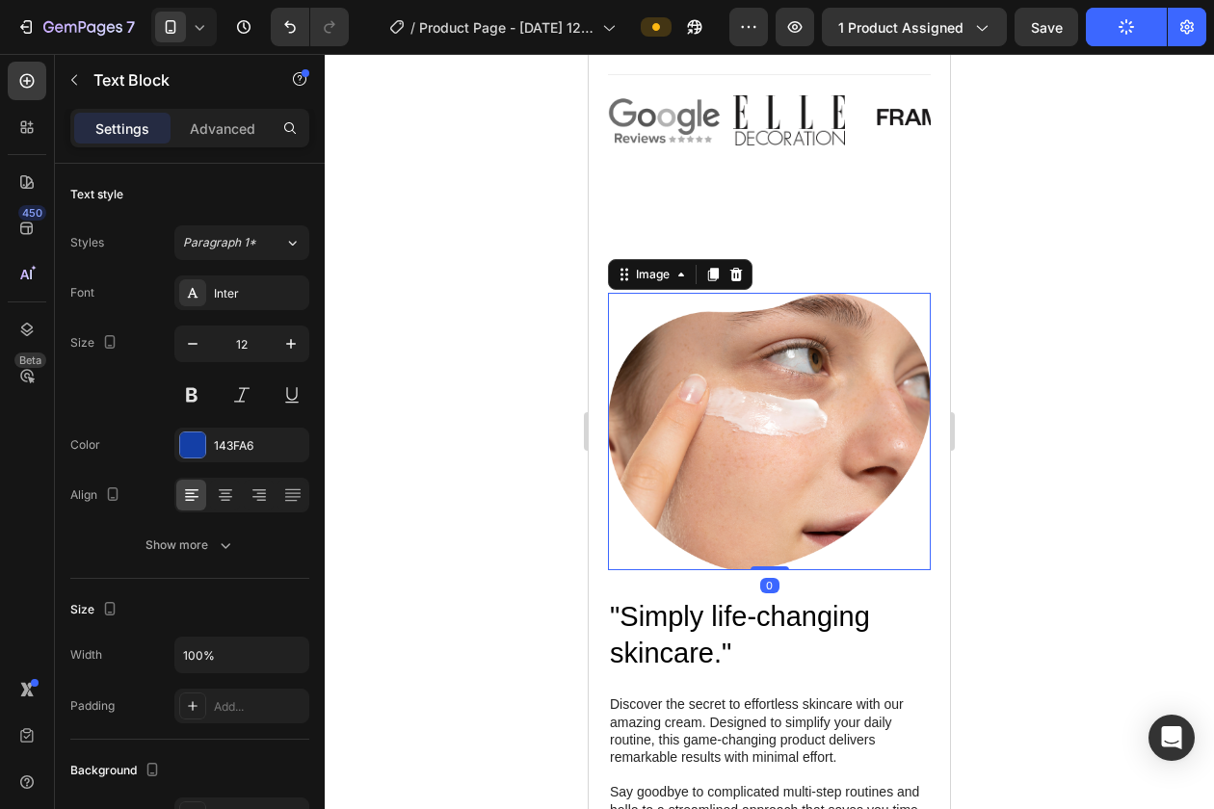
click at [759, 364] on img at bounding box center [769, 431] width 323 height 277
